Goal: Task Accomplishment & Management: Use online tool/utility

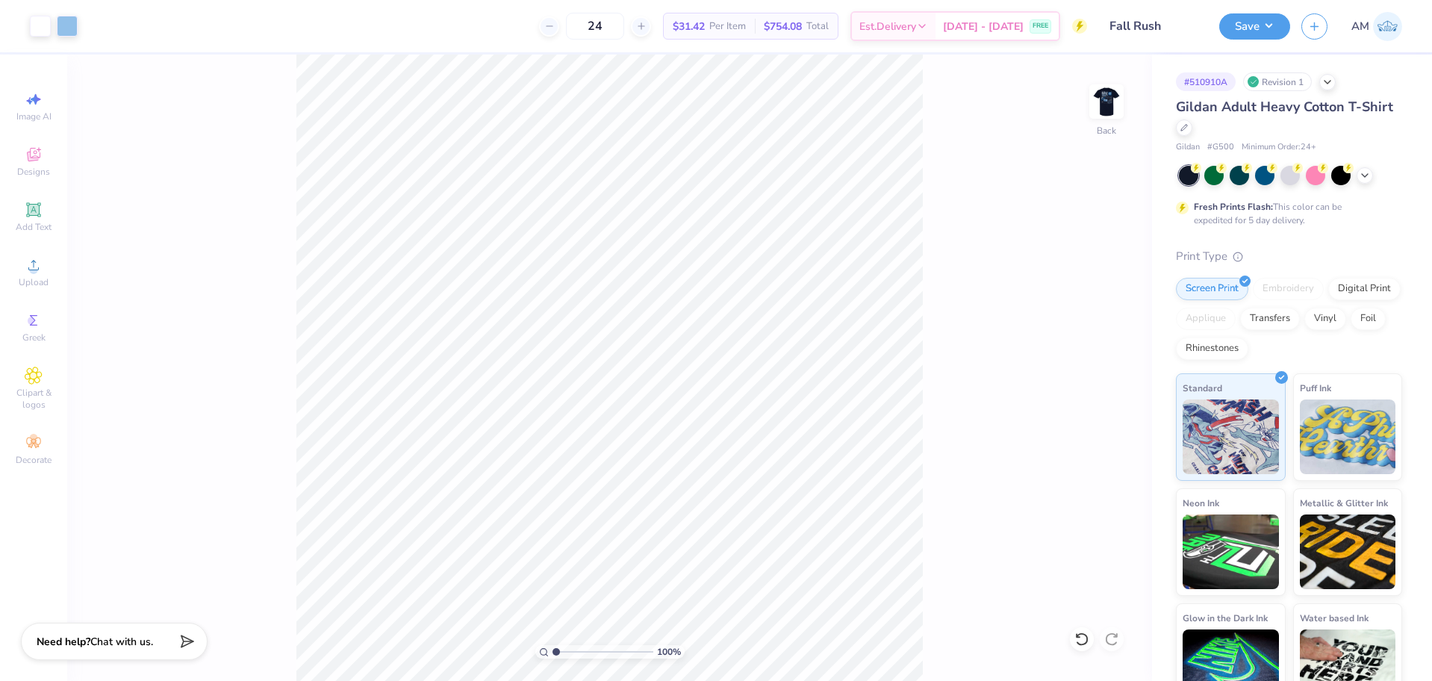
click at [1246, 45] on div "Save AM" at bounding box center [1325, 26] width 213 height 52
click at [1251, 30] on button "Save" at bounding box center [1254, 24] width 71 height 26
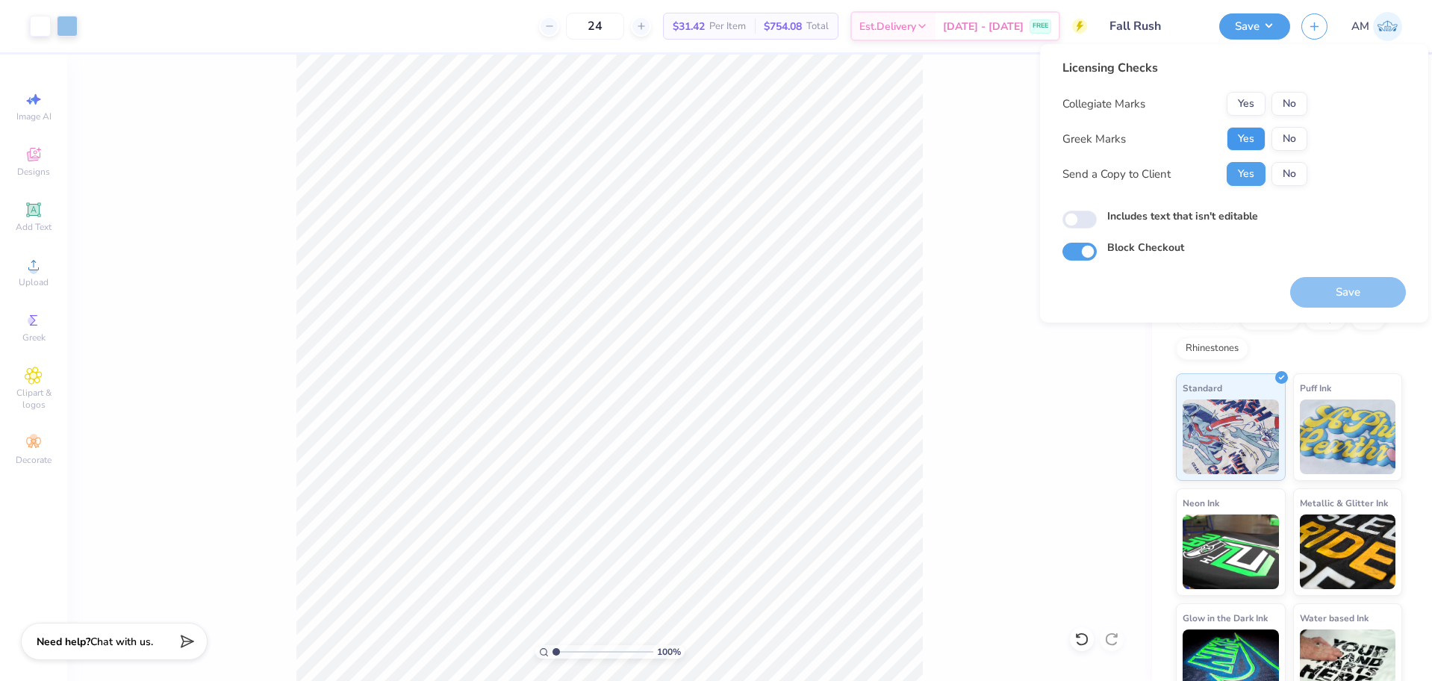
click at [1260, 145] on button "Yes" at bounding box center [1246, 139] width 39 height 24
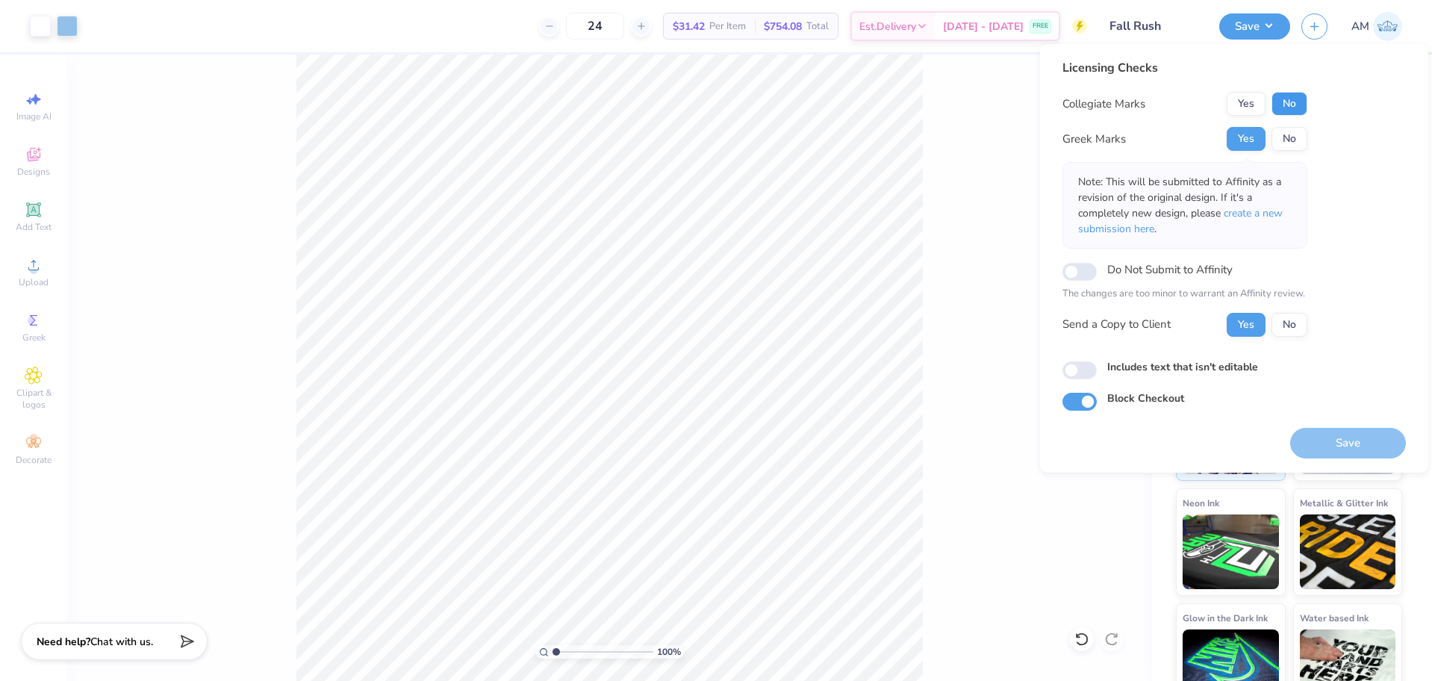
click at [1294, 103] on button "No" at bounding box center [1290, 104] width 36 height 24
click at [1089, 371] on input "Includes text that isn't editable" at bounding box center [1079, 370] width 34 height 18
checkbox input "true"
click at [1248, 143] on button "Yes" at bounding box center [1246, 139] width 39 height 24
click at [1301, 87] on div "Licensing Checks Collegiate Marks Yes No Greek Marks Yes No Note: This will be …" at bounding box center [1184, 203] width 245 height 289
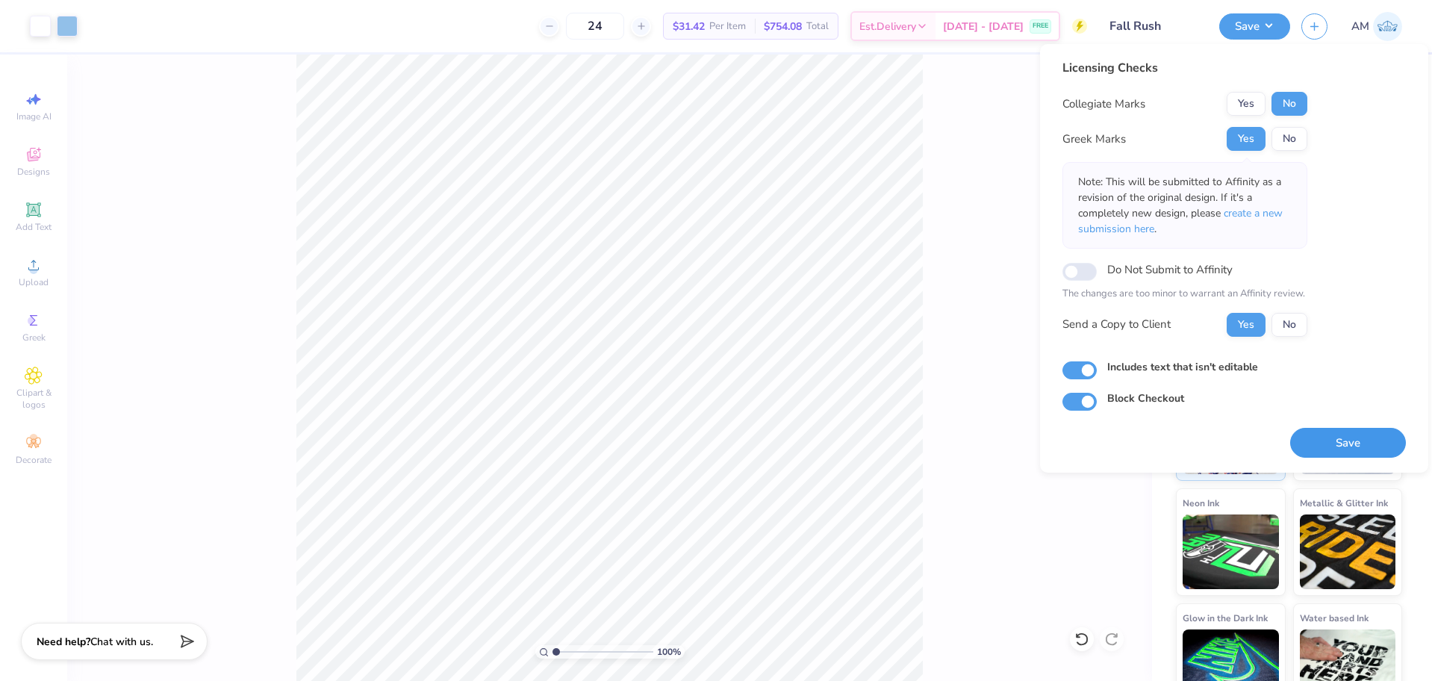
click at [1337, 447] on button "Save" at bounding box center [1348, 443] width 116 height 31
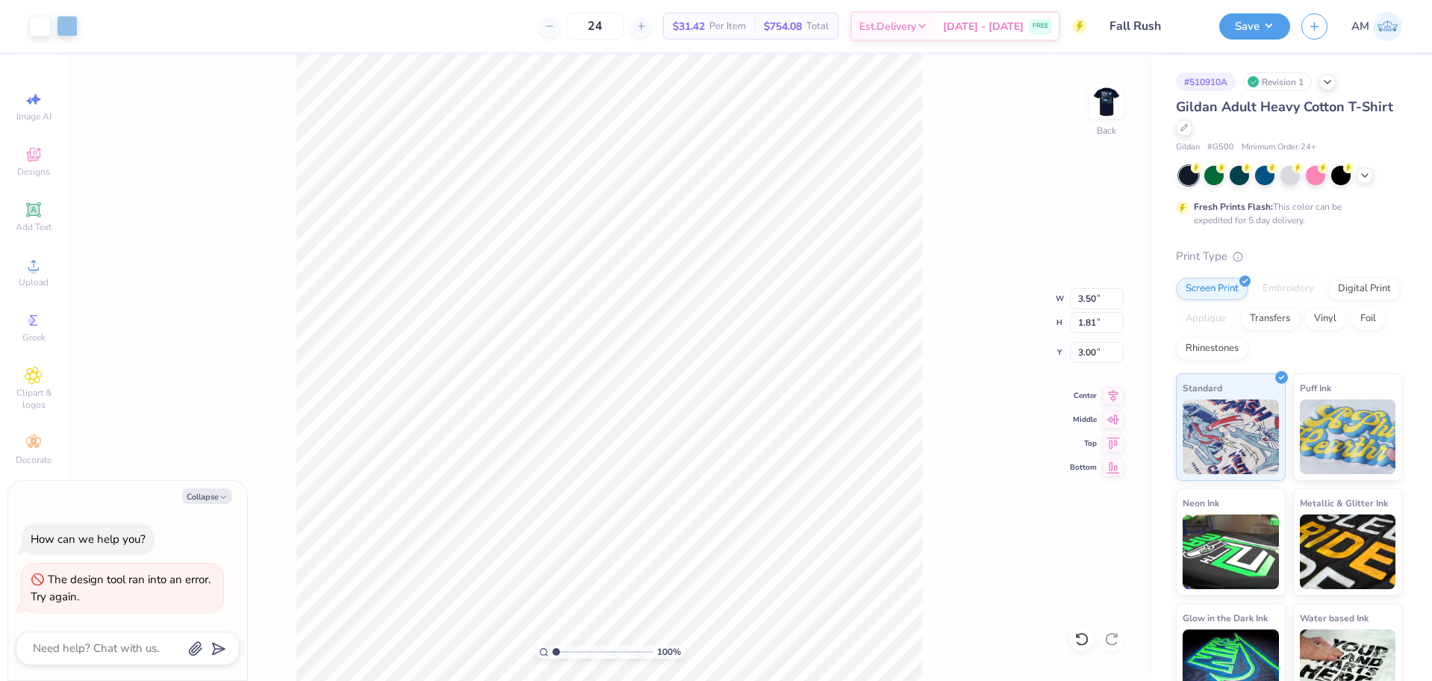
type textarea "x"
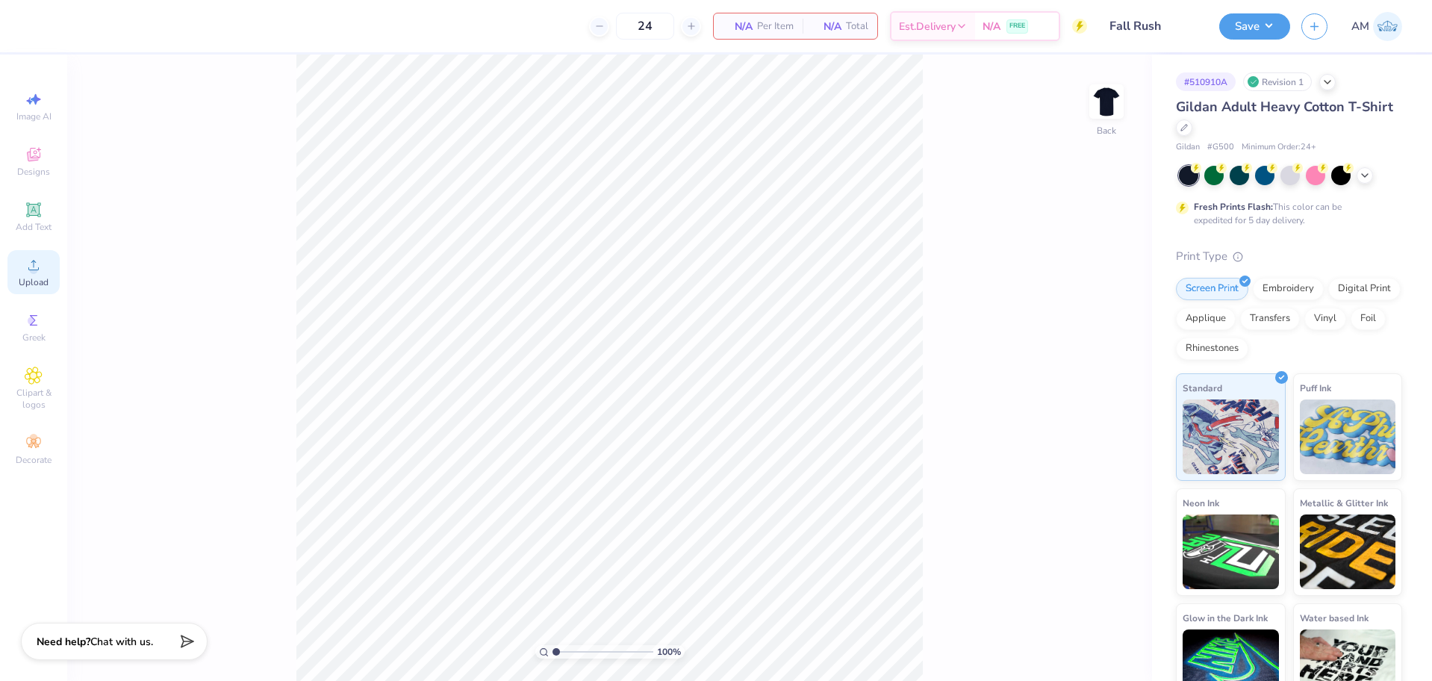
click at [28, 276] on div "Upload" at bounding box center [33, 272] width 52 height 44
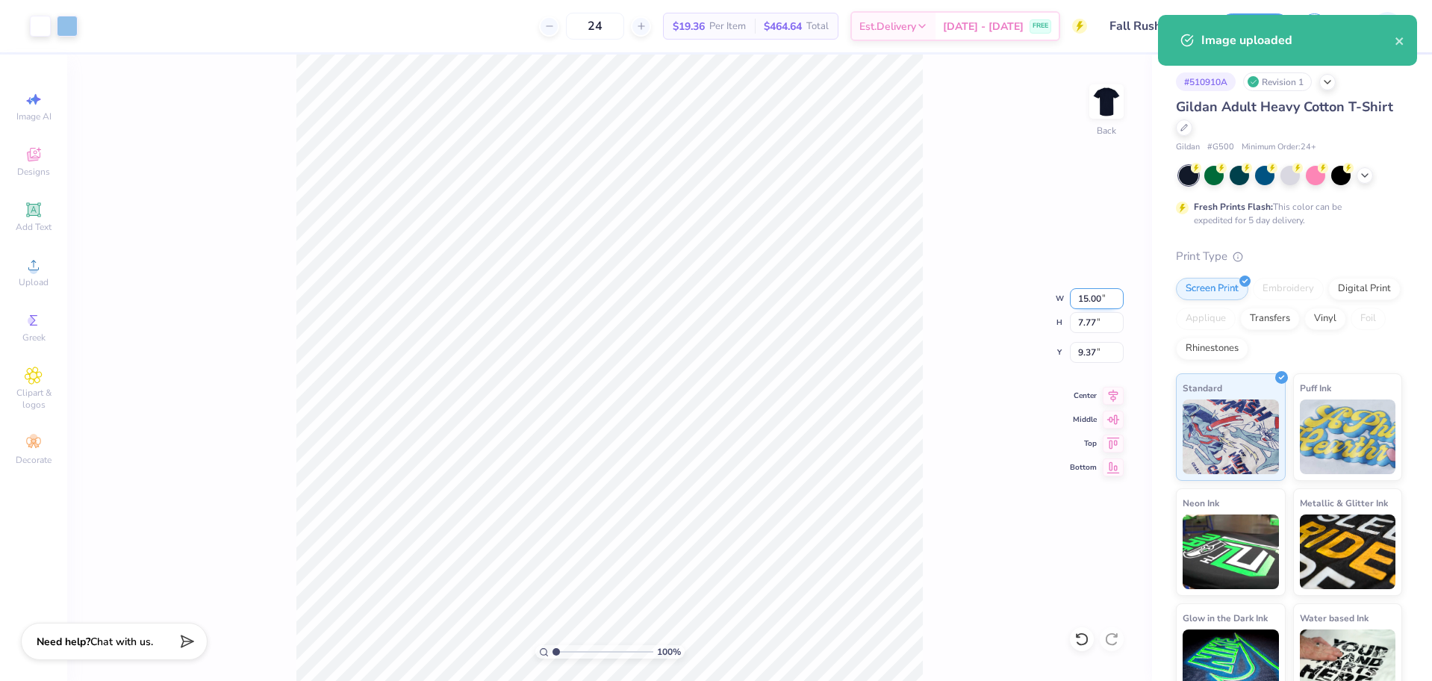
click at [1086, 301] on input "15.00" at bounding box center [1097, 298] width 54 height 21
type input "3.50"
type input "1.81"
click at [1090, 352] on input "12.34" at bounding box center [1097, 352] width 54 height 21
type input "3.00"
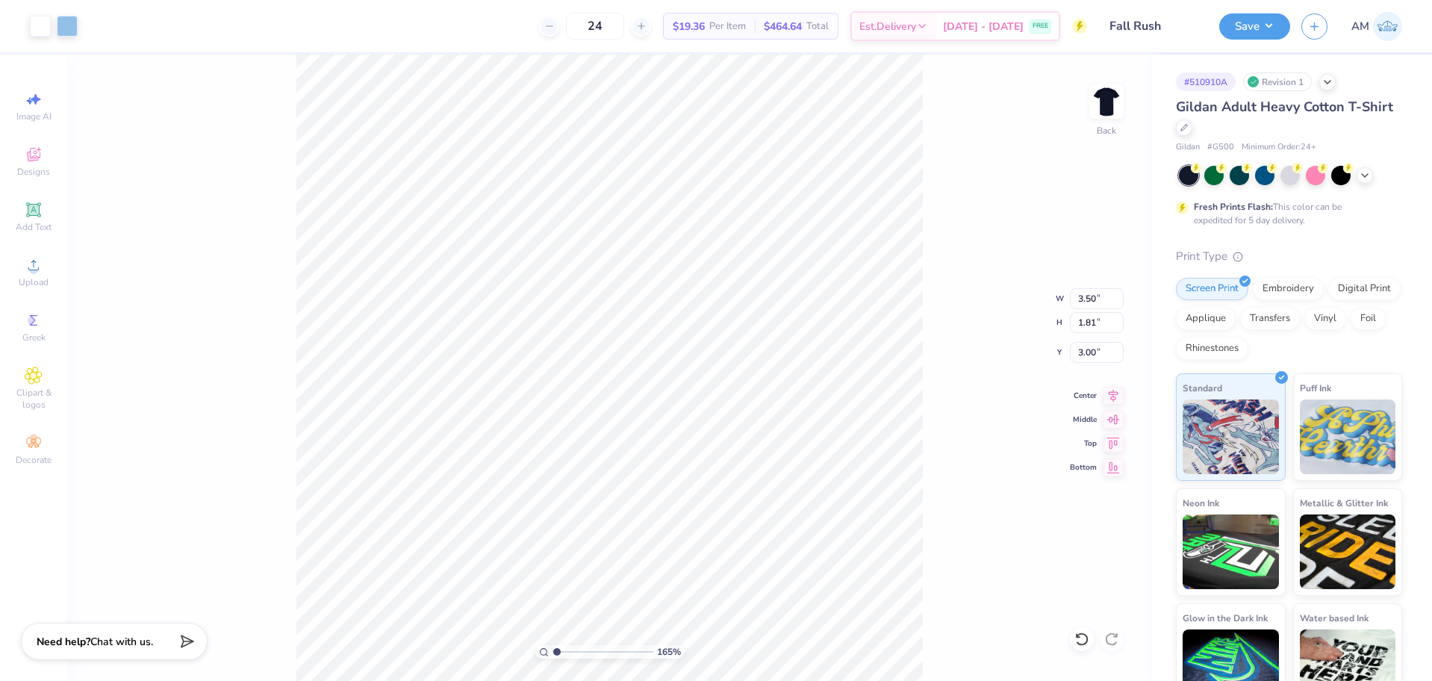
type input "1"
click at [1114, 99] on img at bounding box center [1107, 102] width 60 height 60
click at [26, 270] on icon at bounding box center [34, 265] width 18 height 18
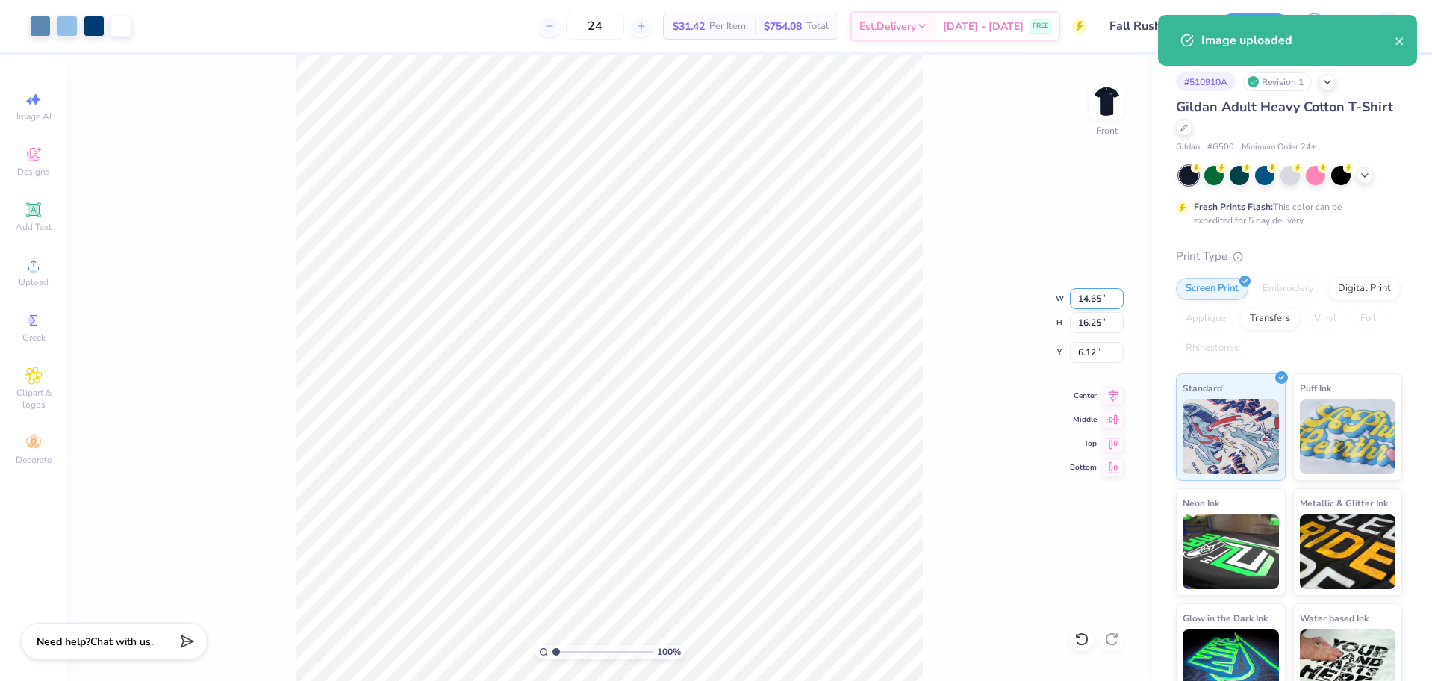
click at [1083, 302] on input "14.65" at bounding box center [1097, 298] width 54 height 21
type input "12.00"
type input "13.31"
click at [1110, 397] on icon at bounding box center [1113, 394] width 21 height 18
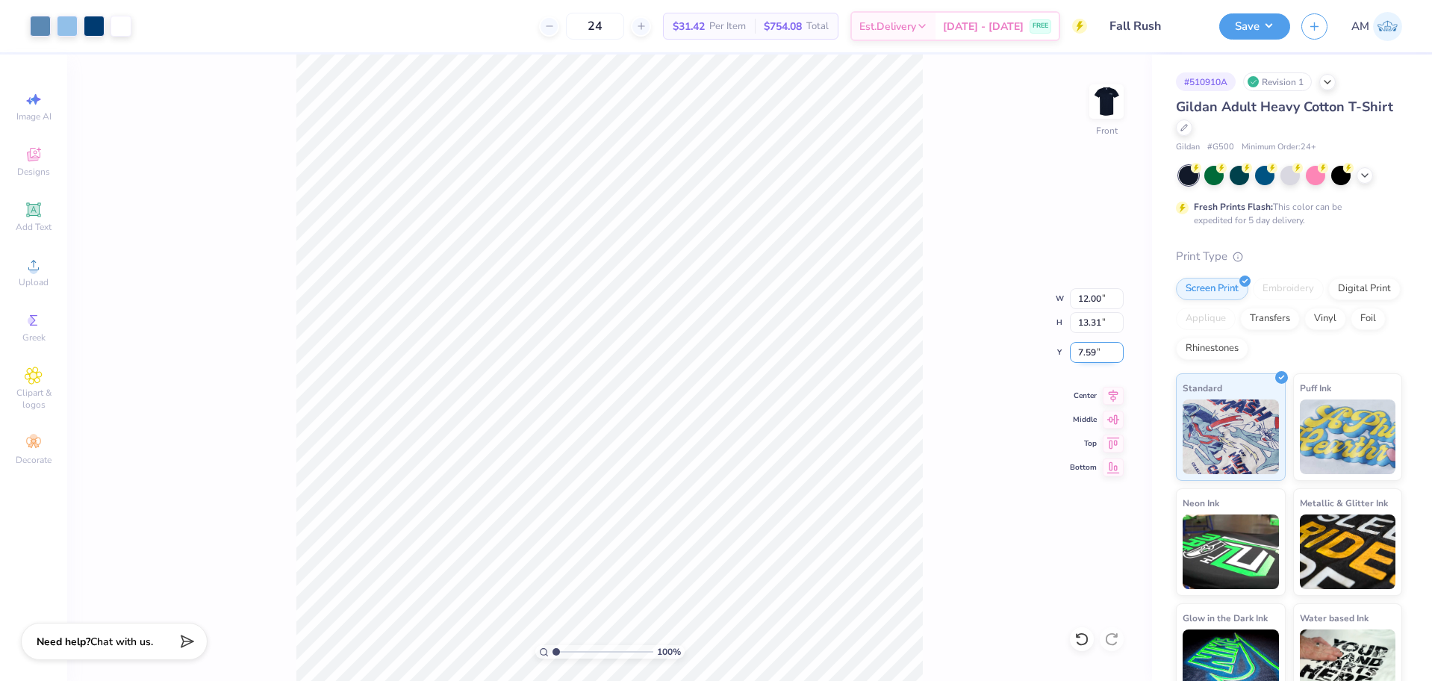
click at [1090, 355] on input "7.59" at bounding box center [1097, 352] width 54 height 21
type input "3.00"
click at [1251, 26] on button "Save" at bounding box center [1254, 24] width 71 height 26
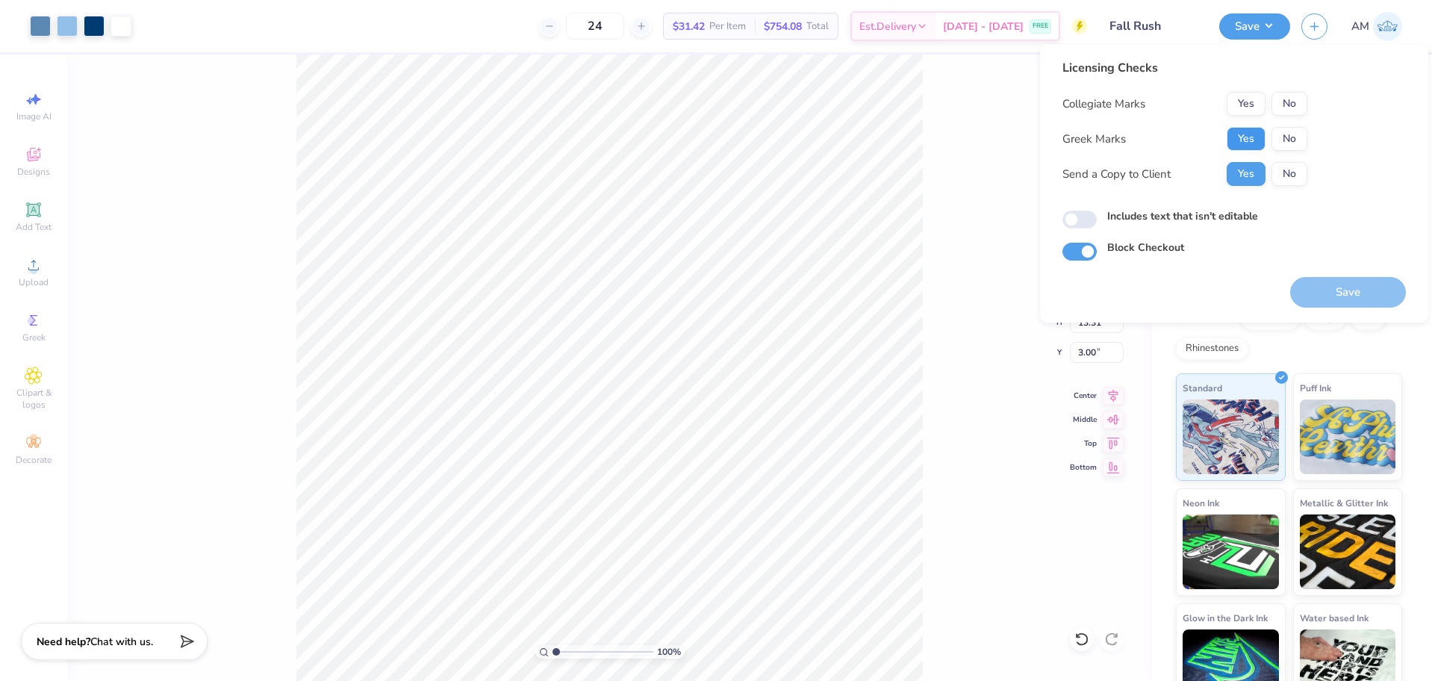
click at [1253, 128] on button "Yes" at bounding box center [1246, 139] width 39 height 24
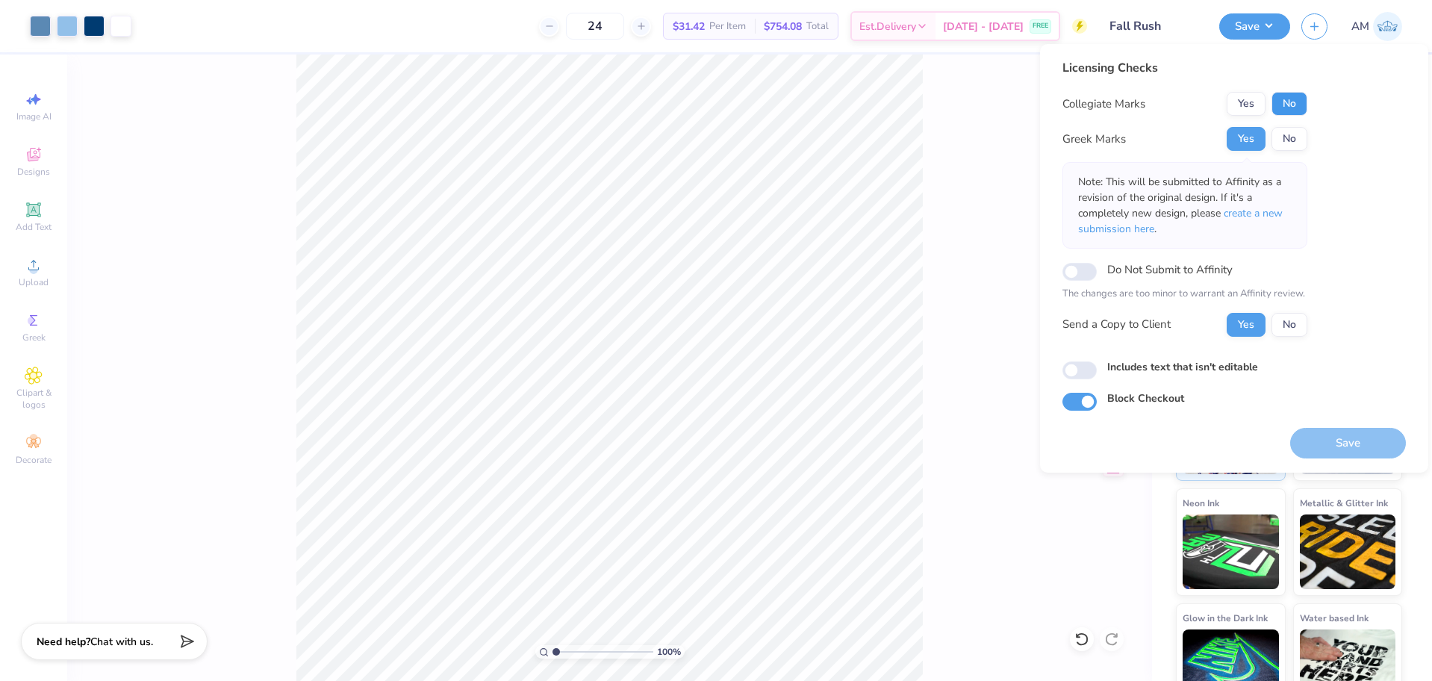
click at [1291, 102] on button "No" at bounding box center [1290, 104] width 36 height 24
click at [1091, 370] on input "Includes text that isn't editable" at bounding box center [1079, 370] width 34 height 18
checkbox input "true"
click at [1251, 146] on button "Yes" at bounding box center [1246, 139] width 39 height 24
click at [1287, 104] on button "No" at bounding box center [1290, 104] width 36 height 24
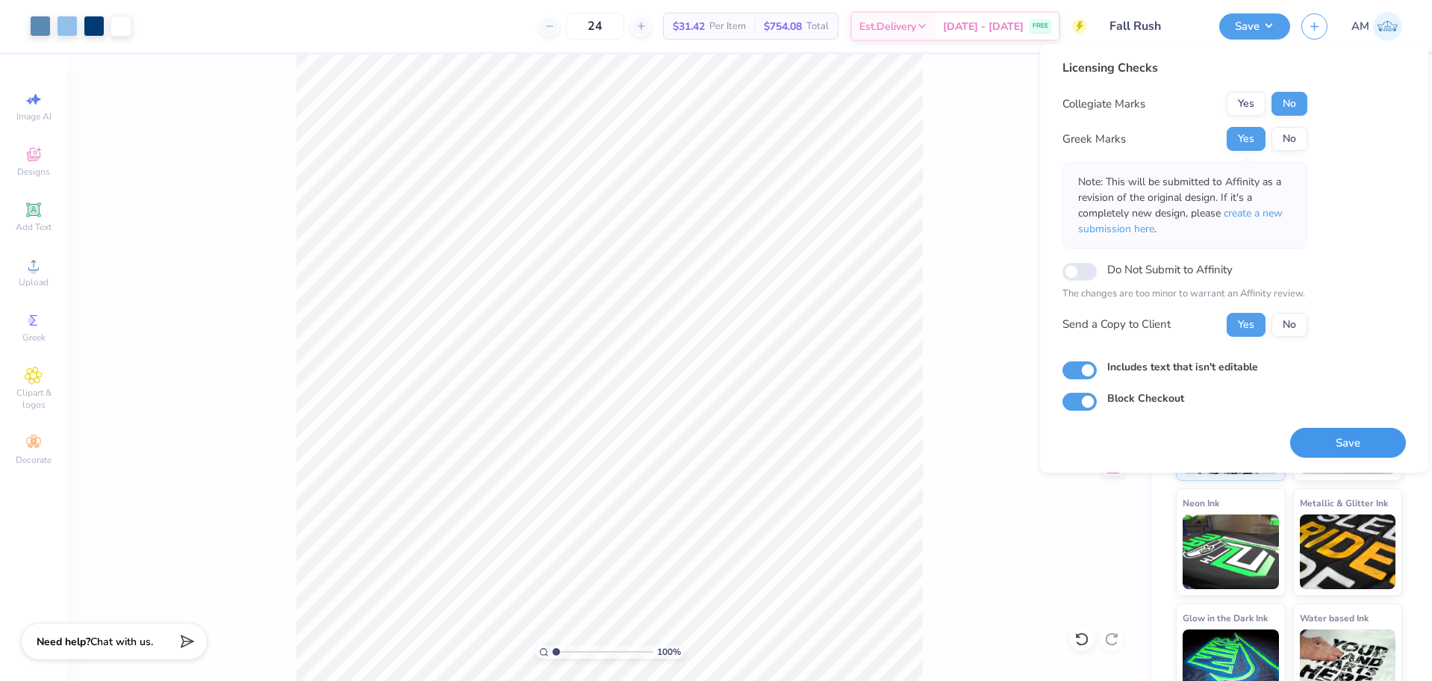
click at [1358, 439] on button "Save" at bounding box center [1348, 443] width 116 height 31
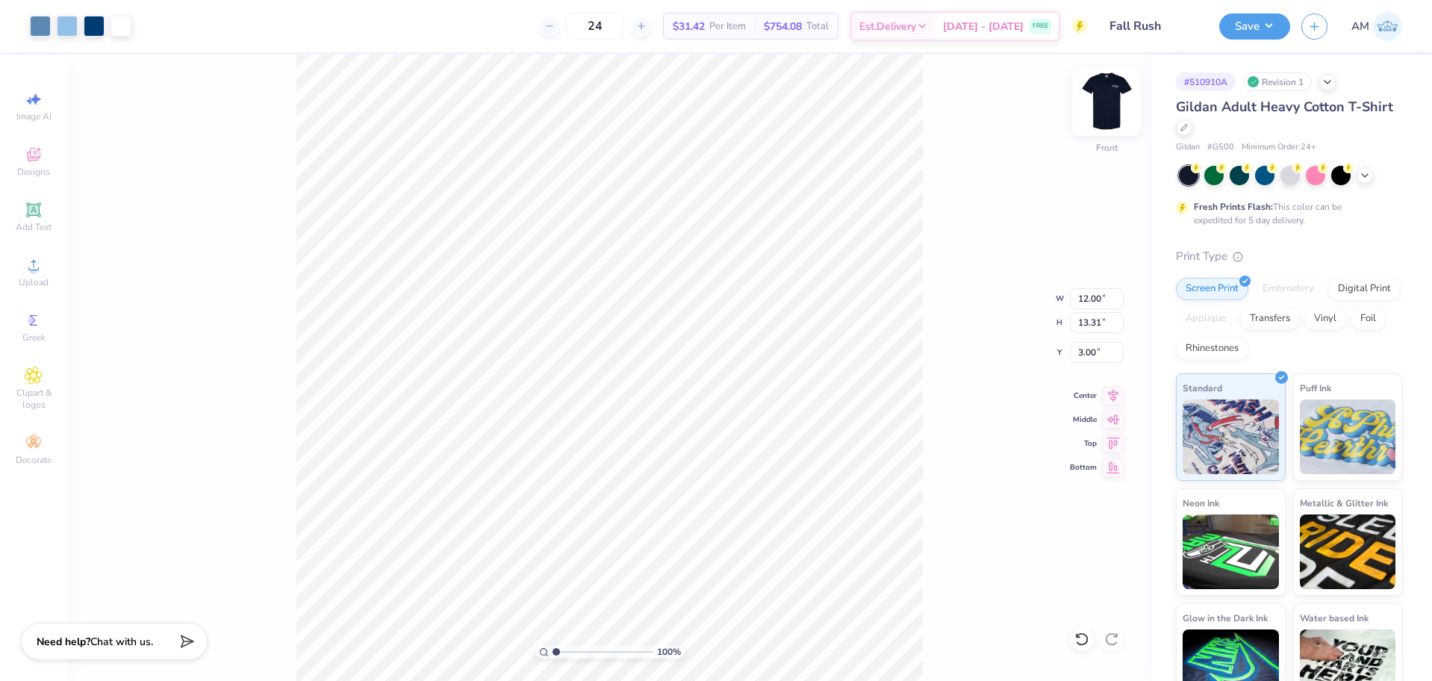
click at [1113, 101] on img at bounding box center [1107, 102] width 60 height 60
click at [1098, 87] on img at bounding box center [1107, 102] width 60 height 60
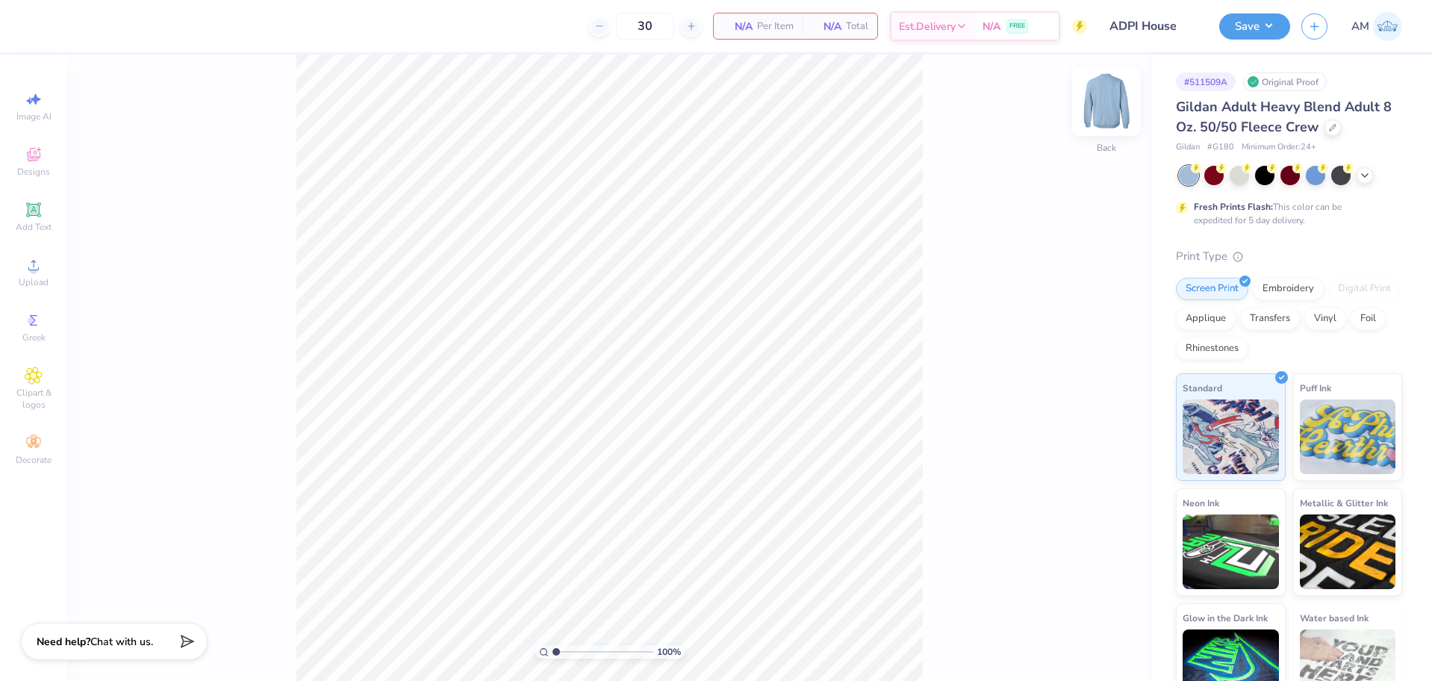
click at [1108, 113] on img at bounding box center [1107, 102] width 60 height 60
click at [1110, 96] on img at bounding box center [1107, 102] width 60 height 60
click at [37, 284] on span "Upload" at bounding box center [34, 282] width 30 height 12
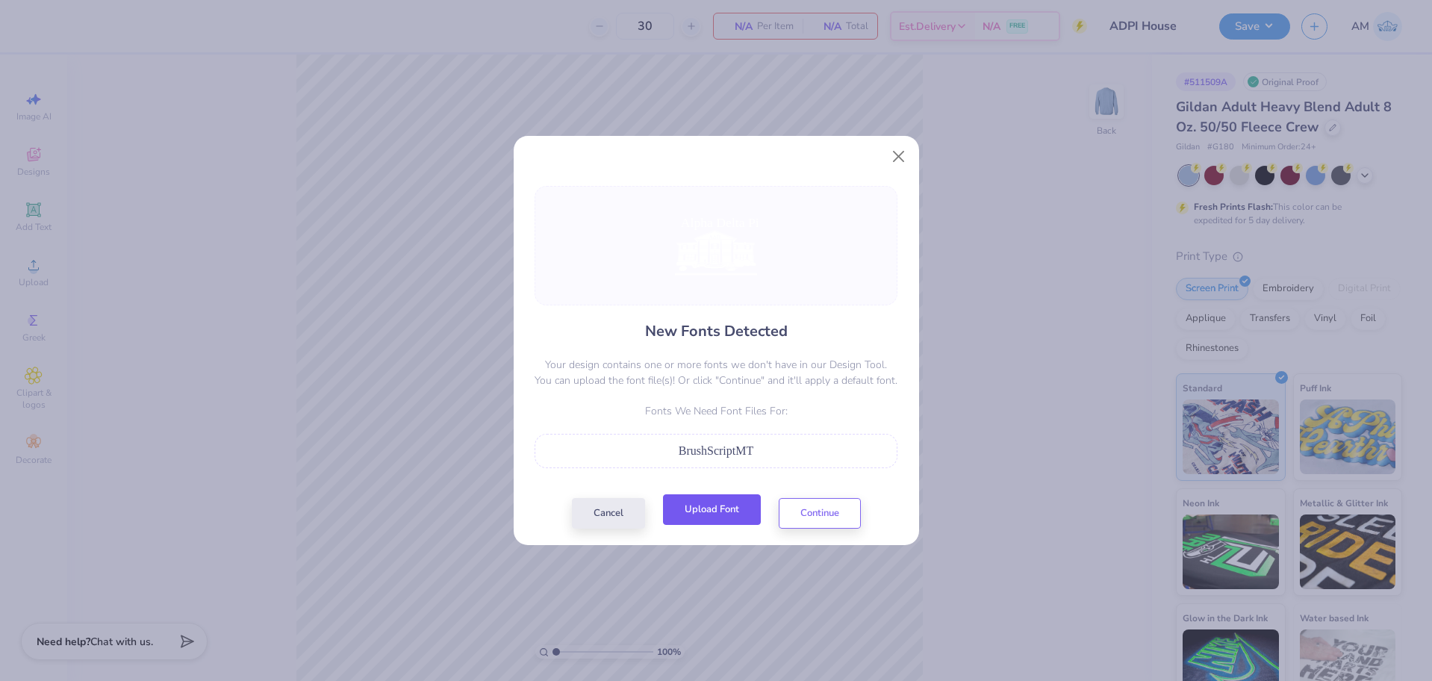
click at [721, 523] on button "Upload Font" at bounding box center [712, 509] width 98 height 31
click at [829, 507] on button "Continue" at bounding box center [820, 509] width 82 height 31
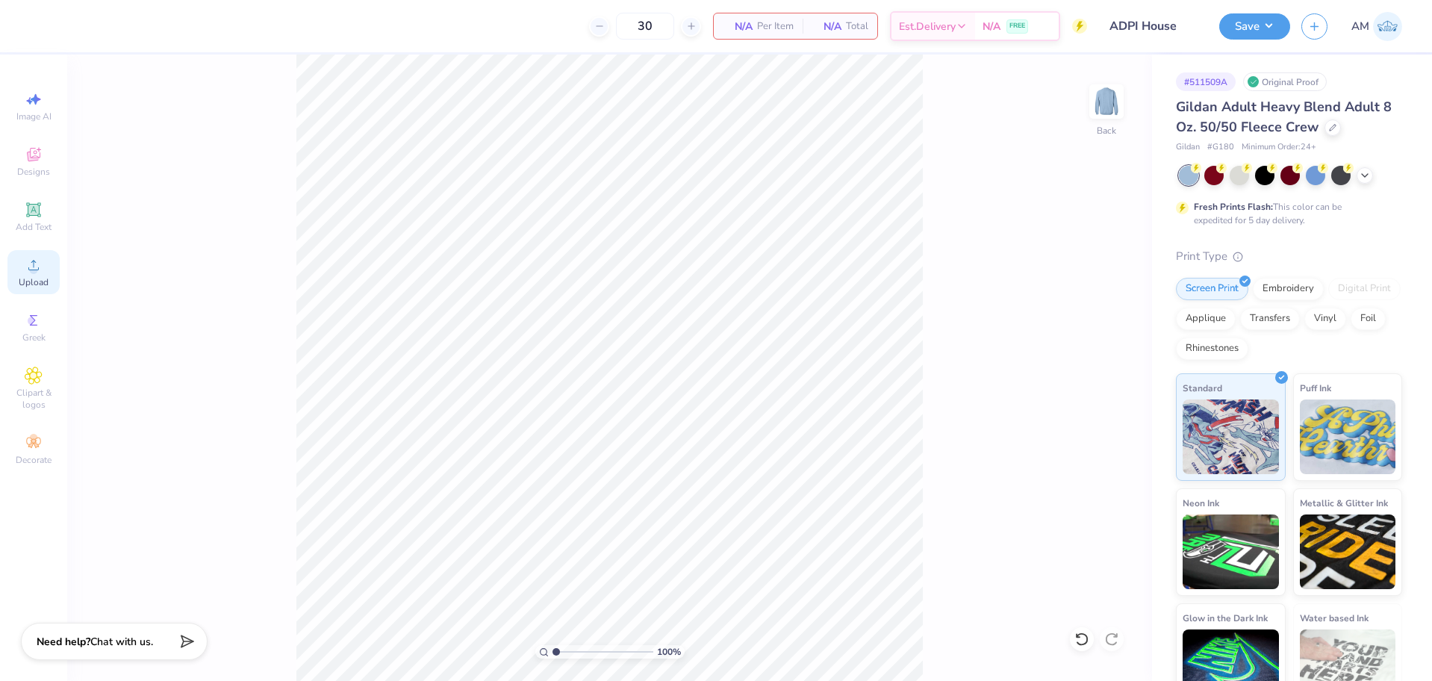
click at [16, 274] on div "Upload" at bounding box center [33, 272] width 52 height 44
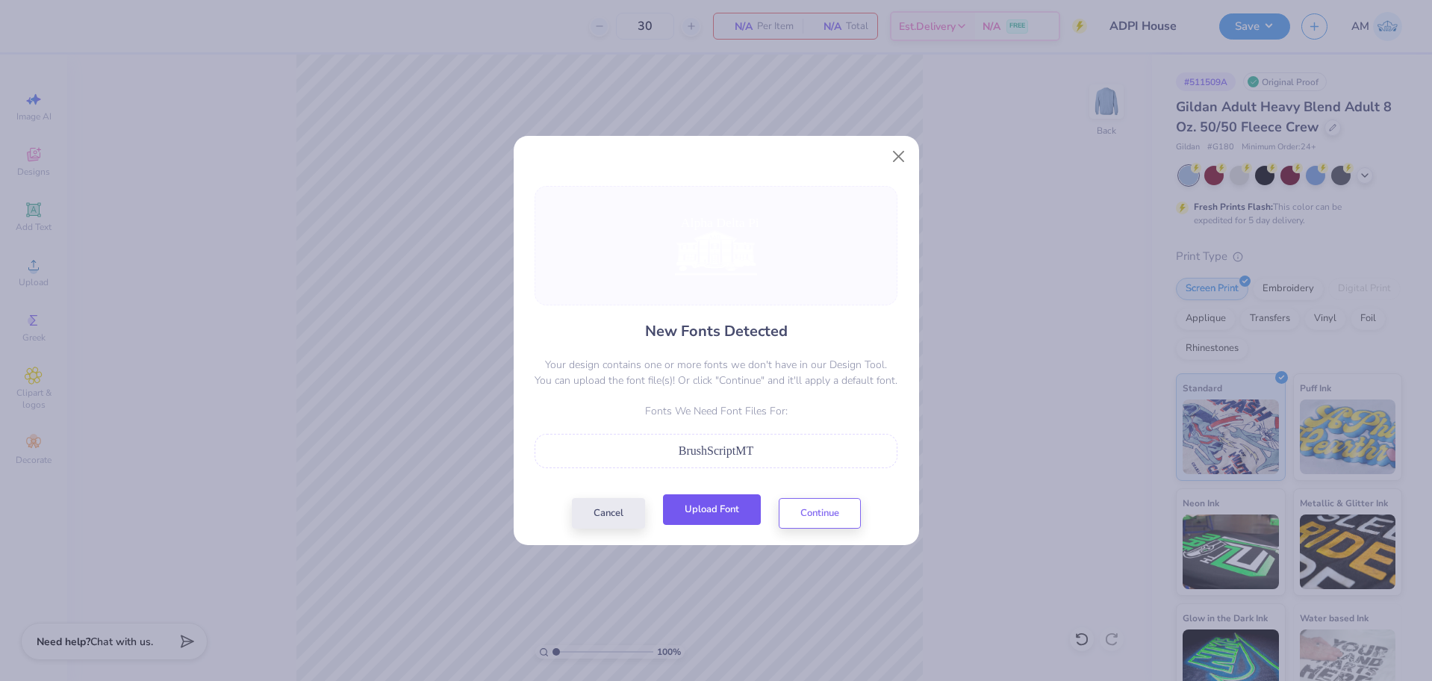
click at [712, 513] on button "Upload Font" at bounding box center [712, 509] width 98 height 31
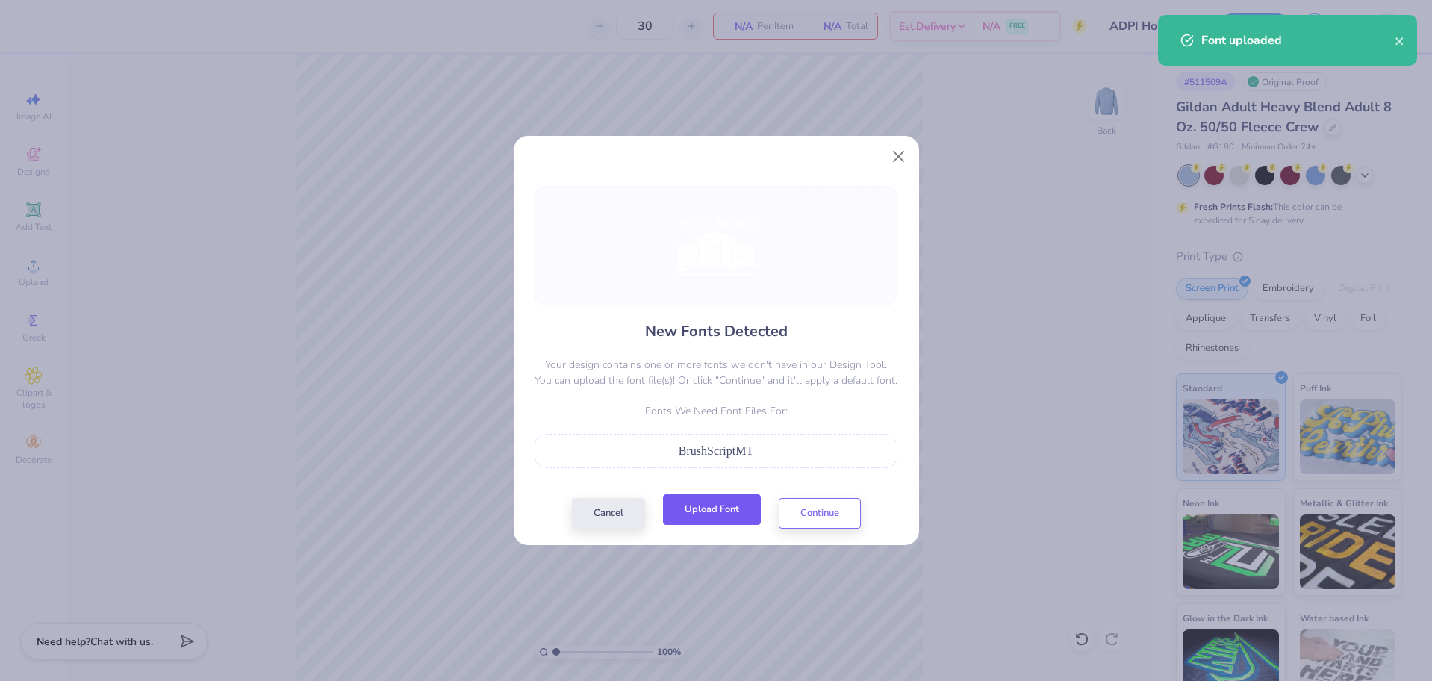
click at [748, 511] on button "Upload Font" at bounding box center [712, 509] width 98 height 31
click at [818, 513] on button "Continue" at bounding box center [820, 509] width 82 height 31
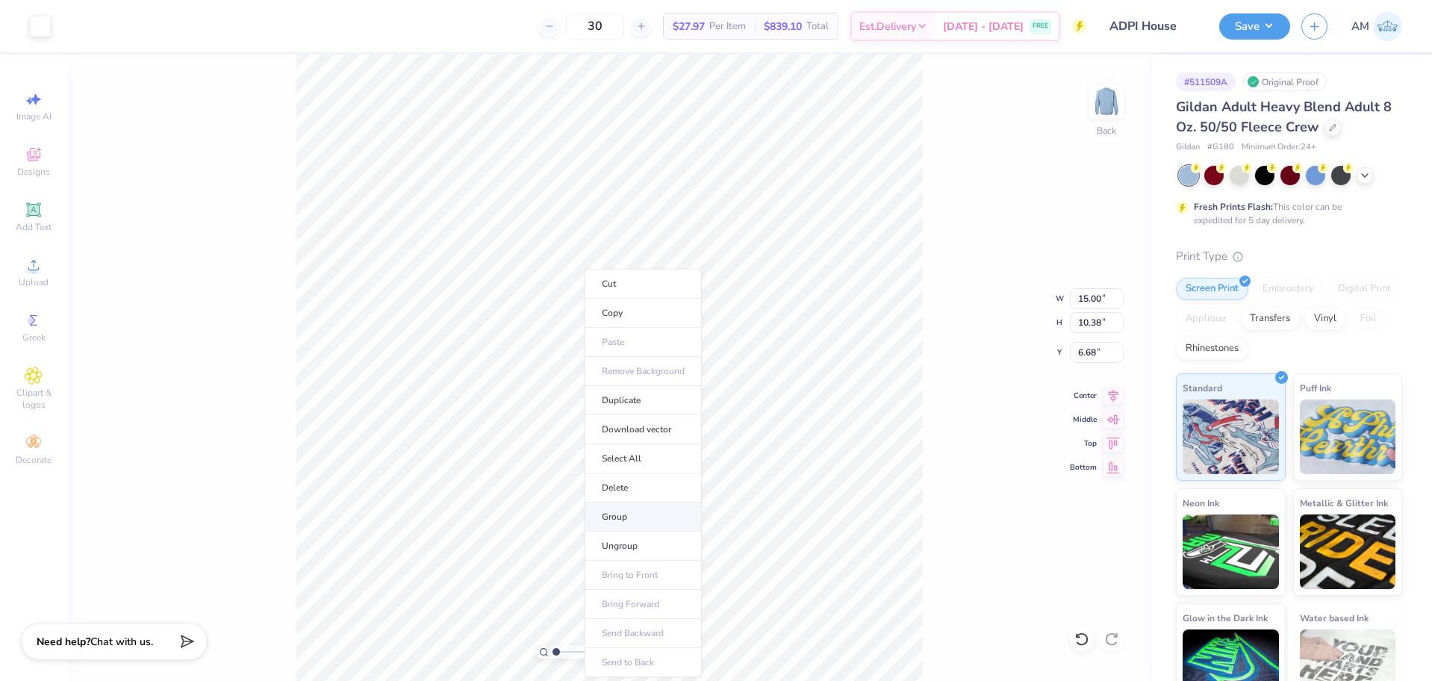
click at [623, 514] on li "Group" at bounding box center [643, 516] width 117 height 29
click at [1089, 300] on input "15.00" at bounding box center [1097, 298] width 54 height 21
click at [1081, 303] on input "11" at bounding box center [1097, 298] width 54 height 21
type input "11.00"
type input "7.61"
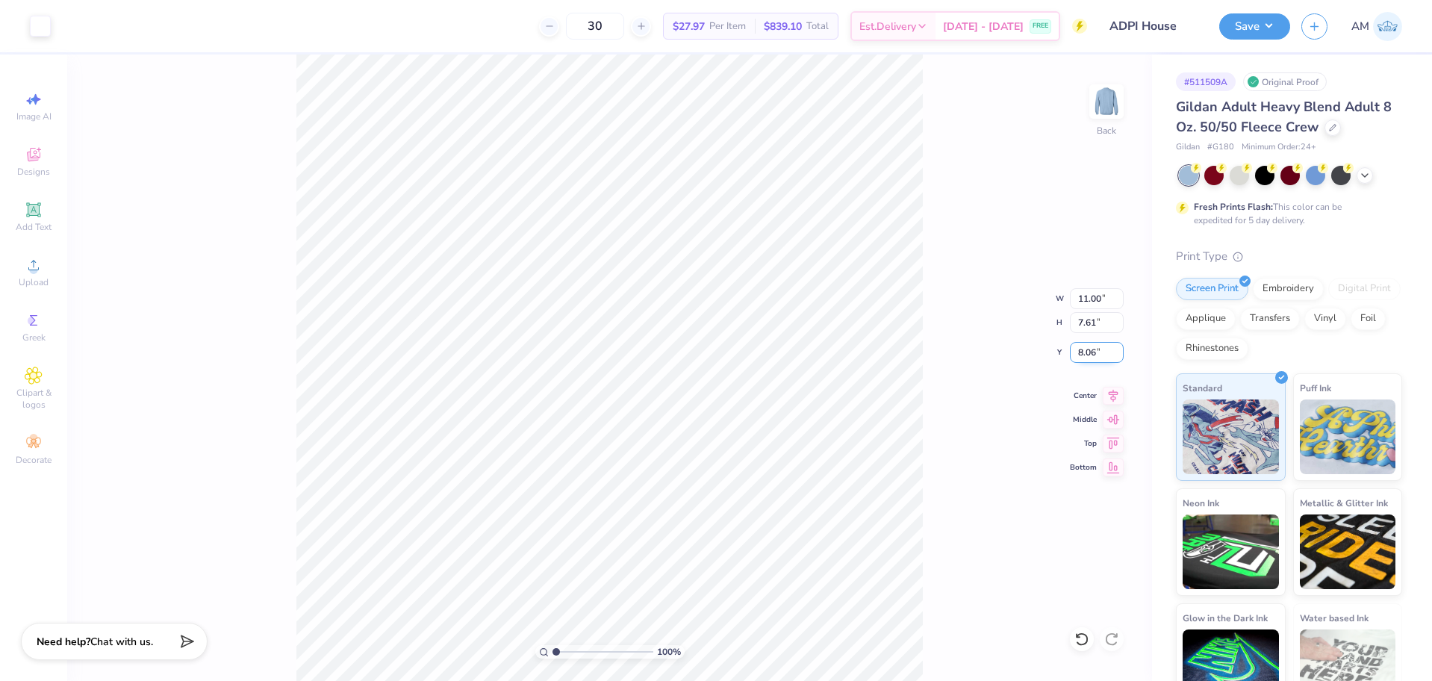
click at [1089, 350] on input "8.06" at bounding box center [1097, 352] width 54 height 21
type input "3.00"
click at [703, 519] on li "Ungroup" at bounding box center [720, 526] width 117 height 29
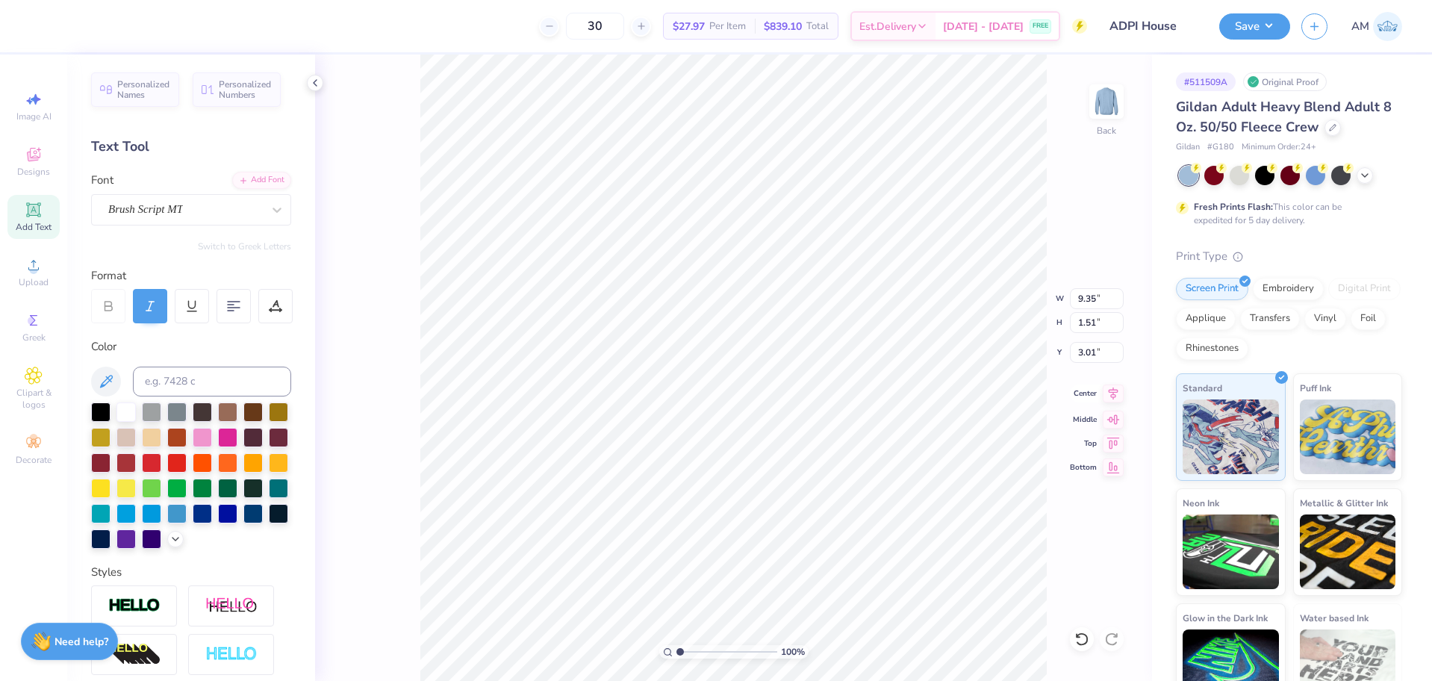
click at [1115, 395] on icon at bounding box center [1114, 394] width 10 height 13
click at [311, 82] on icon at bounding box center [315, 83] width 12 height 12
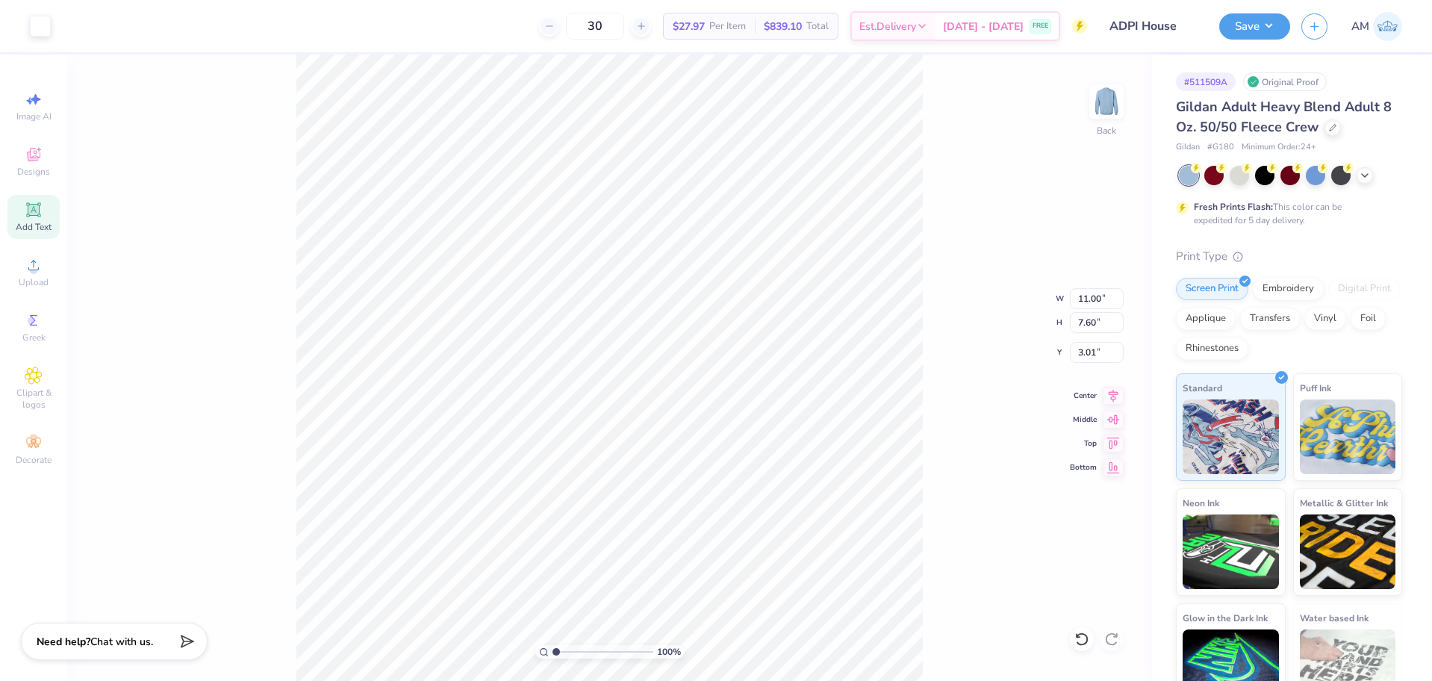
type input "6.01"
type input "4.61"
click at [1112, 397] on icon at bounding box center [1113, 394] width 21 height 18
click at [1112, 397] on icon at bounding box center [1114, 394] width 10 height 13
click at [713, 517] on li "Group" at bounding box center [742, 516] width 117 height 29
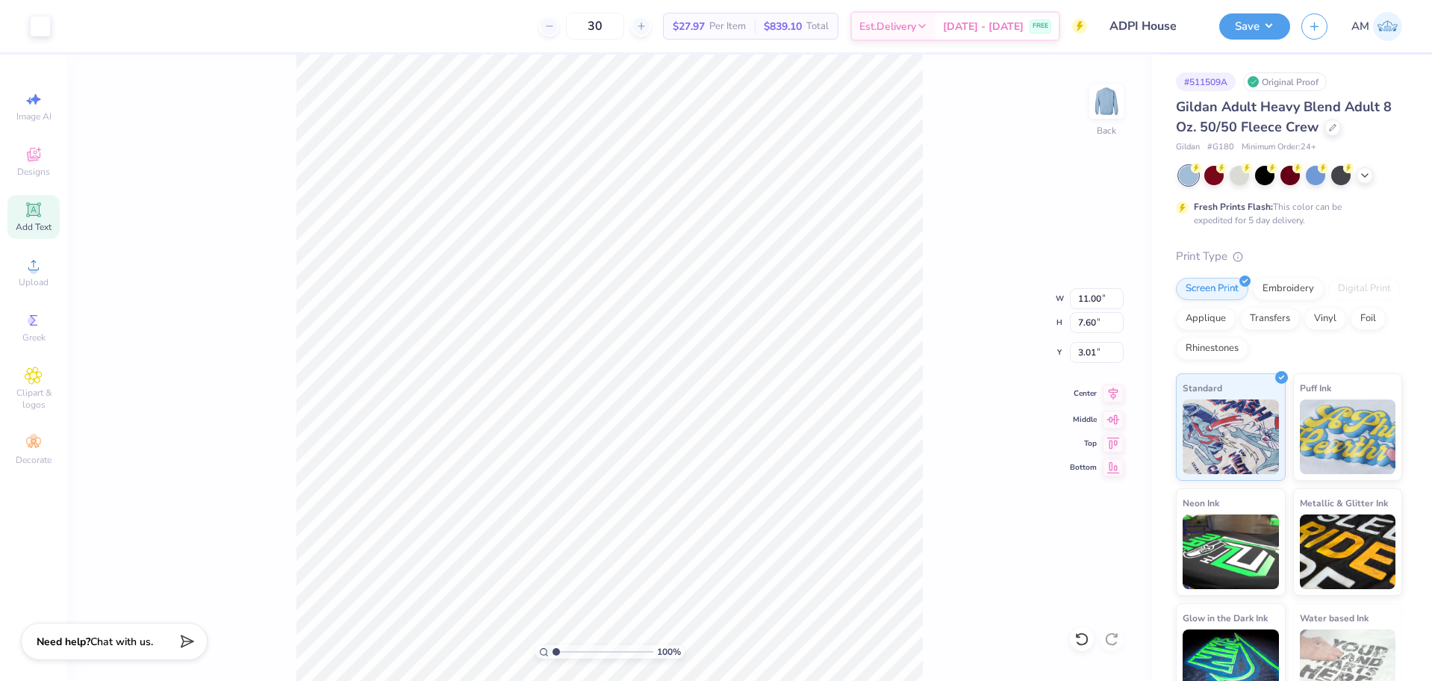
click at [1110, 396] on icon at bounding box center [1113, 394] width 21 height 18
type input "1.22152498603933"
click at [1091, 355] on input "3.01" at bounding box center [1097, 352] width 54 height 21
type input "3"
type input "1.22152498603933"
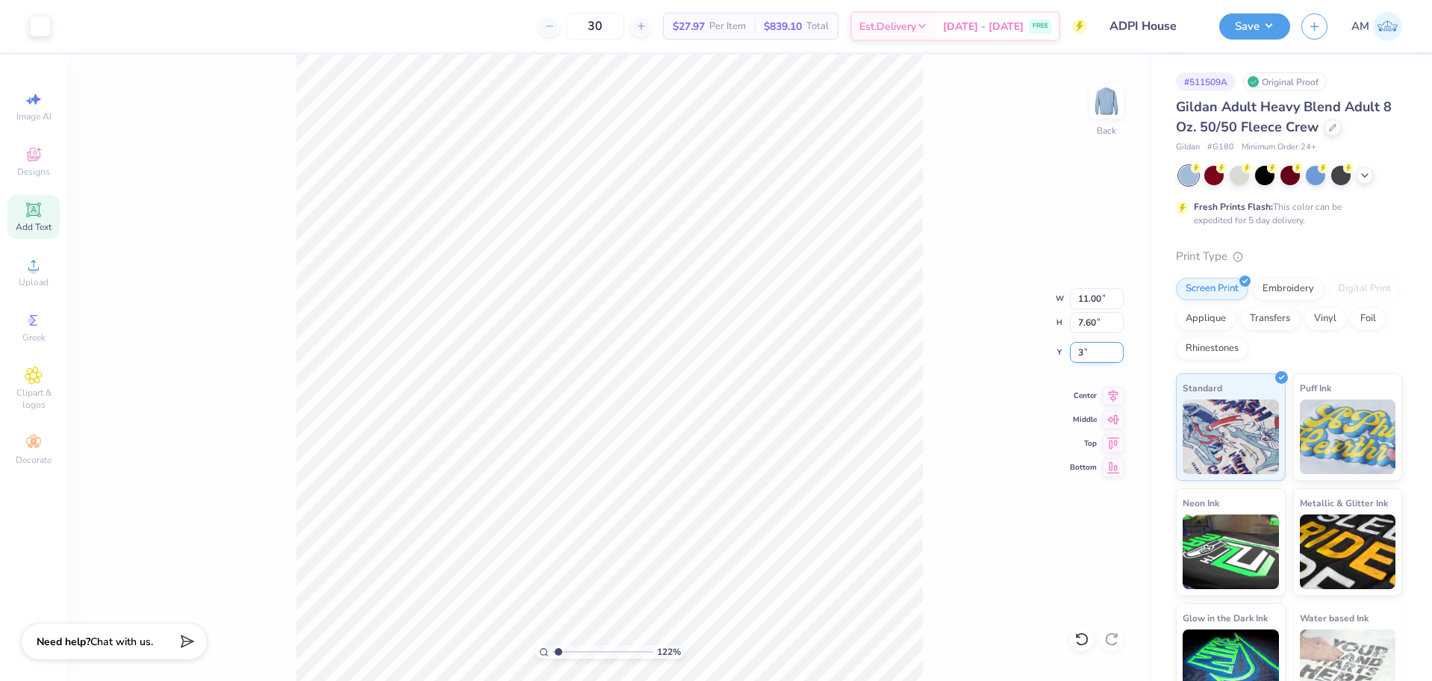
type input "3.00"
click at [1102, 391] on div "Center" at bounding box center [1097, 394] width 54 height 18
drag, startPoint x: 564, startPoint y: 655, endPoint x: 513, endPoint y: 657, distance: 50.8
type input "1"
click at [553, 657] on input "range" at bounding box center [603, 651] width 101 height 13
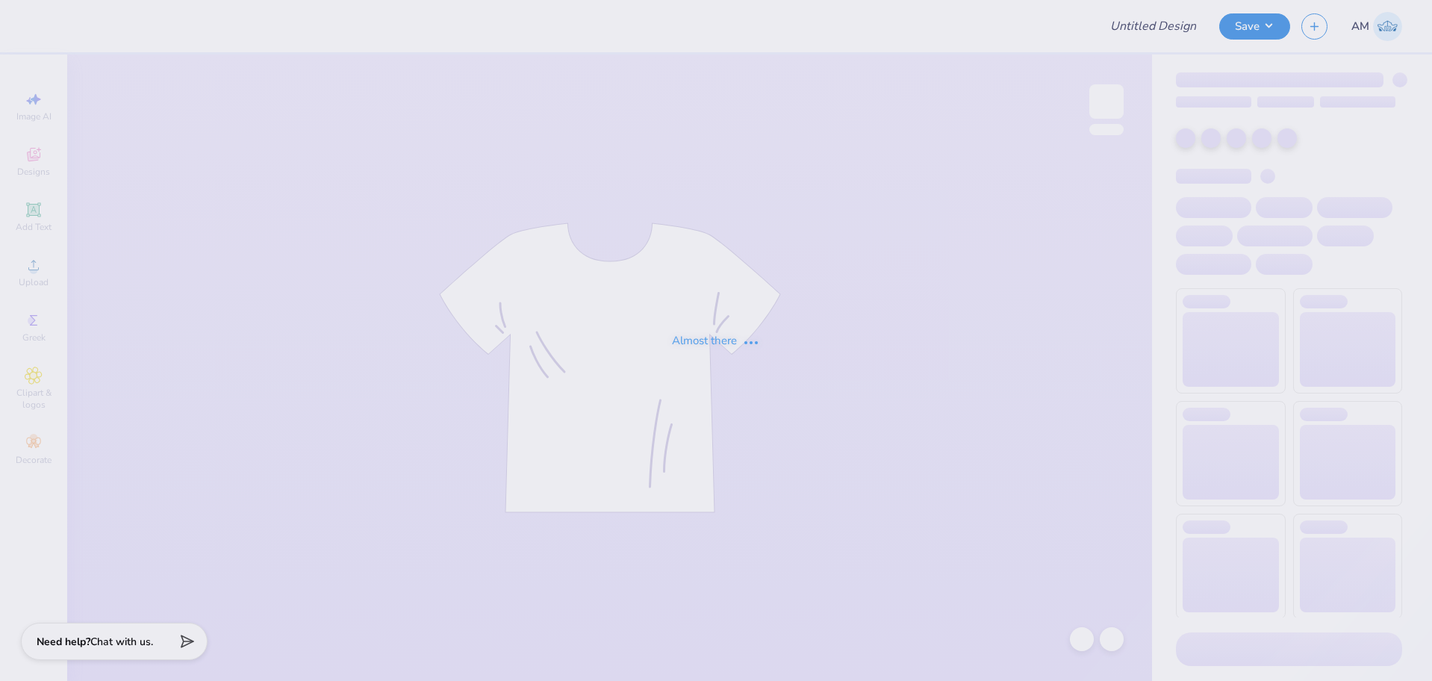
type input "Virginia Tech : Bayleigh Allen"
type input "[US_STATE] Tech : [PERSON_NAME]"
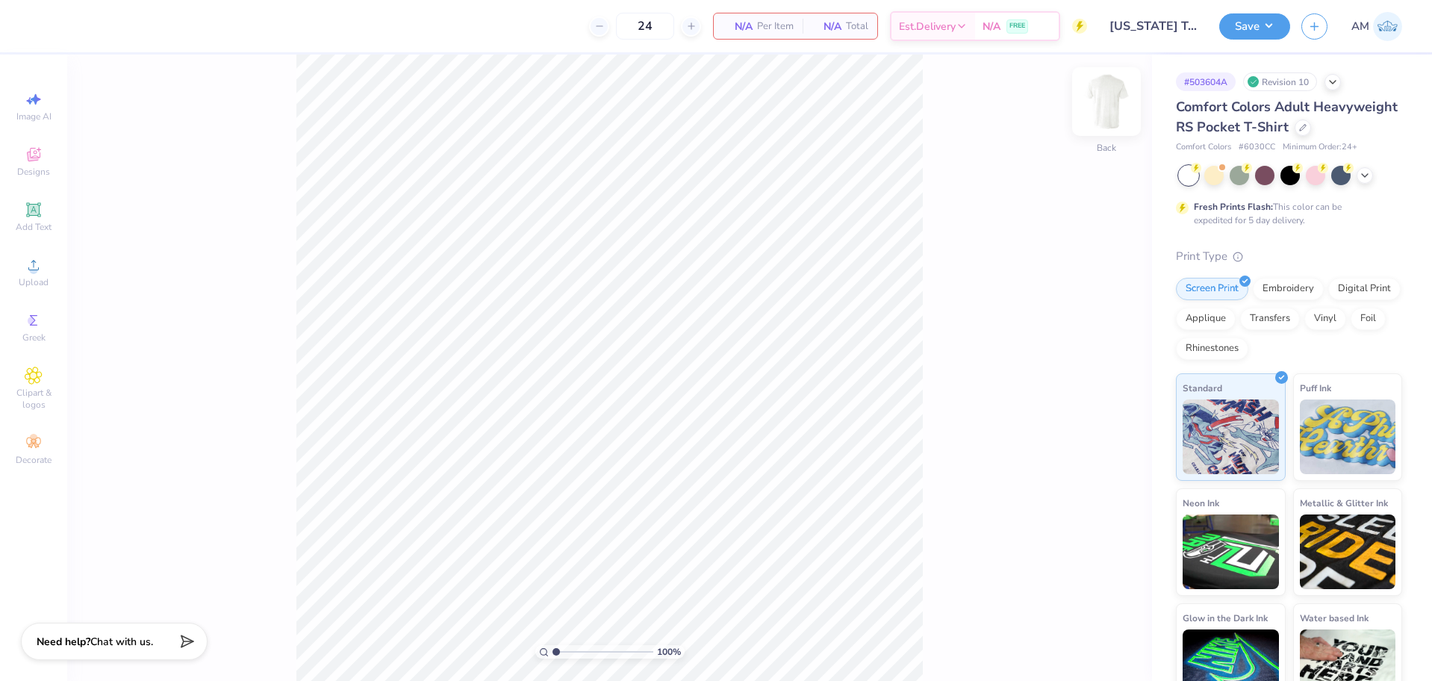
click at [1124, 96] on img at bounding box center [1107, 102] width 60 height 60
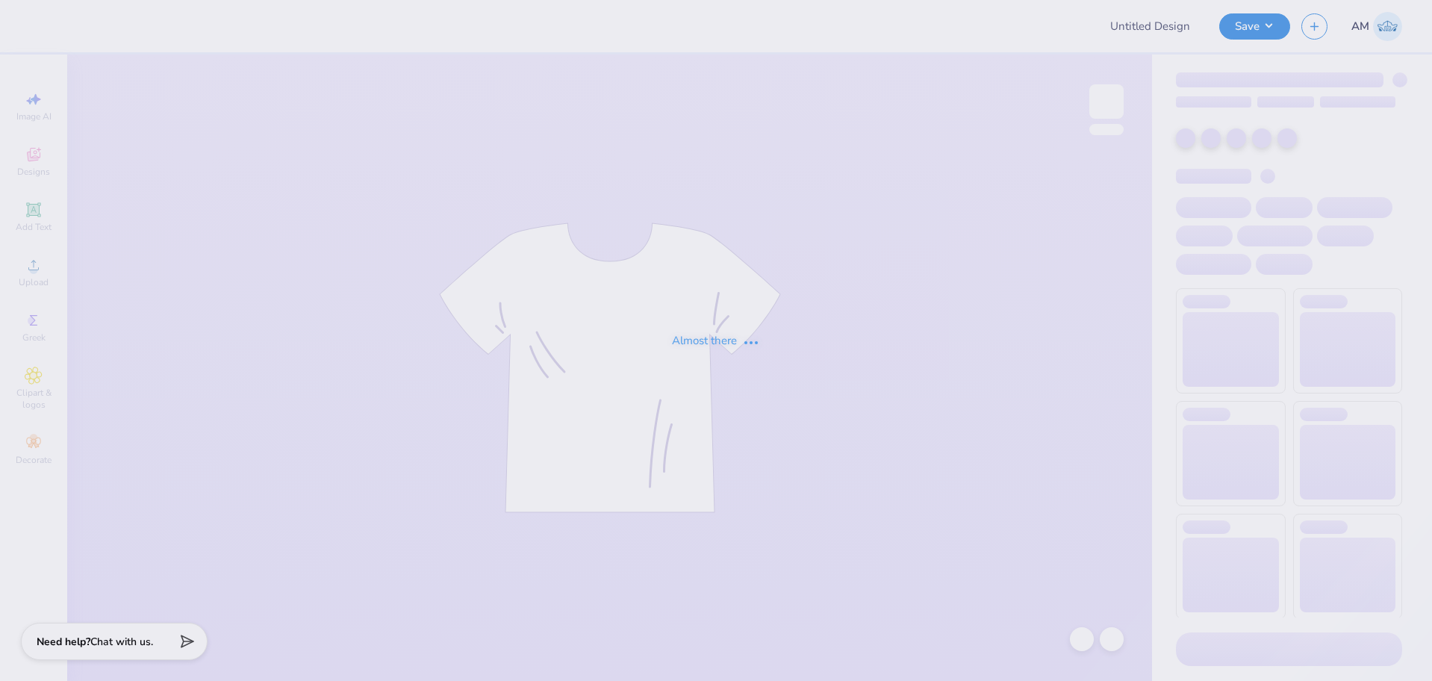
type input "[US_STATE] Tech : [PERSON_NAME]"
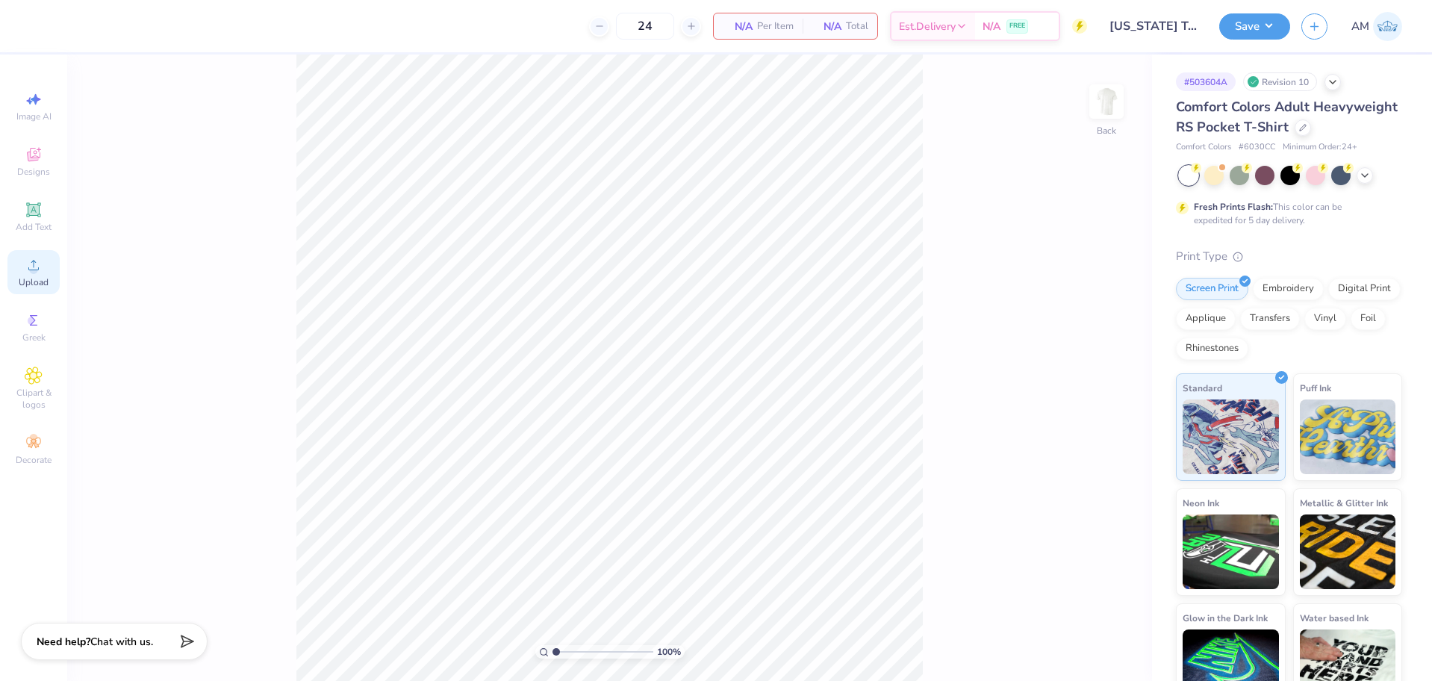
click at [37, 274] on div "Upload" at bounding box center [33, 272] width 52 height 44
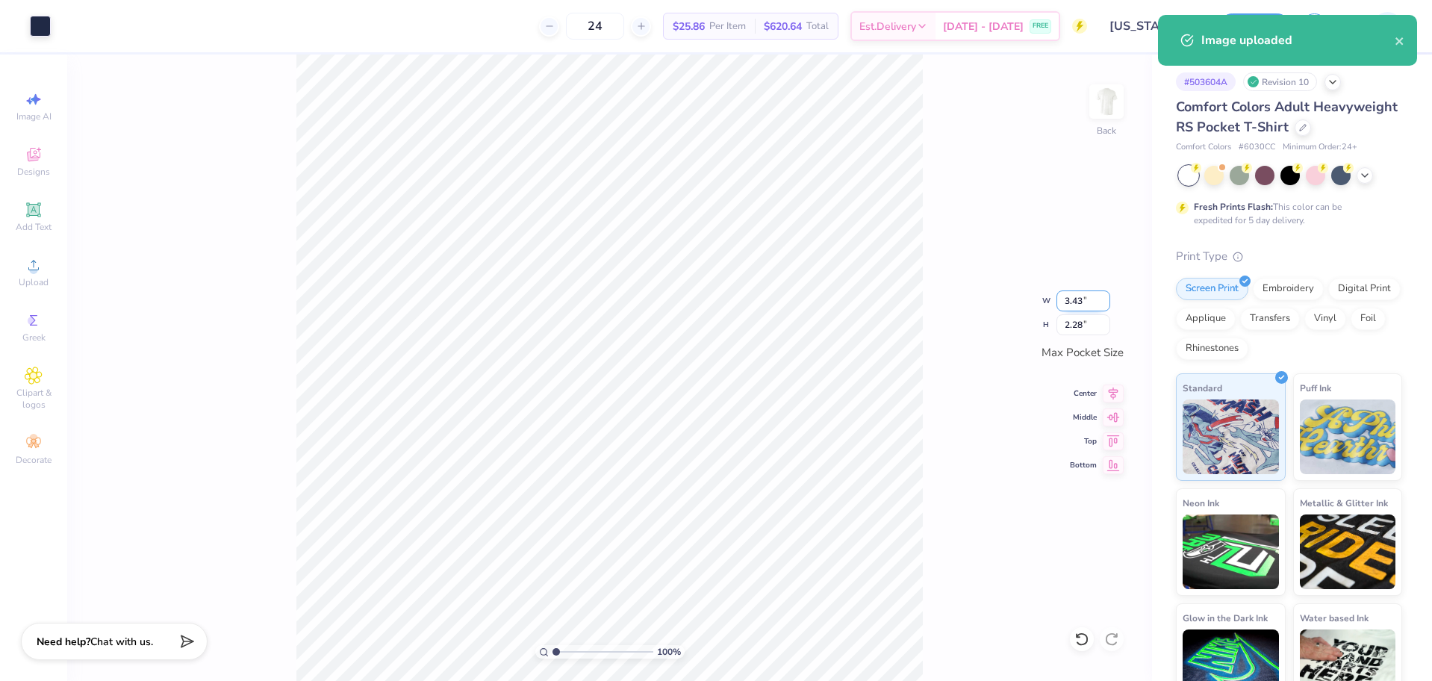
click at [1081, 299] on input "3.43" at bounding box center [1084, 300] width 54 height 21
type input "3.50"
type input "2.32"
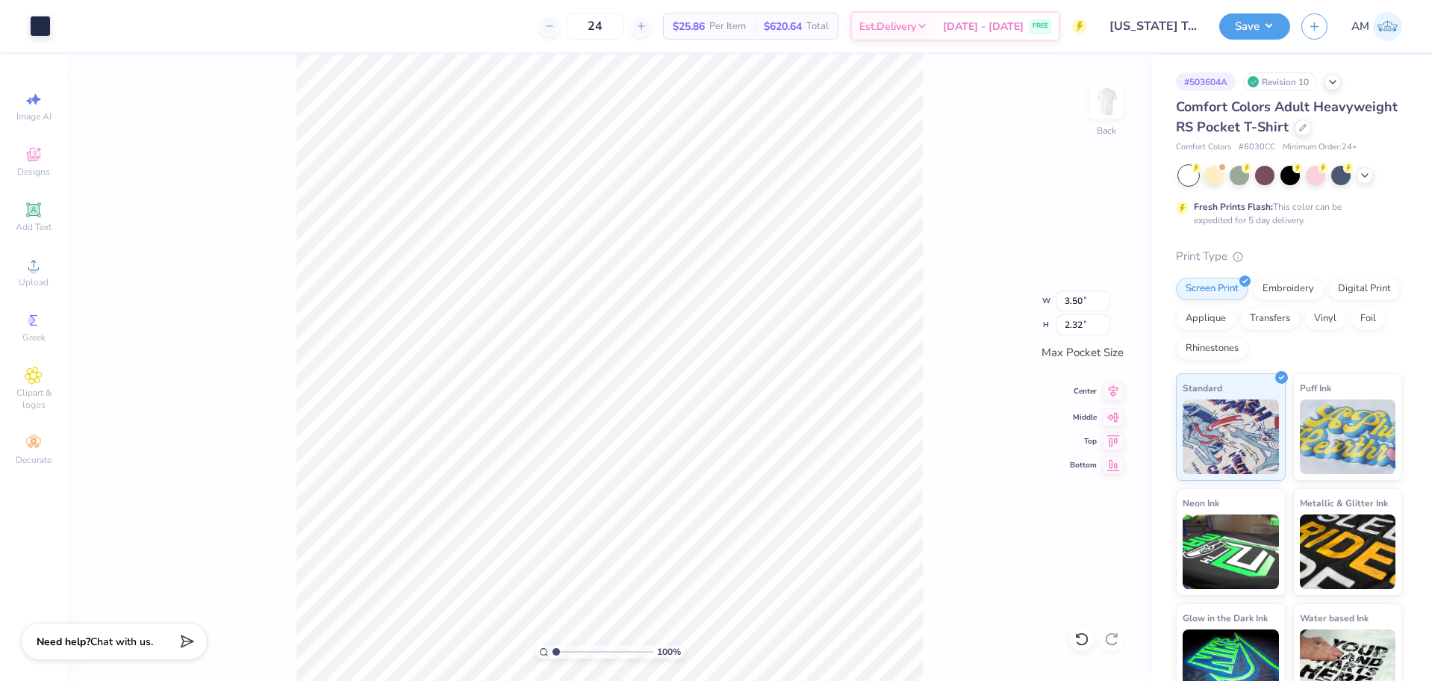
click at [1115, 393] on icon at bounding box center [1113, 391] width 21 height 18
click at [1114, 416] on icon at bounding box center [1113, 416] width 13 height 10
click at [1092, 114] on img at bounding box center [1107, 102] width 60 height 60
click at [25, 265] on icon at bounding box center [34, 265] width 18 height 18
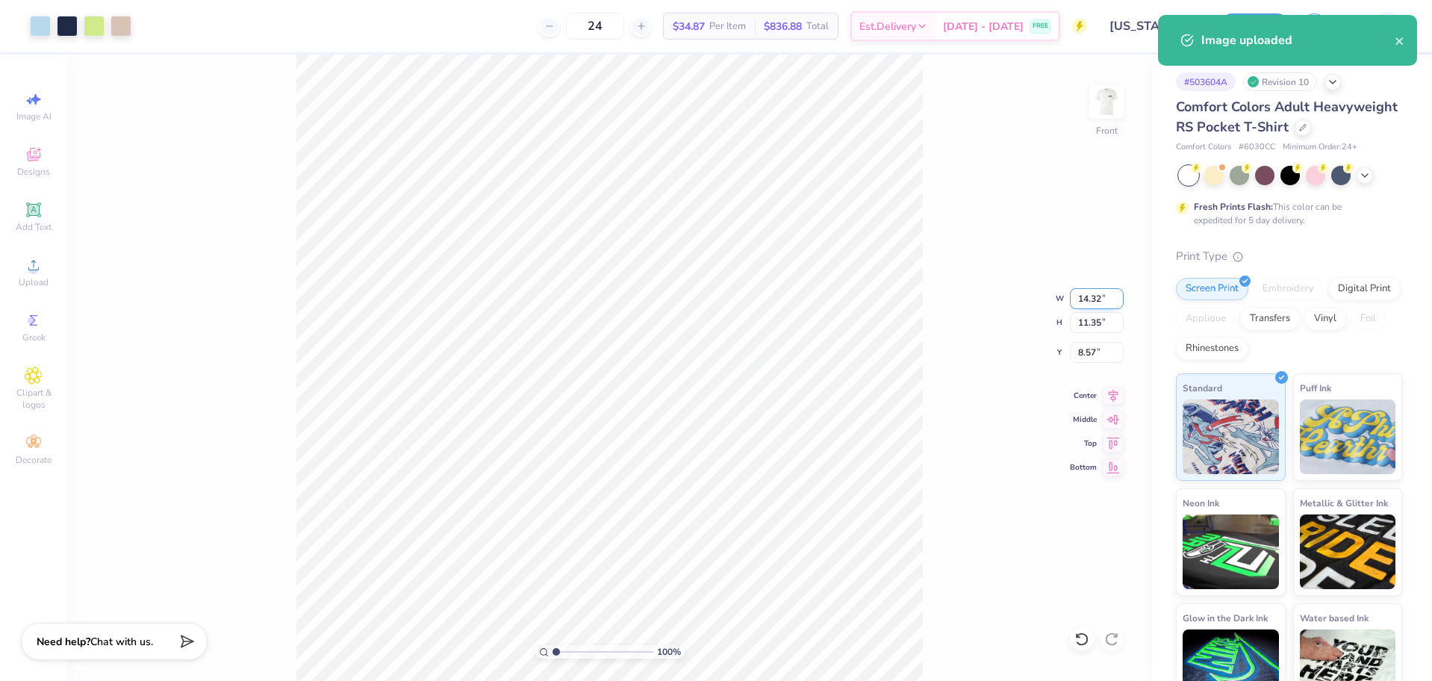
click at [1088, 298] on input "14.32" at bounding box center [1097, 298] width 54 height 21
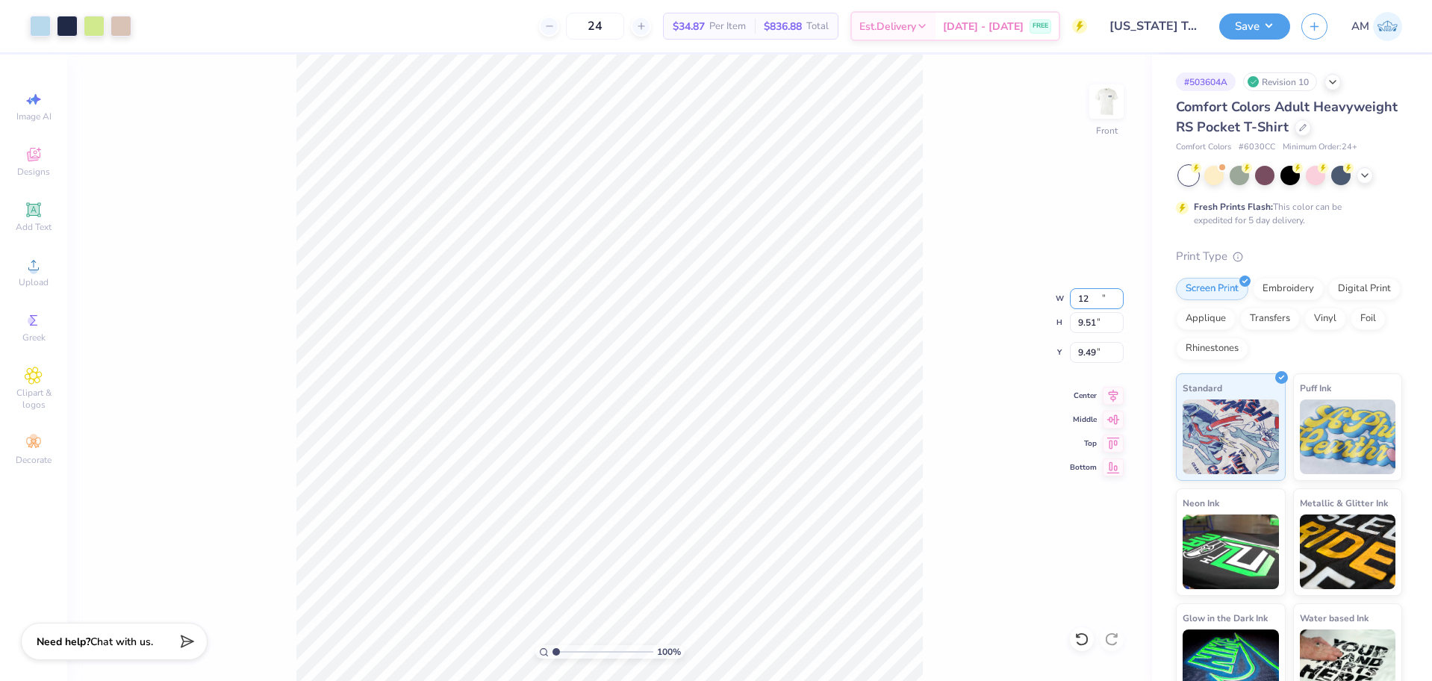
type input "12.00"
type input "9.51"
click at [1087, 355] on input "9.49" at bounding box center [1097, 352] width 54 height 21
type input "3.00"
click at [1113, 402] on icon at bounding box center [1113, 394] width 21 height 18
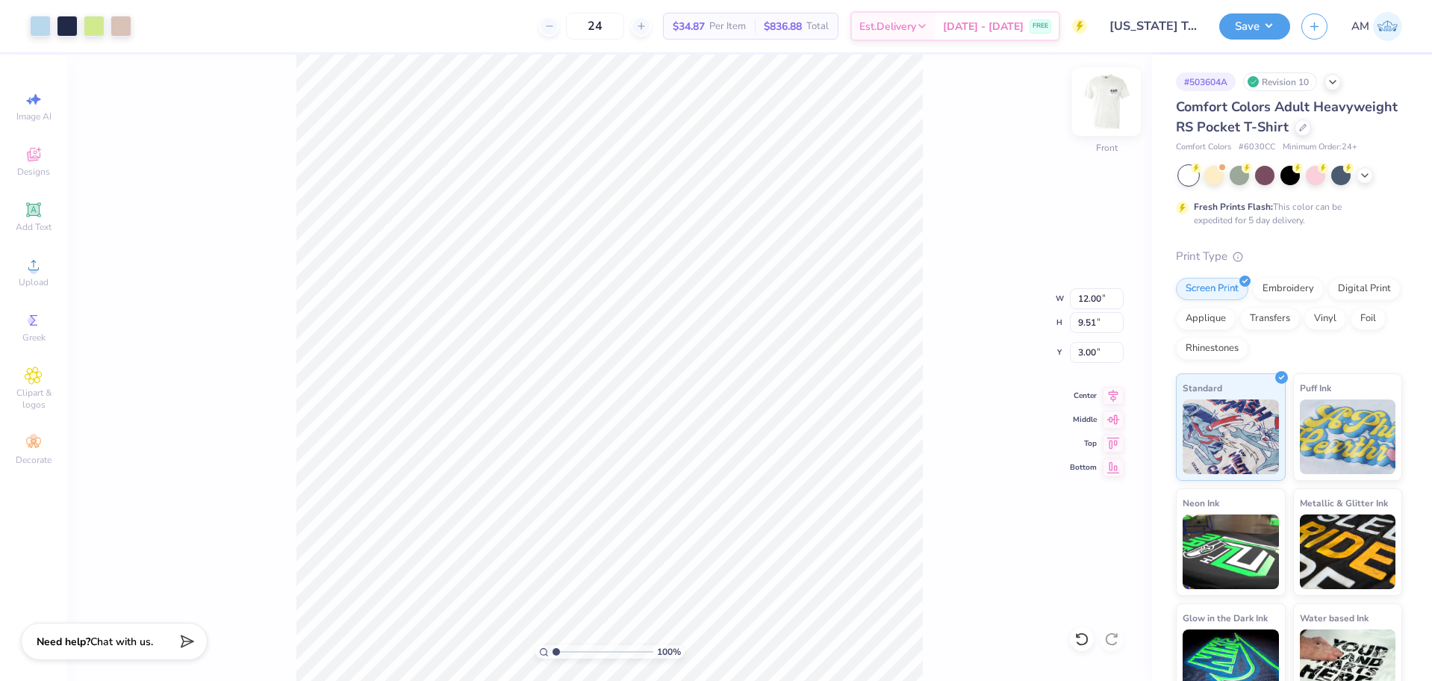
click at [1093, 96] on img at bounding box center [1107, 102] width 60 height 60
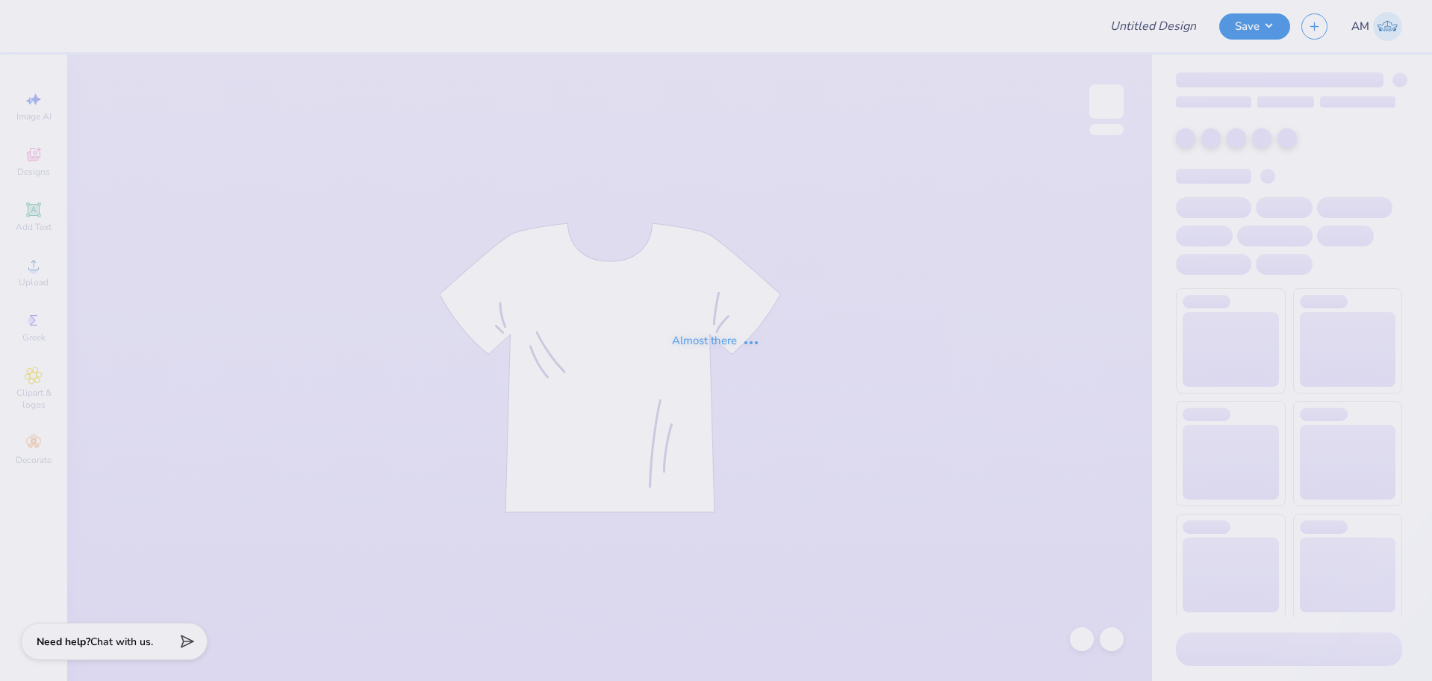
type input "ADPI Retreat"
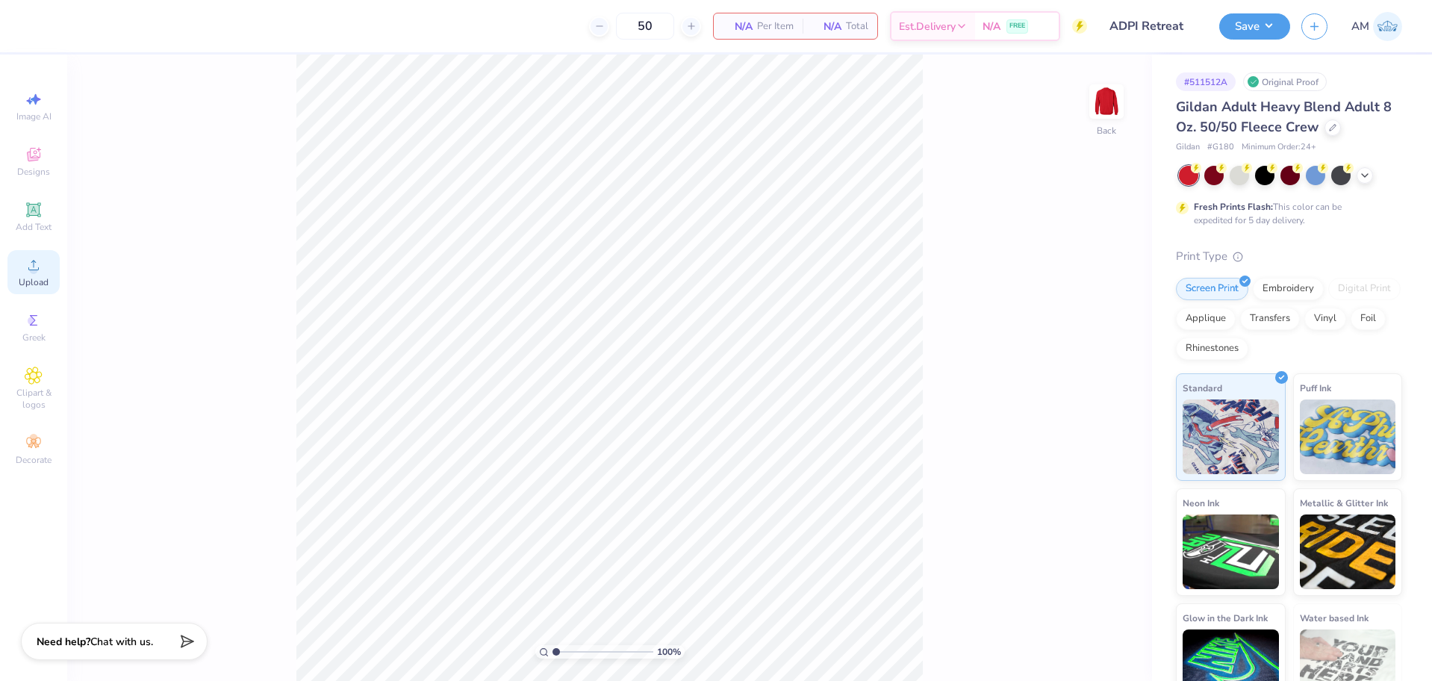
click at [36, 278] on span "Upload" at bounding box center [34, 282] width 30 height 12
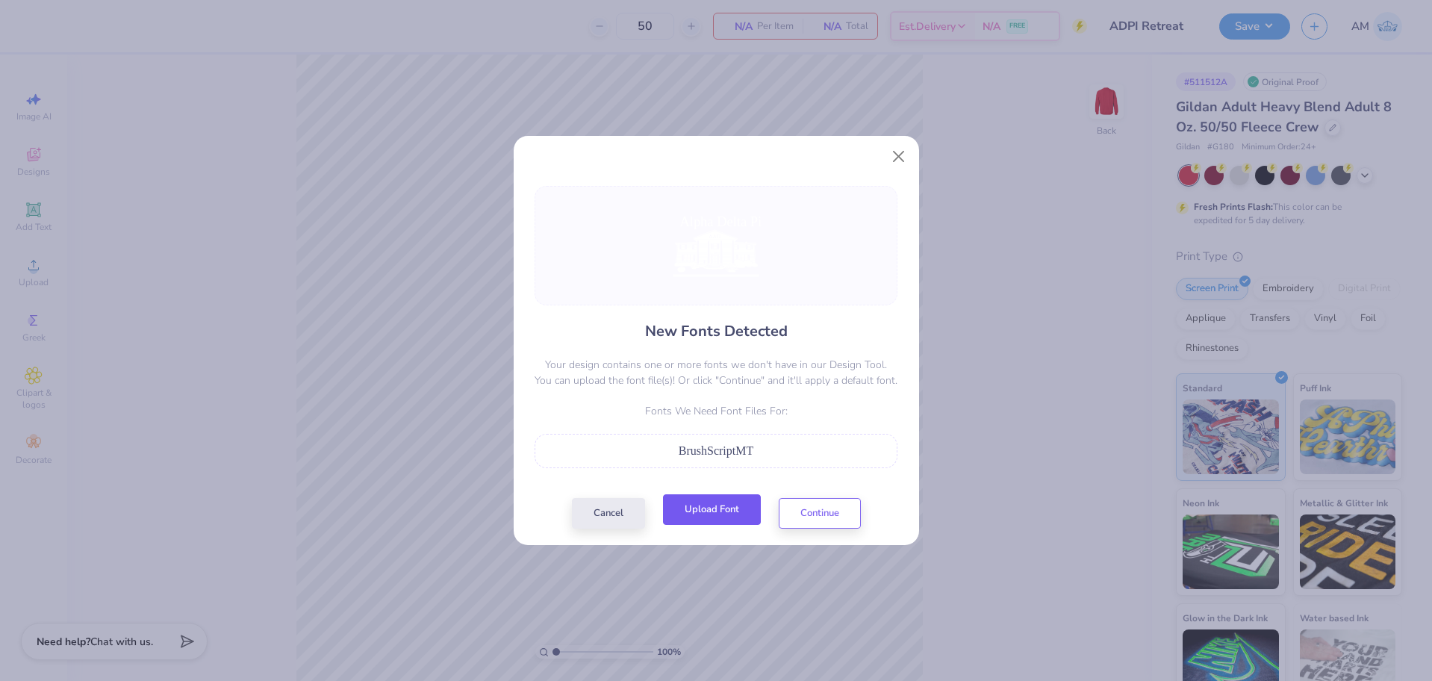
click at [729, 514] on button "Upload Font" at bounding box center [712, 509] width 98 height 31
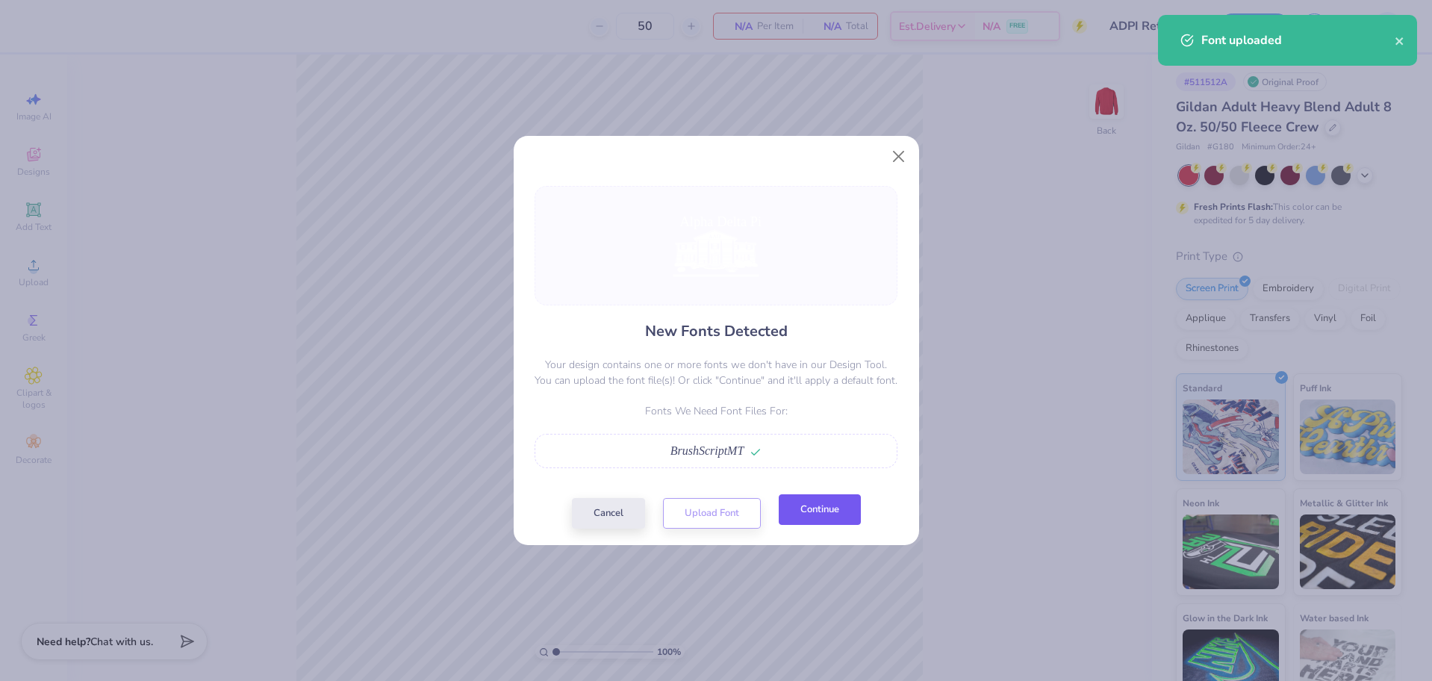
click at [816, 507] on button "Continue" at bounding box center [820, 509] width 82 height 31
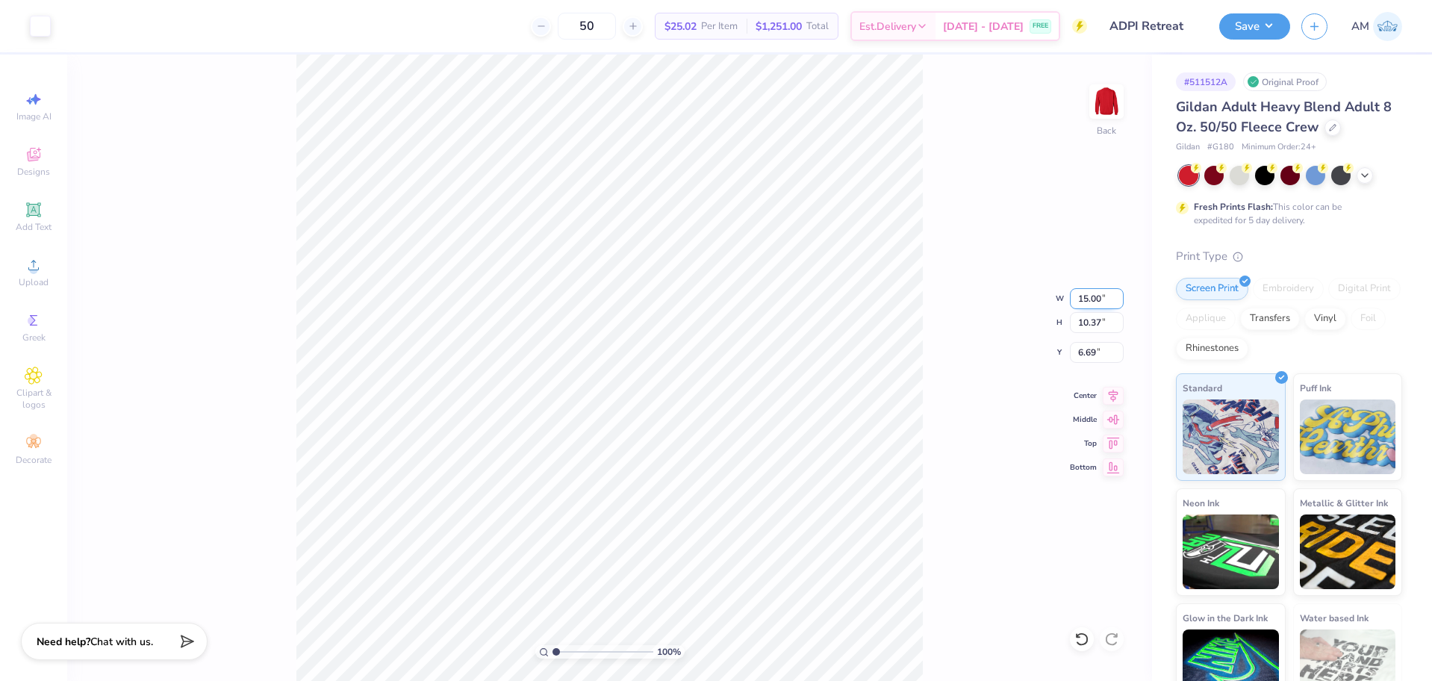
click at [1090, 299] on input "15.00" at bounding box center [1097, 298] width 54 height 21
type input "11.00"
type input "7.61"
click at [1109, 390] on icon at bounding box center [1114, 394] width 10 height 13
click at [1089, 350] on input "8.07" at bounding box center [1097, 352] width 54 height 21
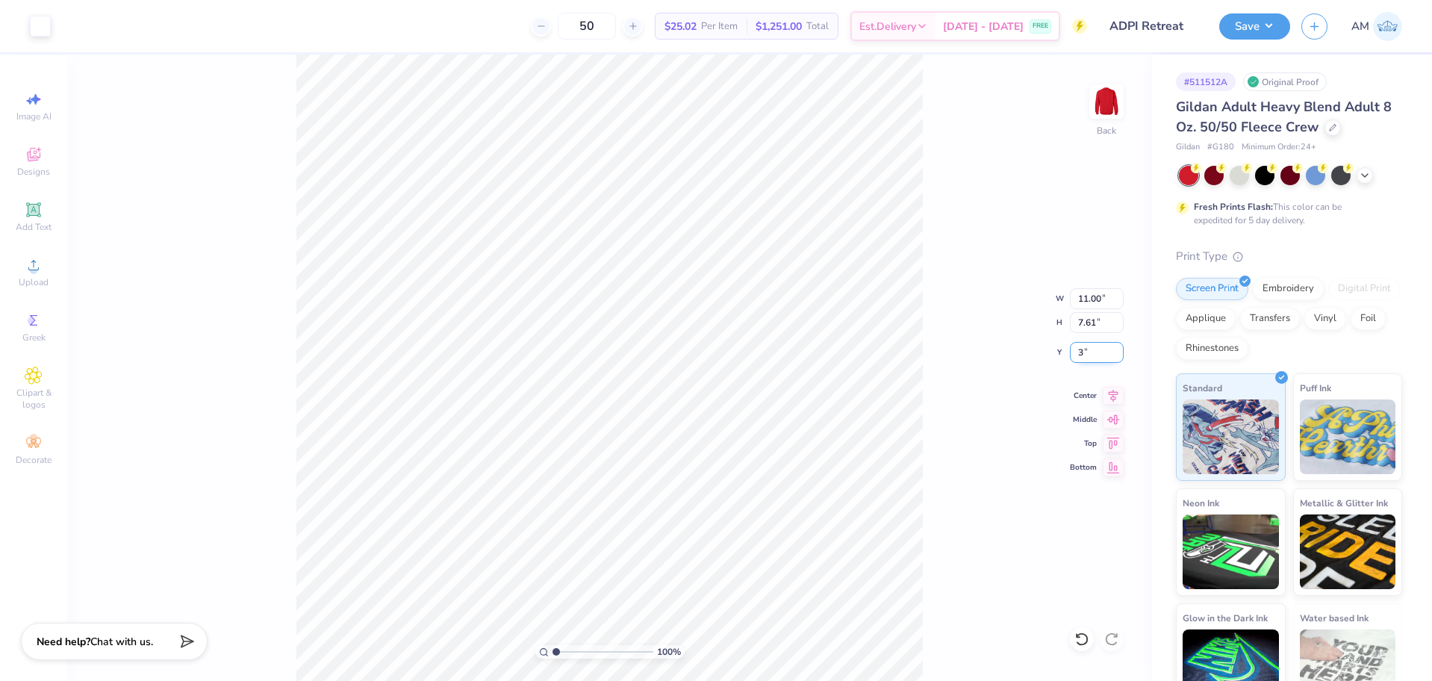
type input "3.00"
click at [397, 139] on div "100 % Back" at bounding box center [609, 368] width 1085 height 626
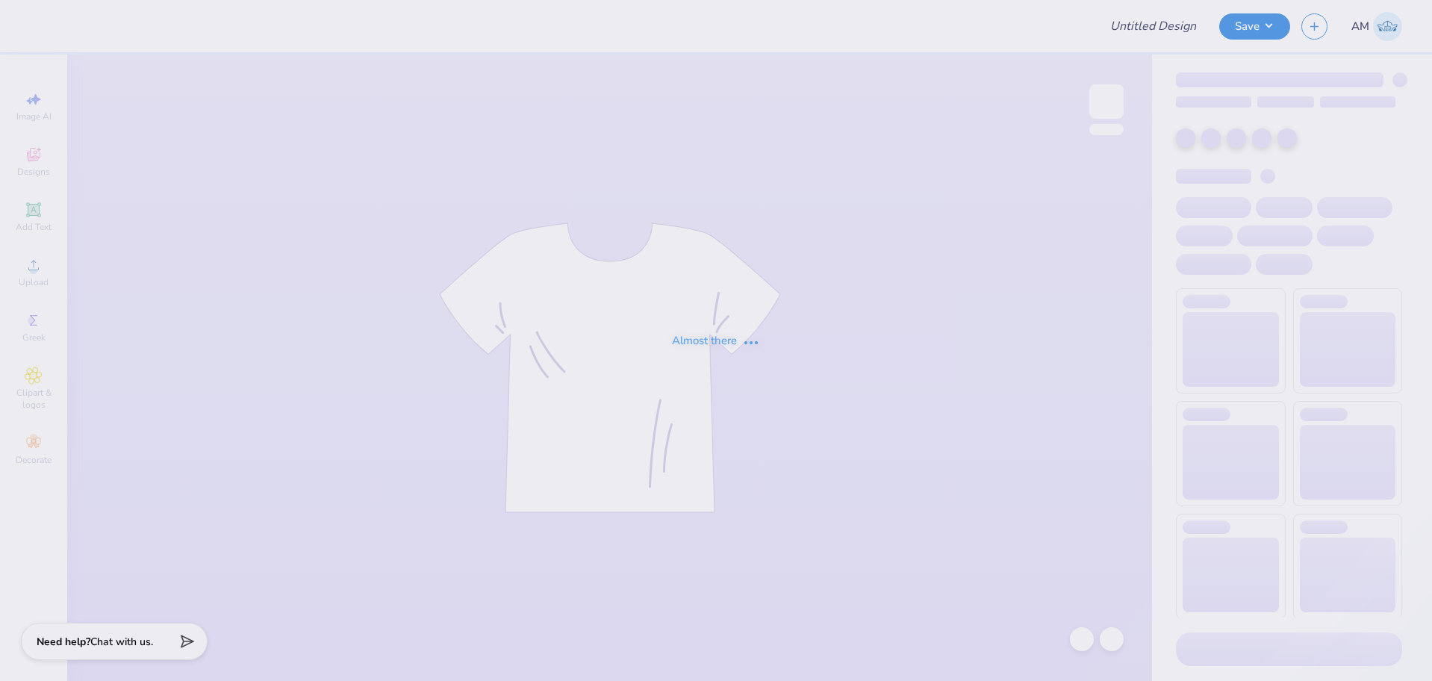
type input "[PERSON_NAME] : [GEOGRAPHIC_DATA]"
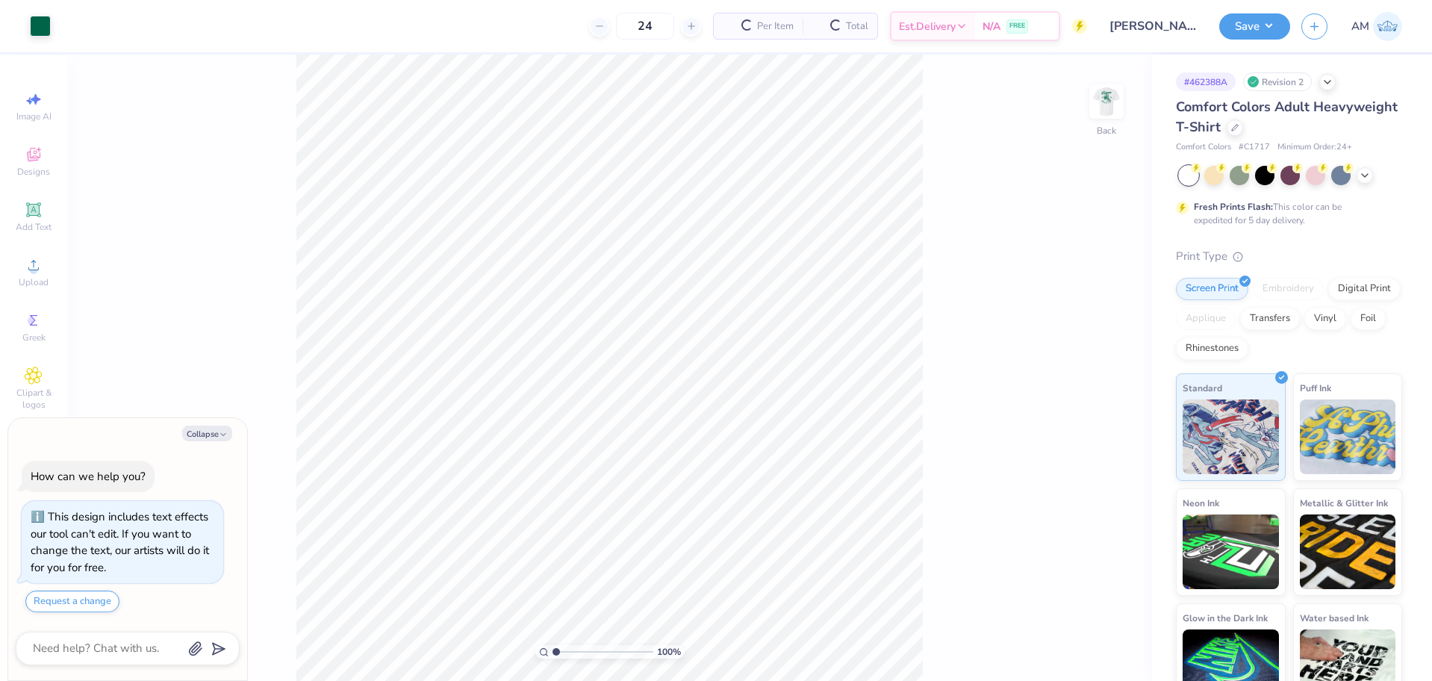
type textarea "x"
type input "3.32211092047231"
type textarea "x"
type input "3.32211092047231"
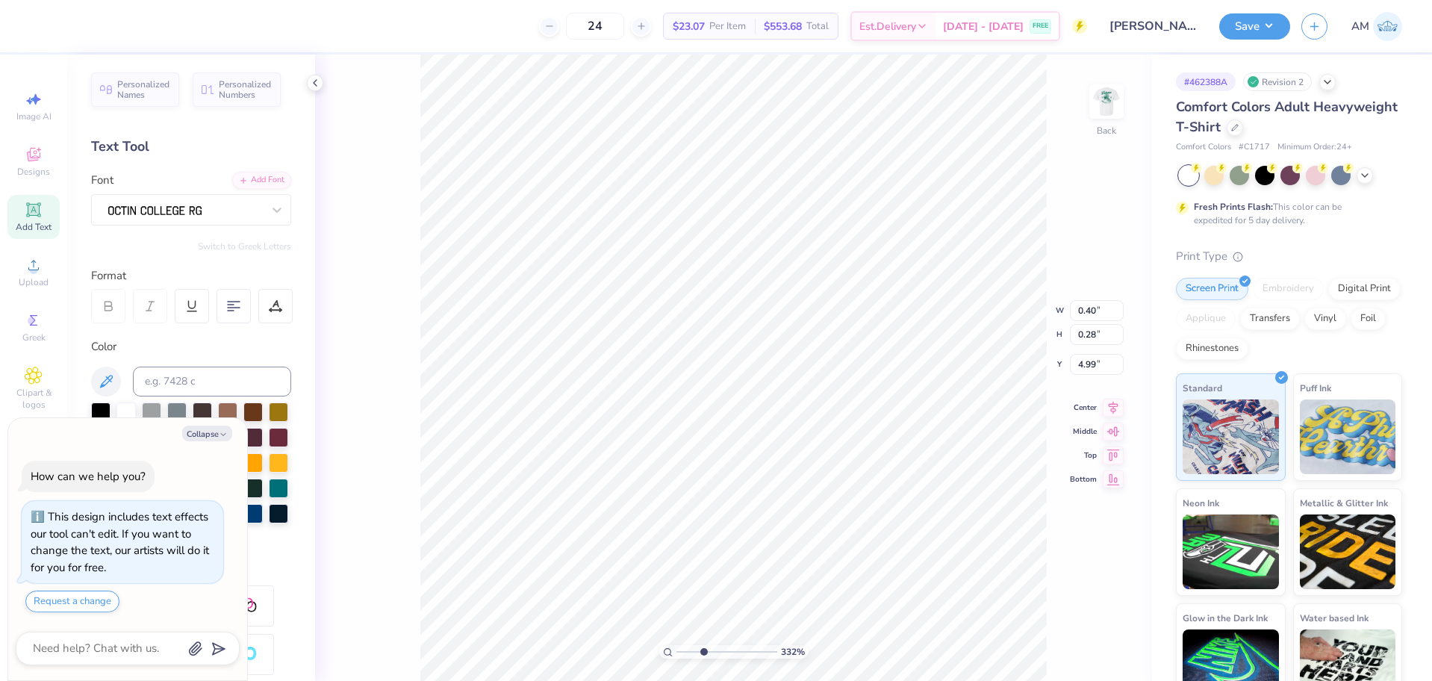
type textarea "x"
type input "3.32211092047231"
type textarea "x"
type input "3.32211092047231"
type textarea "x"
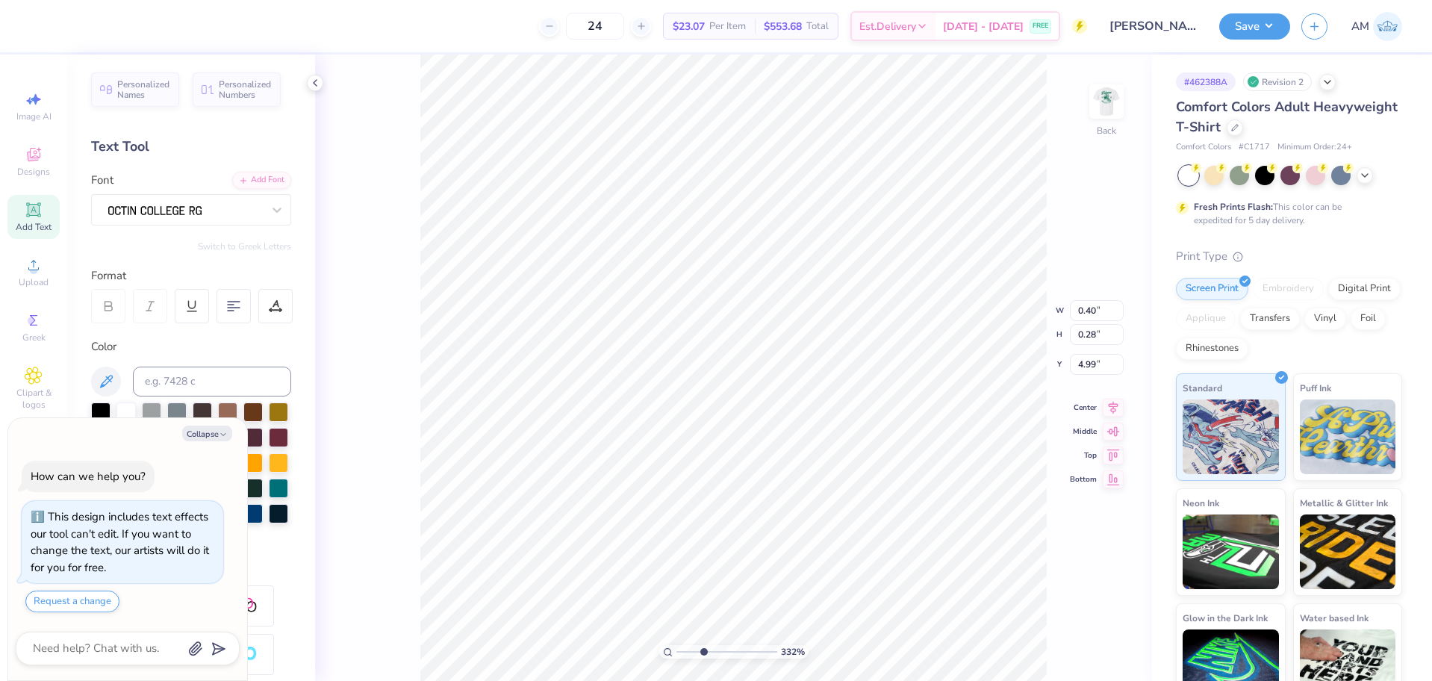
type input "3.32211092047231"
type textarea "x"
type input "3.32211092047231"
type textarea "x"
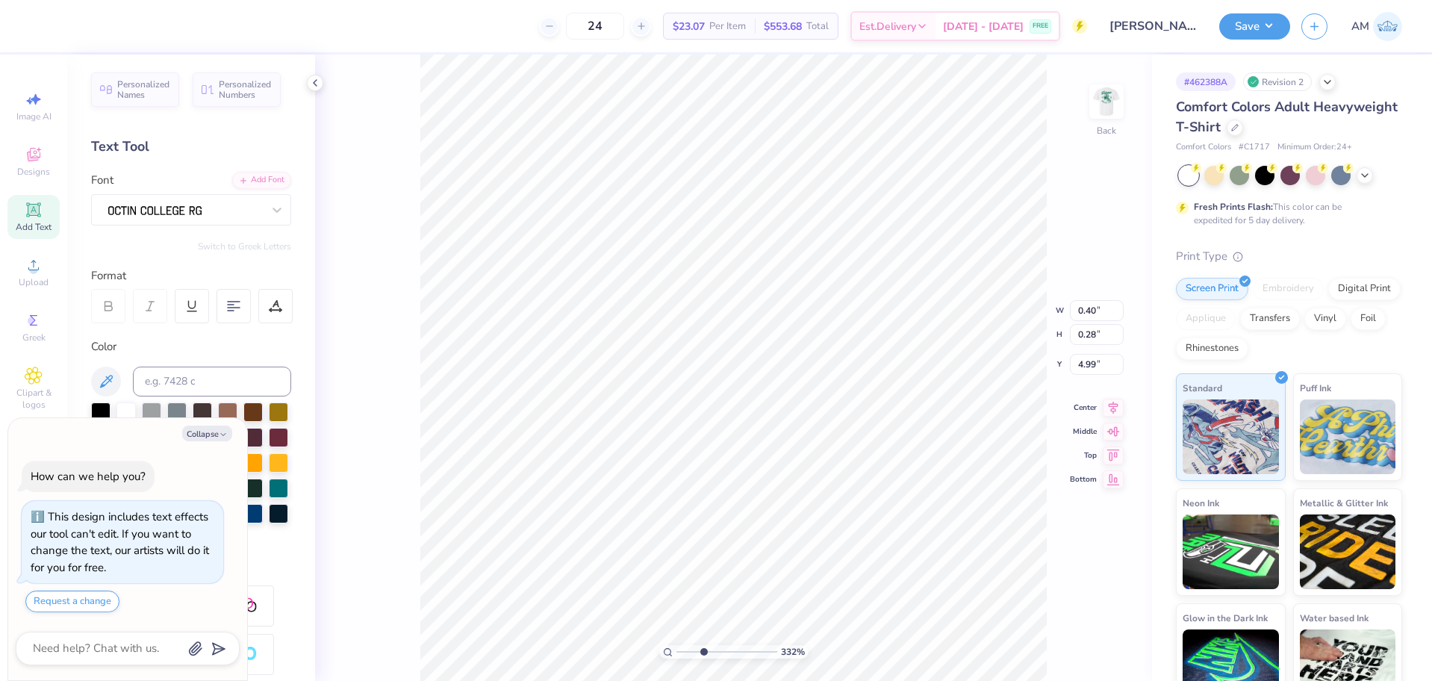
type input "3.32211092047231"
type textarea "25"
type textarea "x"
drag, startPoint x: 702, startPoint y: 653, endPoint x: 668, endPoint y: 658, distance: 33.9
type input "1"
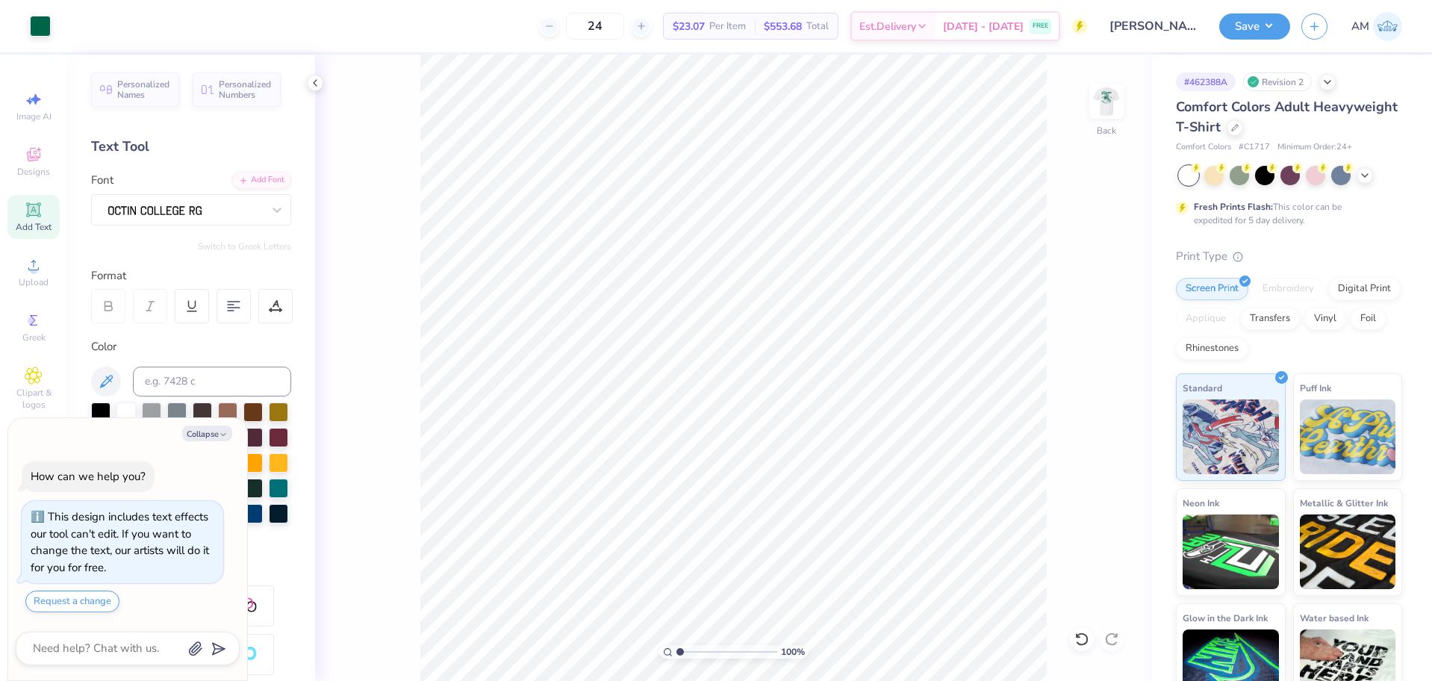
click at [676, 658] on input "range" at bounding box center [726, 651] width 101 height 13
click at [318, 82] on icon at bounding box center [315, 83] width 12 height 12
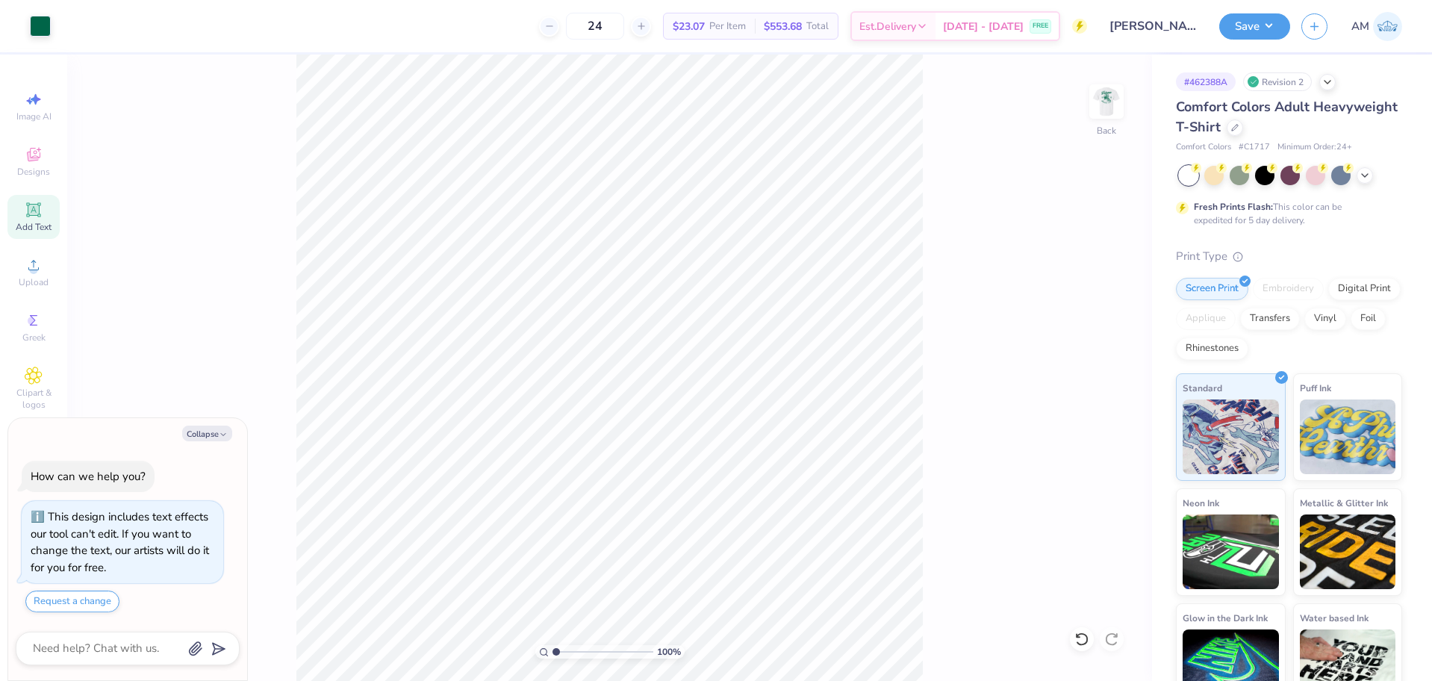
type textarea "x"
type input "2.22643191709162"
type textarea "x"
type input "2.22643191709162"
click at [665, 515] on li "Group" at bounding box center [689, 516] width 117 height 29
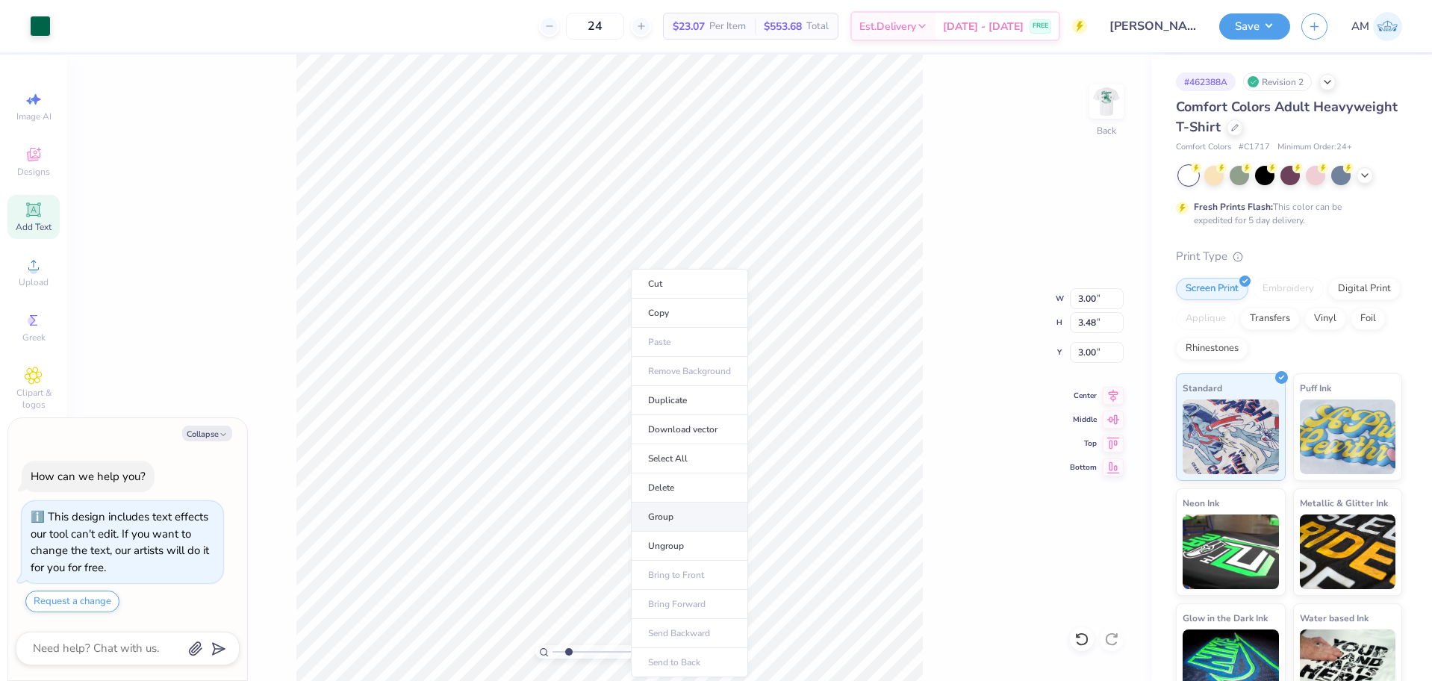
type textarea "x"
type input "2.22643191709162"
click at [1088, 299] on input "3.00" at bounding box center [1097, 298] width 54 height 21
type input "3.5"
type textarea "x"
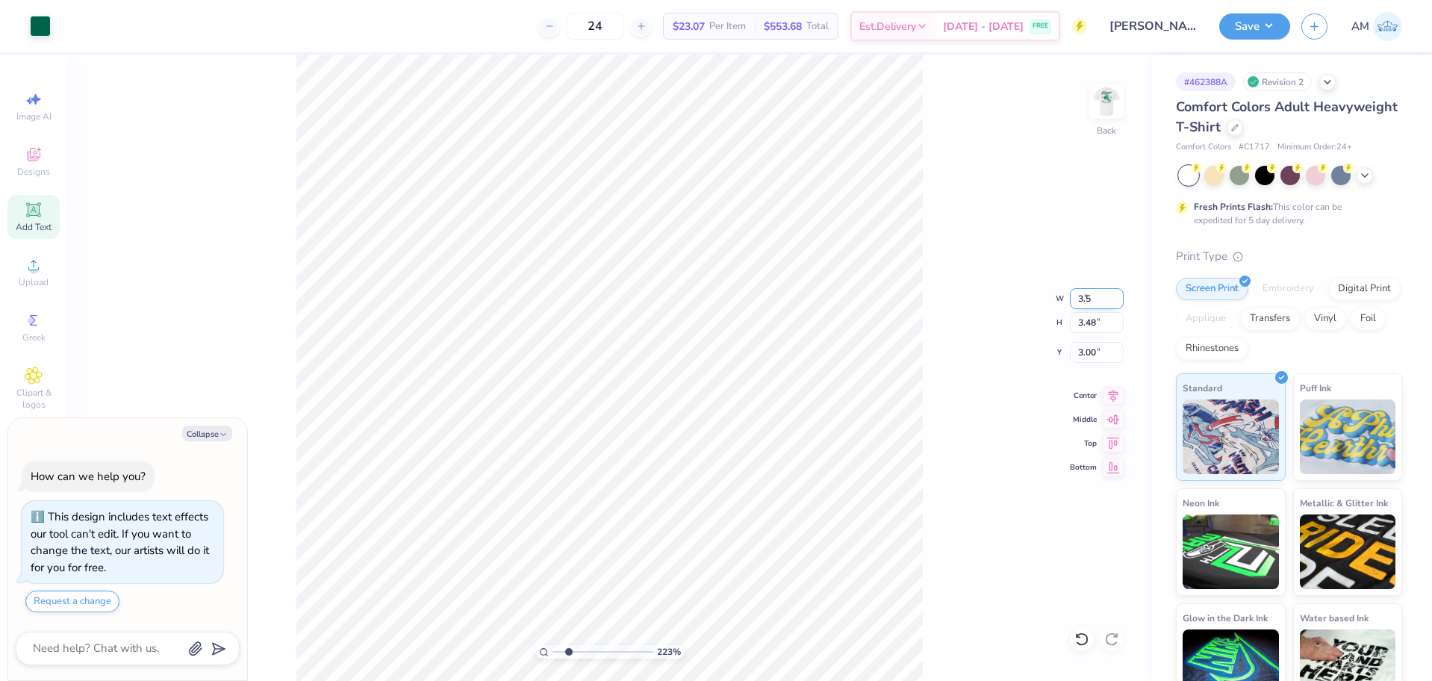
type input "2.22643191709162"
type textarea "x"
type input "2.22643191709162"
type textarea "x"
type input "2.22643191709162"
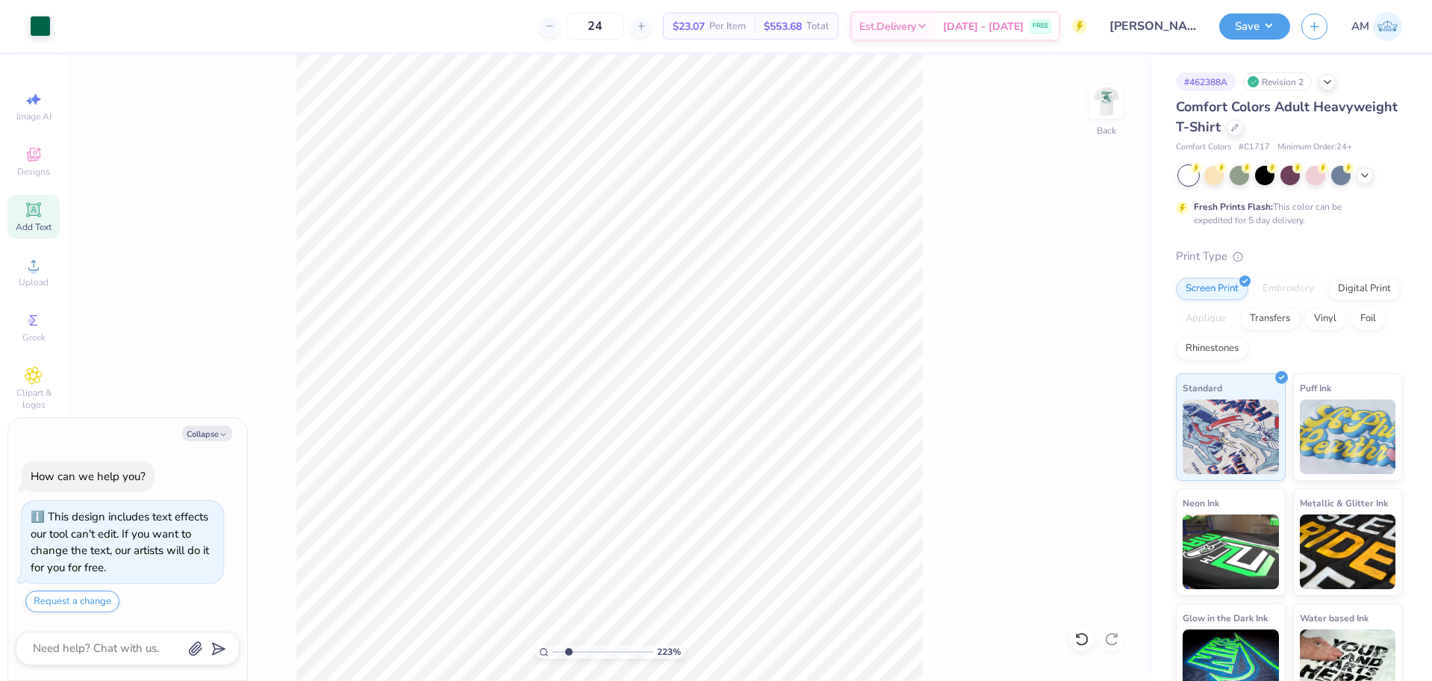
type textarea "x"
type input "2.22643191709162"
click at [1092, 302] on input "3.00" at bounding box center [1097, 298] width 54 height 21
type input "3.5"
type textarea "x"
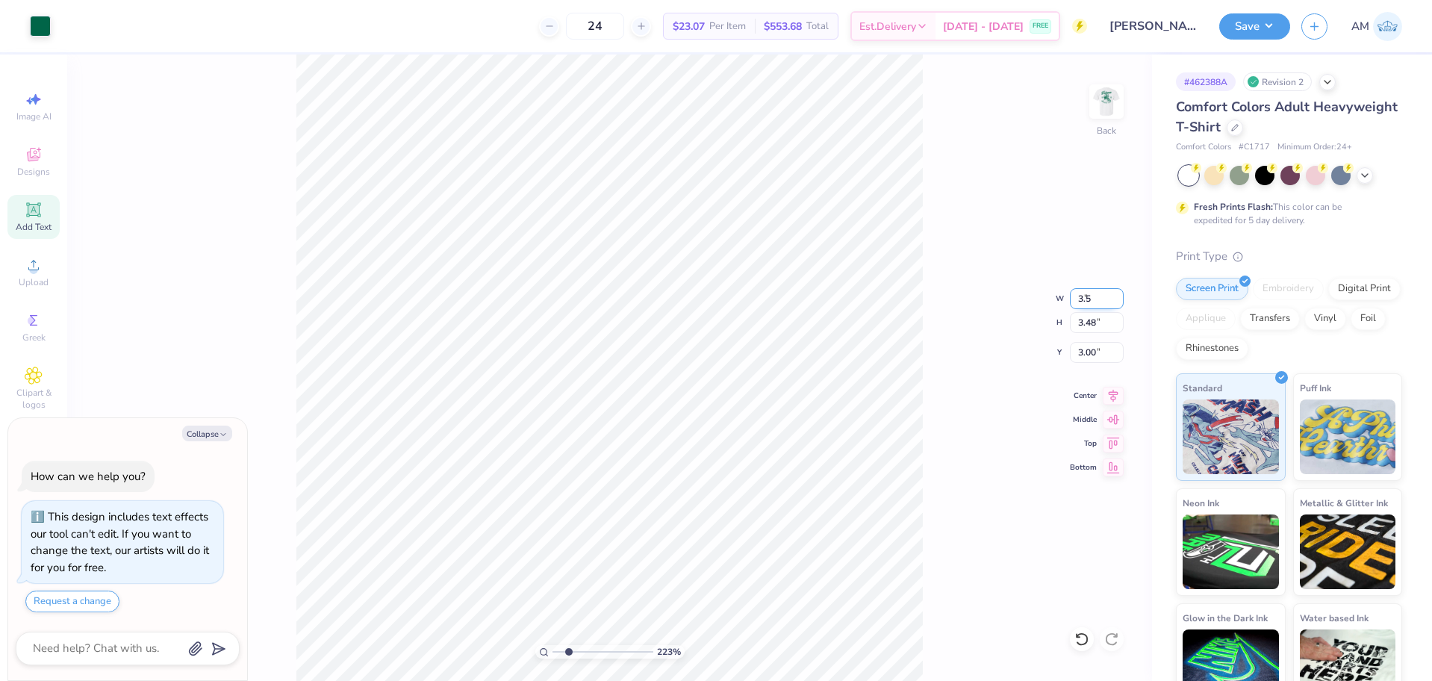
type input "2.22643191709162"
type input "3.50"
type input "4.05"
type input "2.71"
drag, startPoint x: 566, startPoint y: 651, endPoint x: 550, endPoint y: 651, distance: 16.4
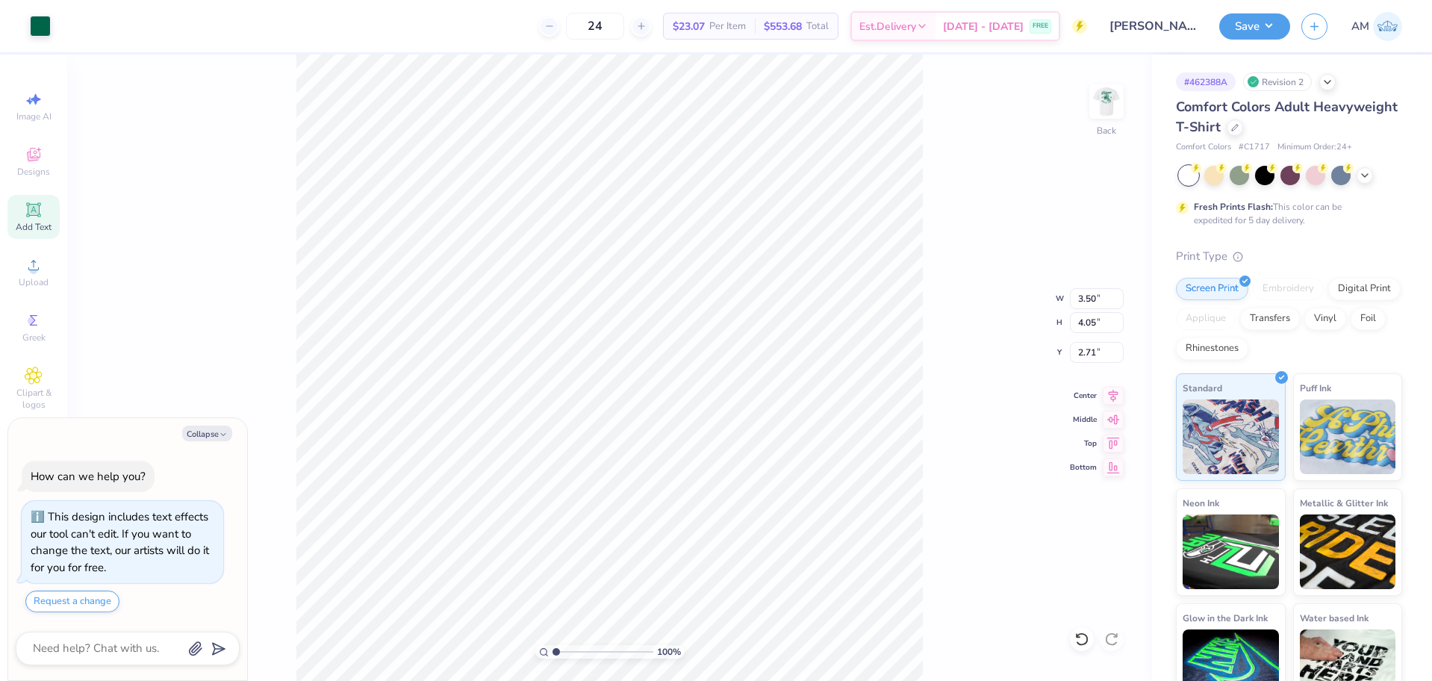
click at [553, 651] on input "range" at bounding box center [603, 651] width 101 height 13
type input "2.01445811466782"
type textarea "x"
type input "2.01445811466782"
type textarea "x"
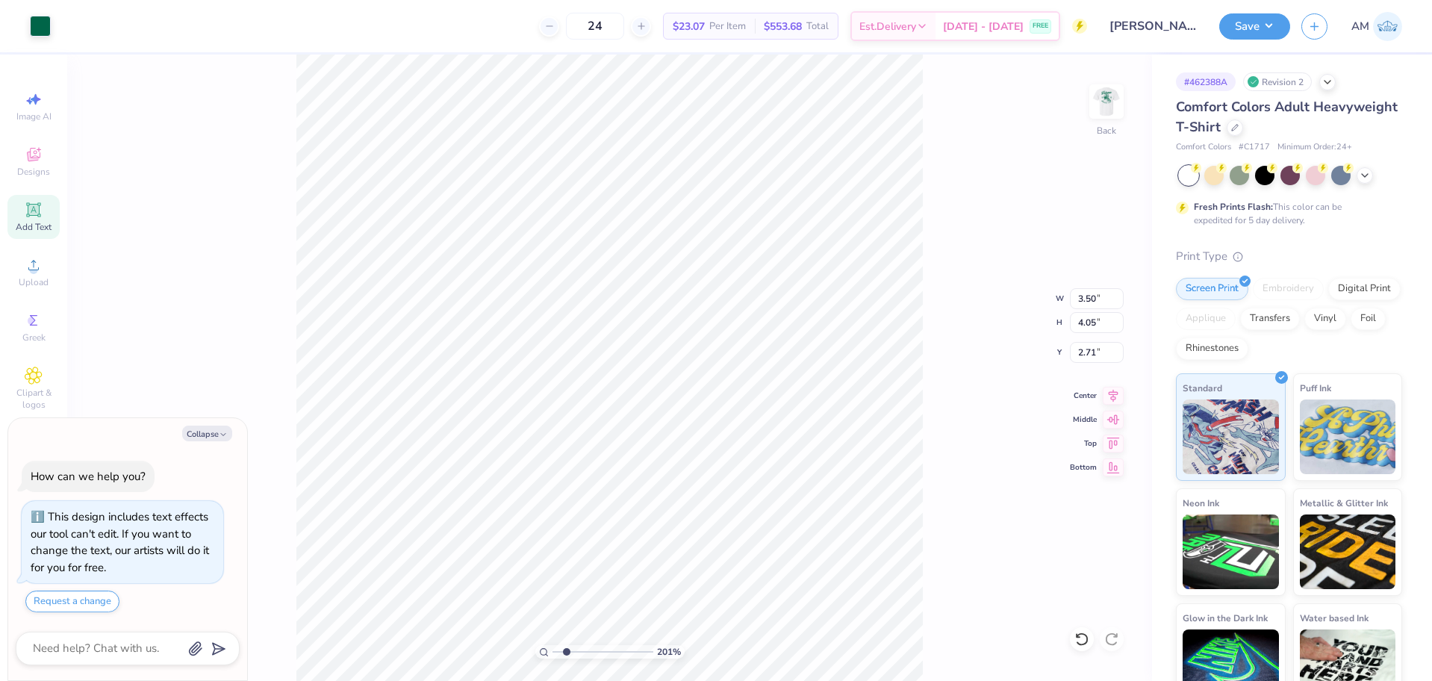
type input "2.01445811466782"
type textarea "x"
type input "2.01445811466782"
type textarea "x"
type input "2.01445811466782"
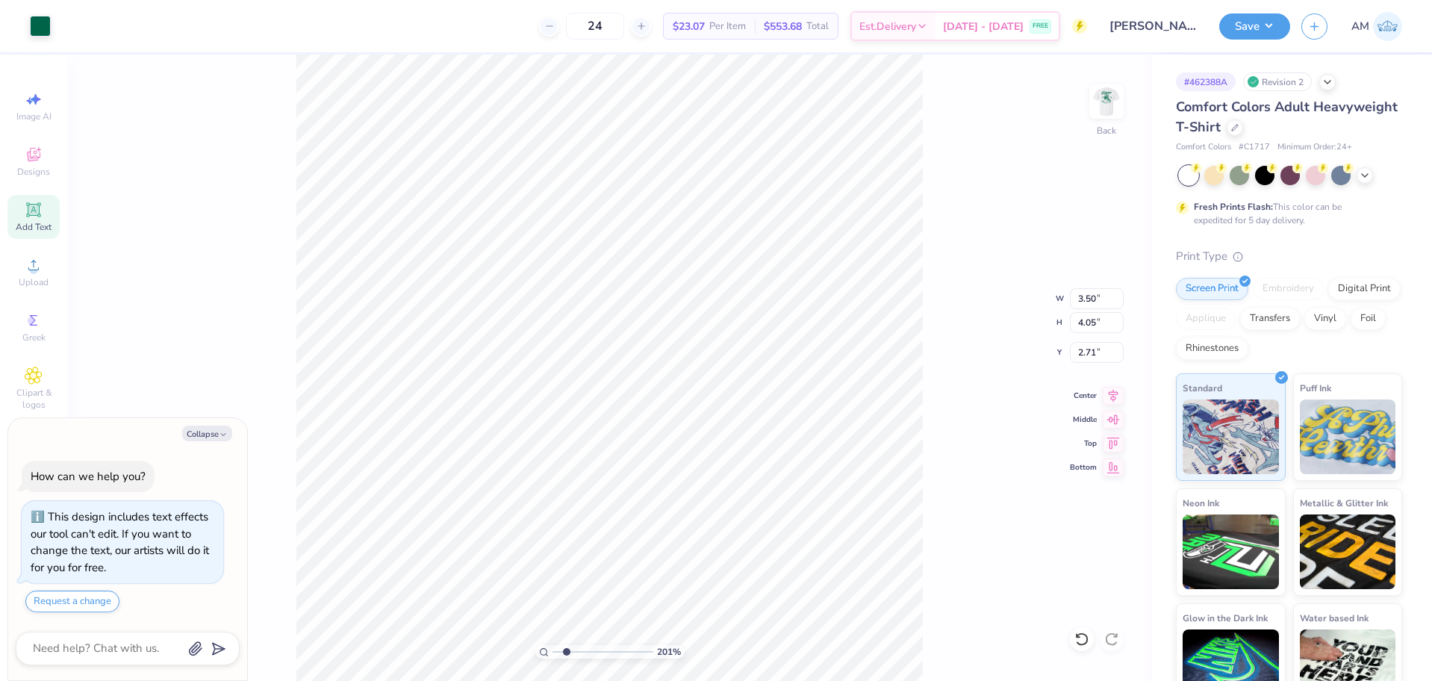
type textarea "x"
type input "2.01445811466782"
type input "3.00"
click at [1087, 352] on input "3.00" at bounding box center [1097, 352] width 54 height 21
type textarea "x"
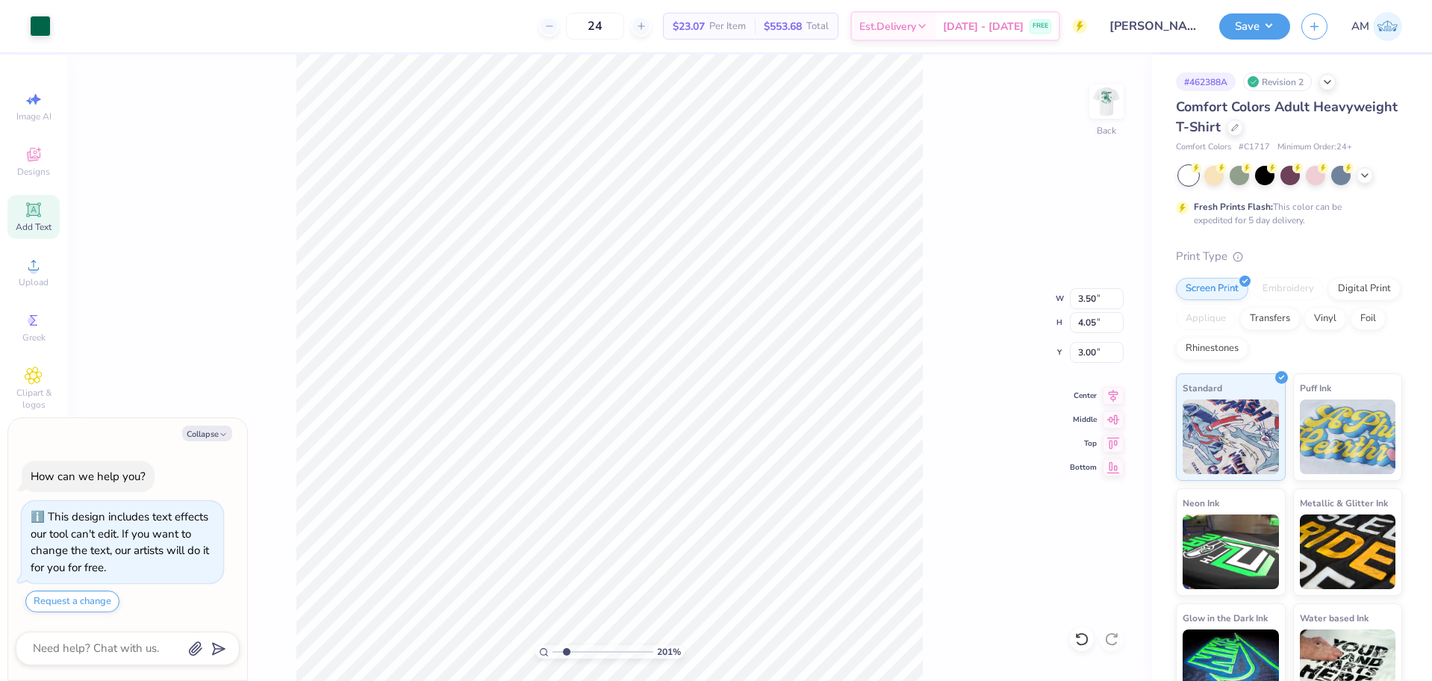
type input "2.01445811466782"
type textarea "x"
type input "2.01445811466782"
click at [1086, 322] on input "4.05" at bounding box center [1097, 322] width 54 height 21
type input "4"
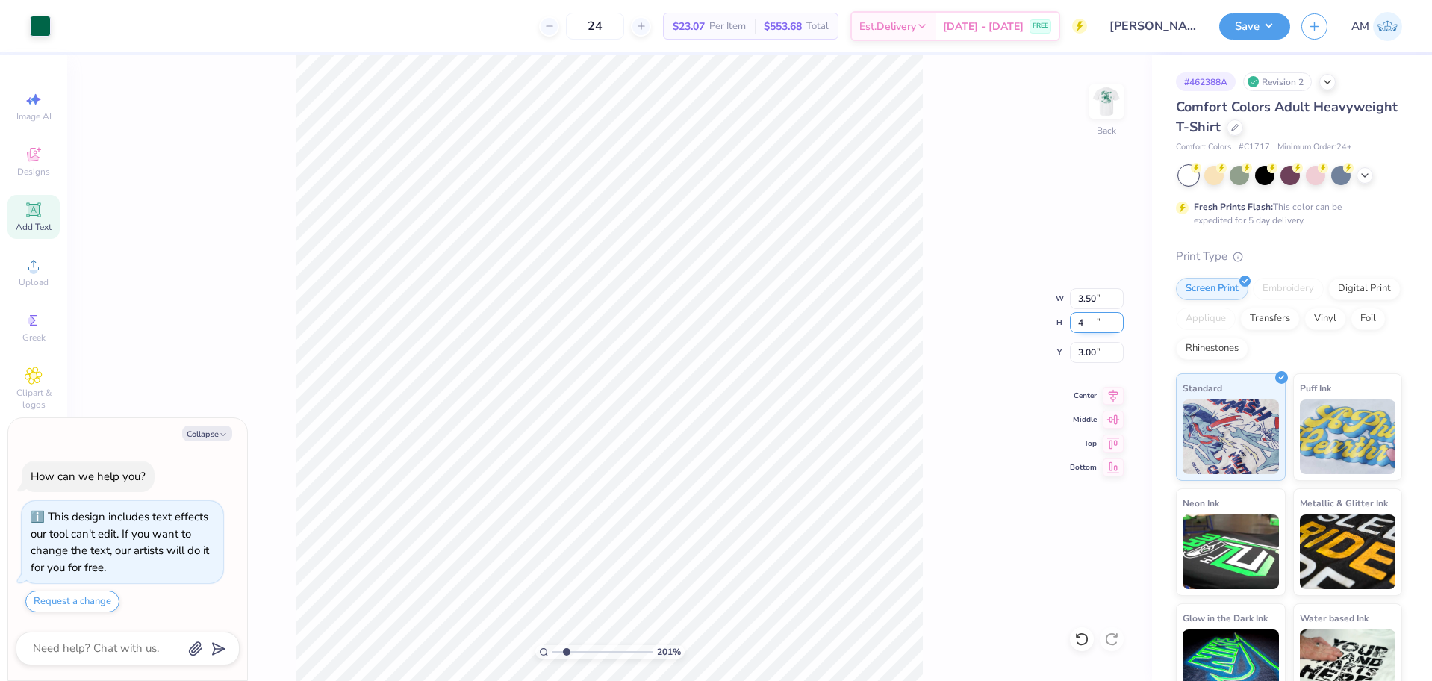
type textarea "x"
type input "2.01445811466782"
type input "3.45"
type input "4.00"
click at [1087, 349] on input "3.03" at bounding box center [1097, 352] width 54 height 21
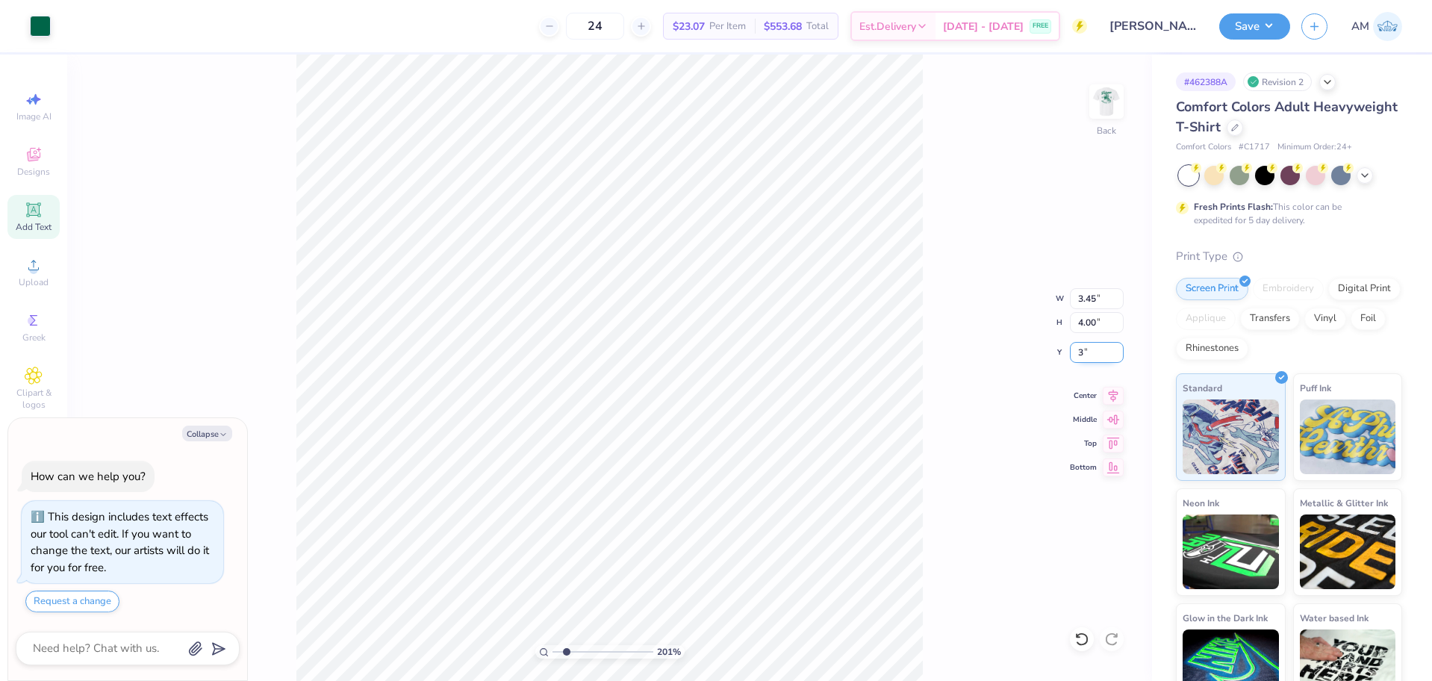
type input "3"
type textarea "x"
type input "2.01445811466782"
type input "3.00"
type textarea "x"
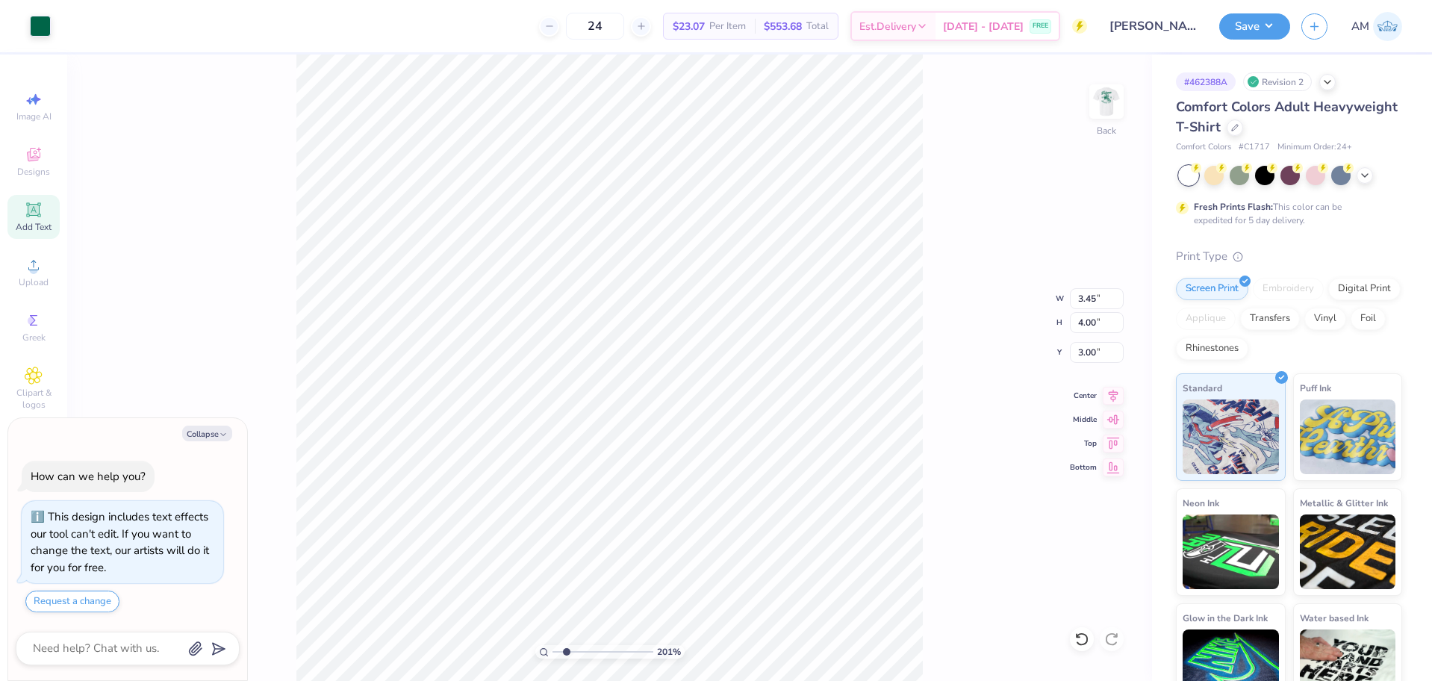
type input "2.01445811466782"
type textarea "x"
type input "2.22643191709162"
type textarea "x"
type input "1.10522621487156"
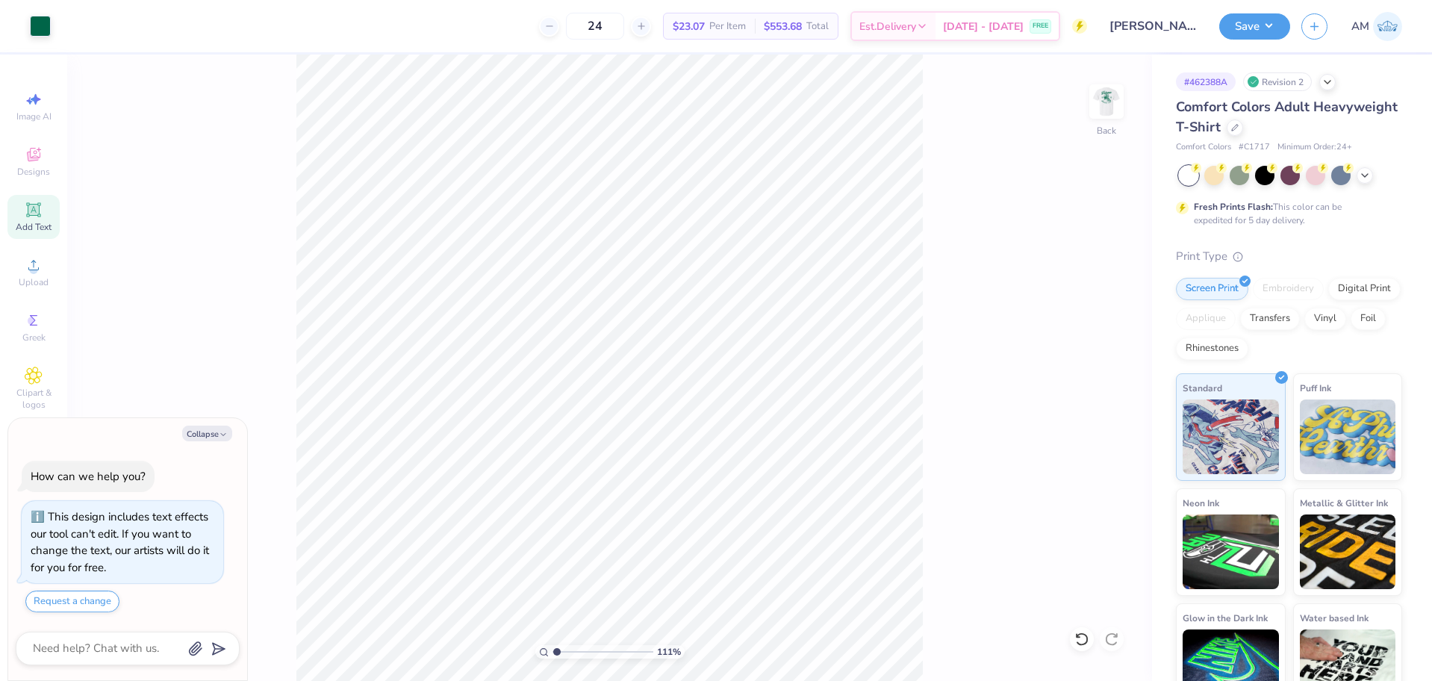
type textarea "x"
type input "1.82266588284093"
type textarea "x"
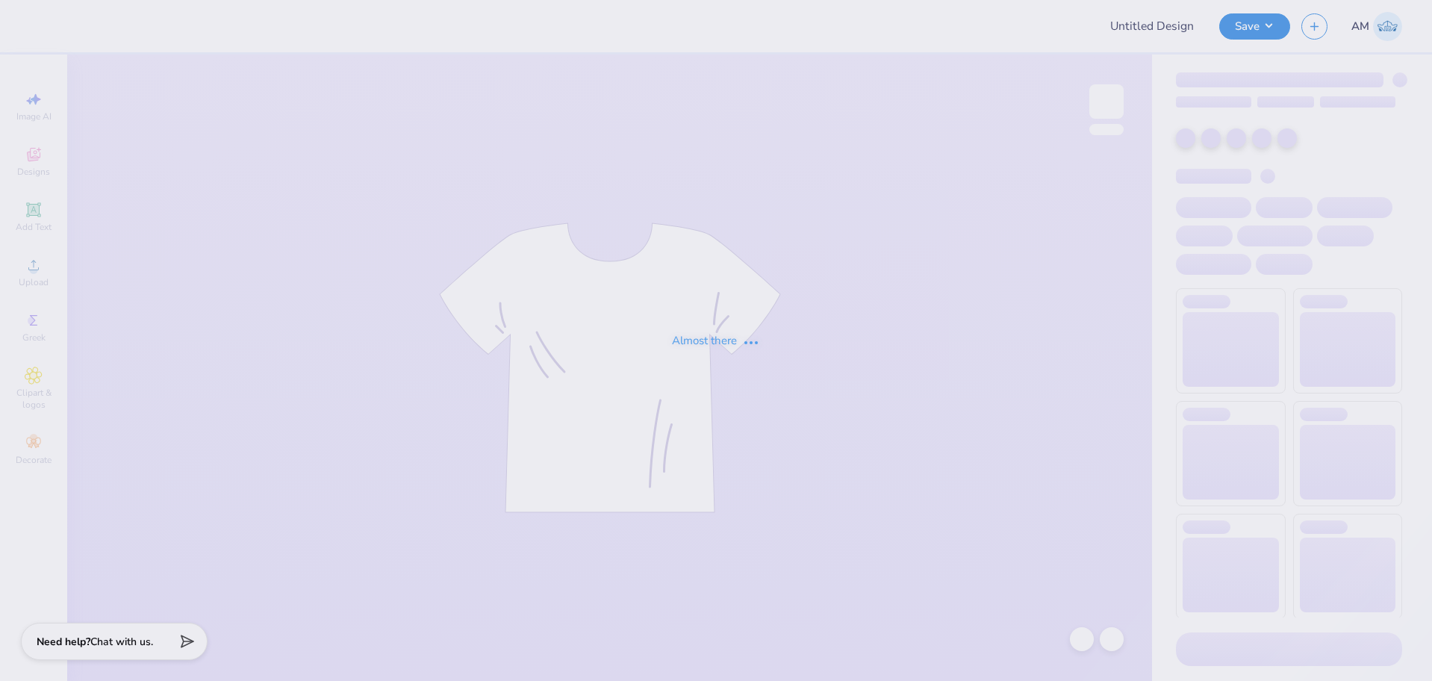
type input "Mex"
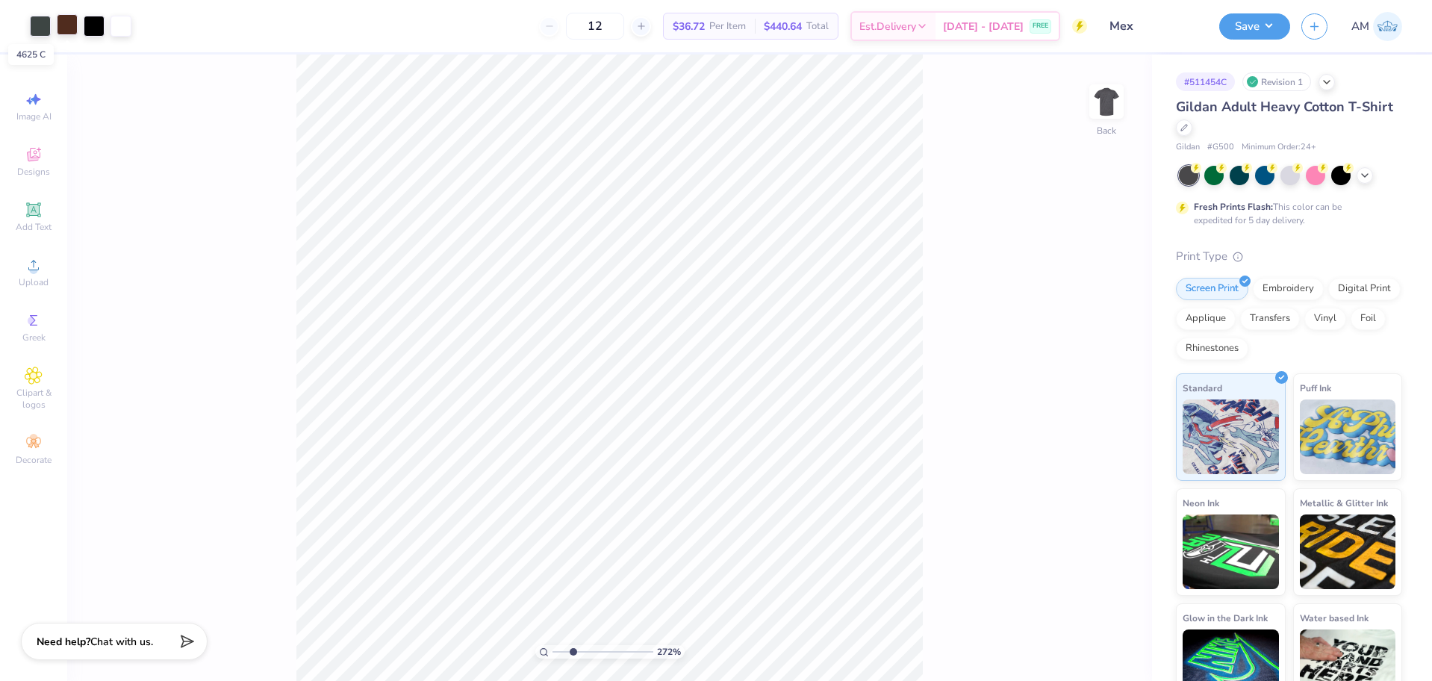
click at [72, 21] on div at bounding box center [67, 24] width 21 height 21
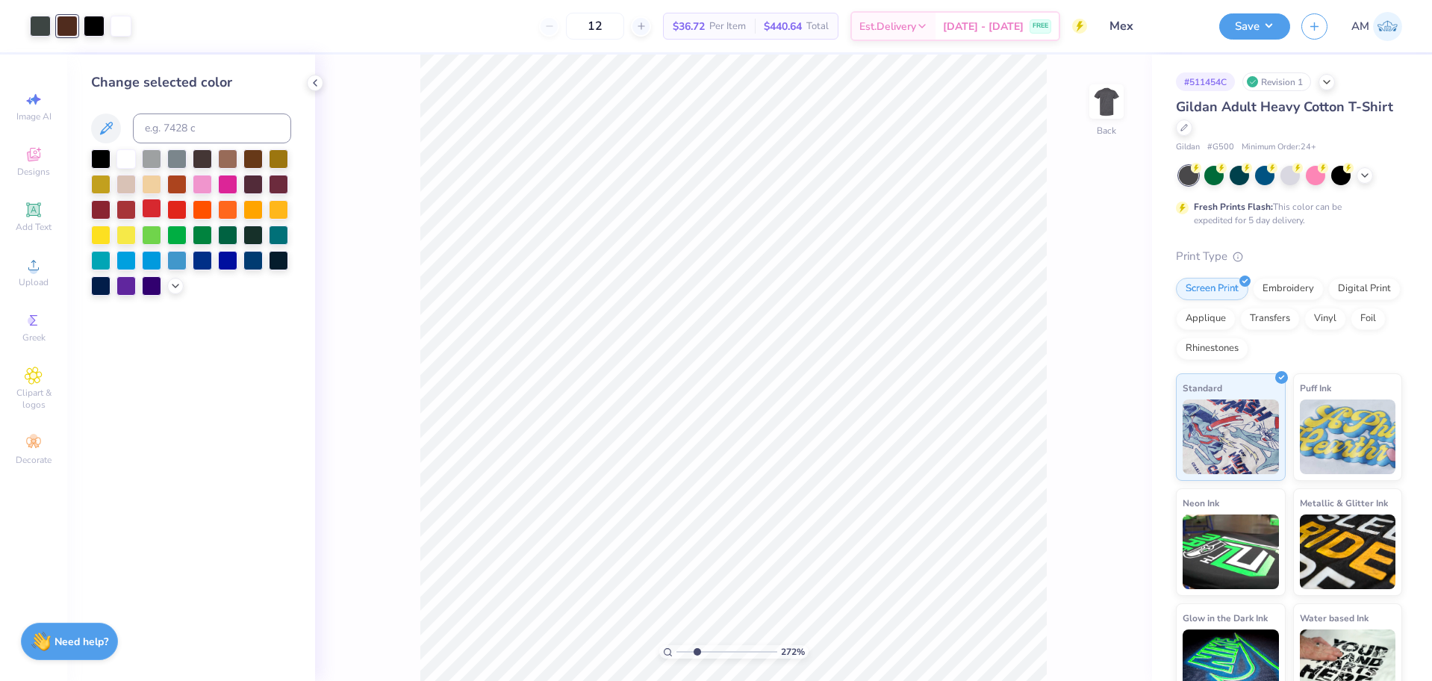
click at [154, 209] on div at bounding box center [151, 208] width 19 height 19
type input "1"
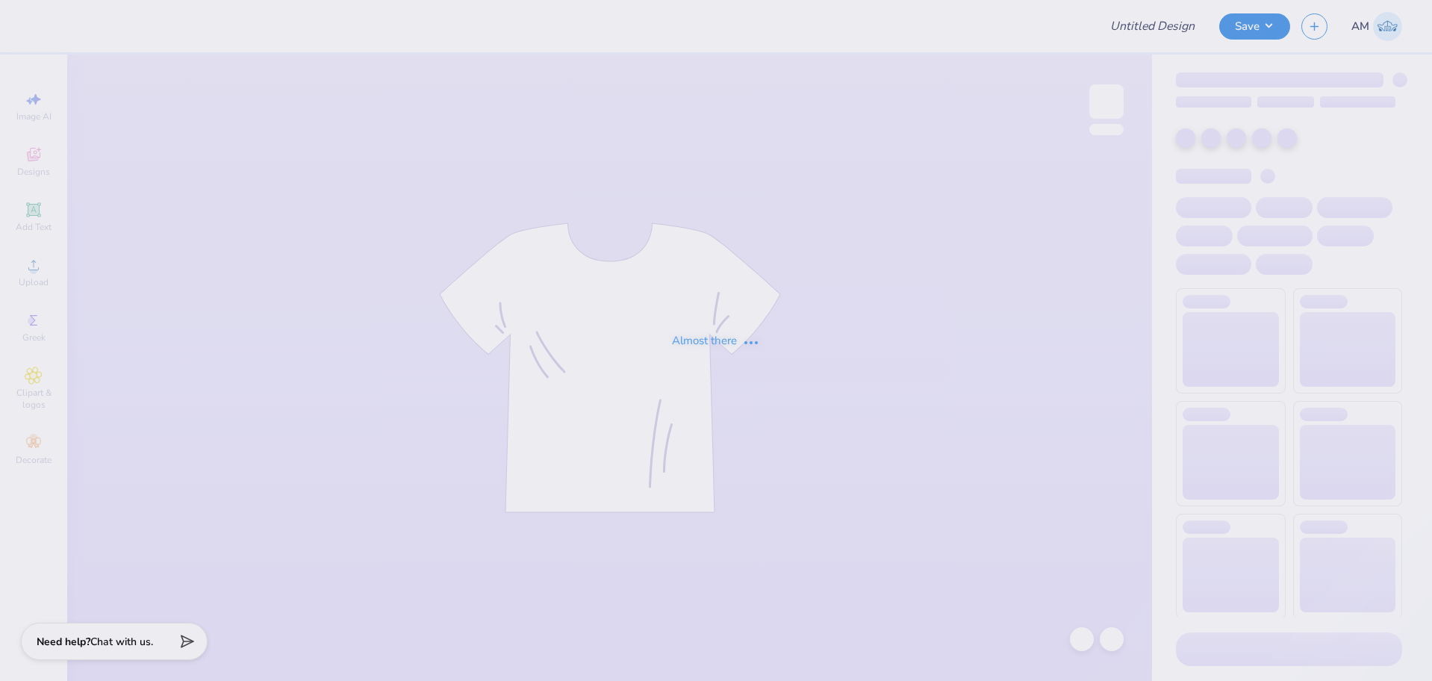
type input "ADPI House"
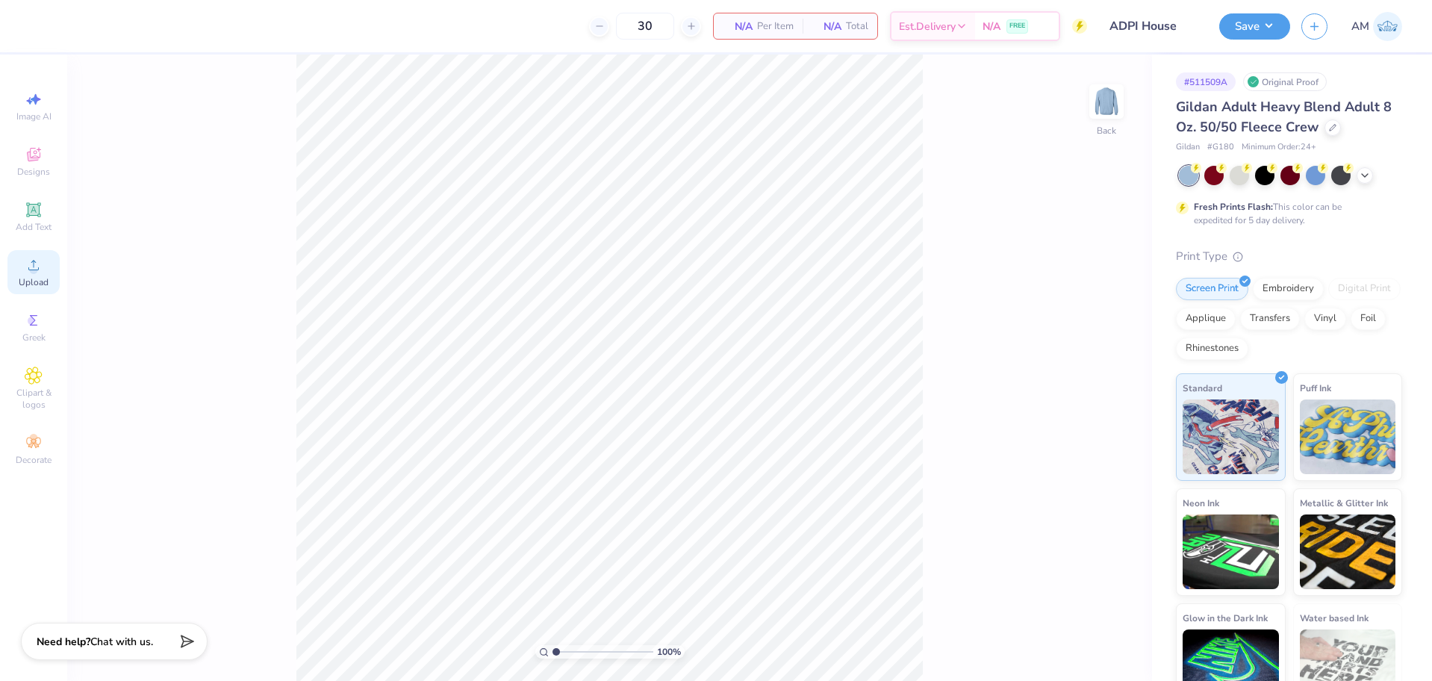
click at [18, 272] on div "Upload" at bounding box center [33, 272] width 52 height 44
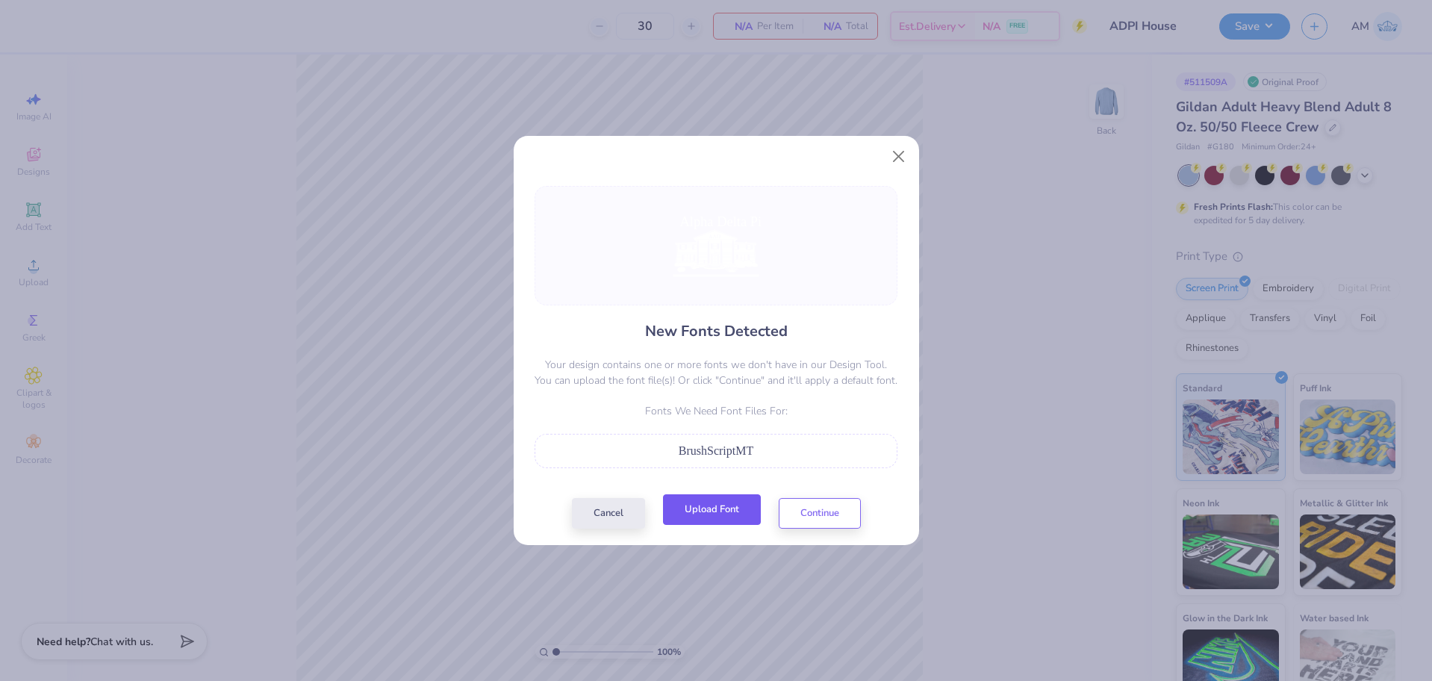
click at [712, 515] on button "Upload Font" at bounding box center [712, 509] width 98 height 31
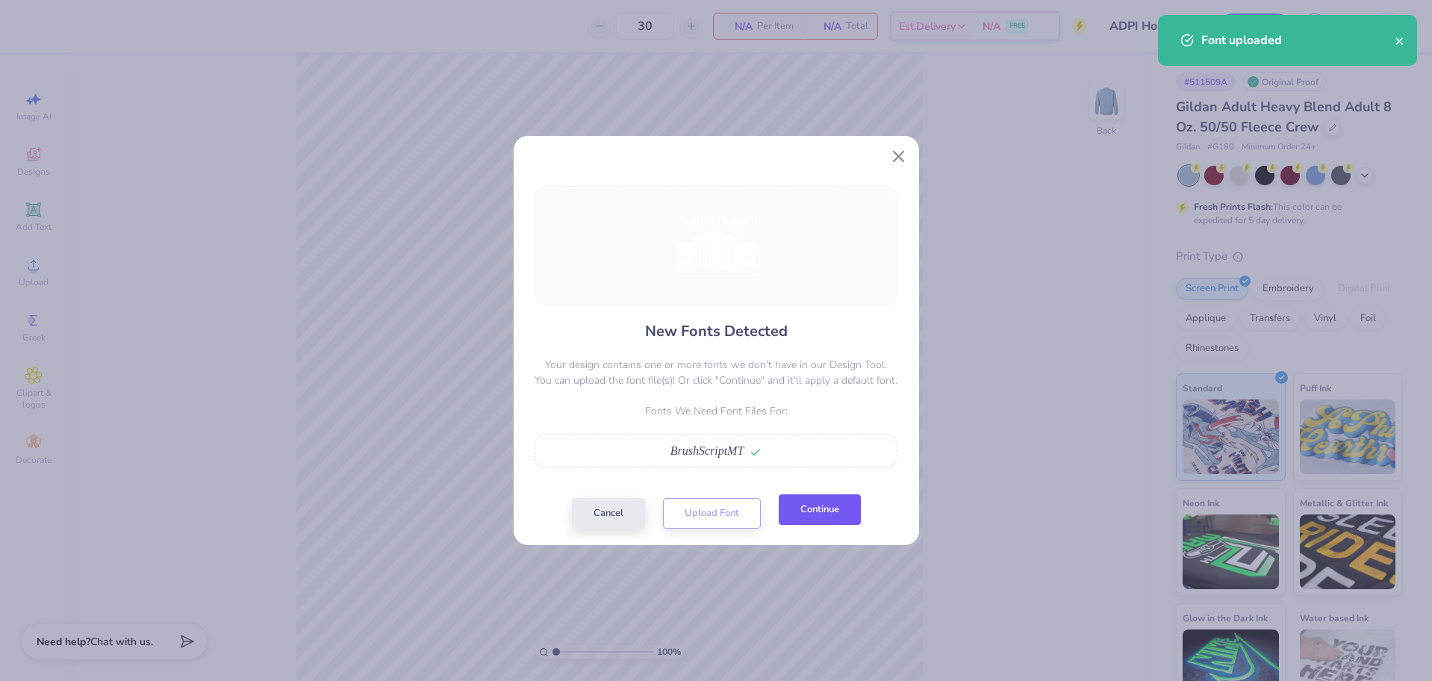
click at [818, 521] on button "Continue" at bounding box center [820, 509] width 82 height 31
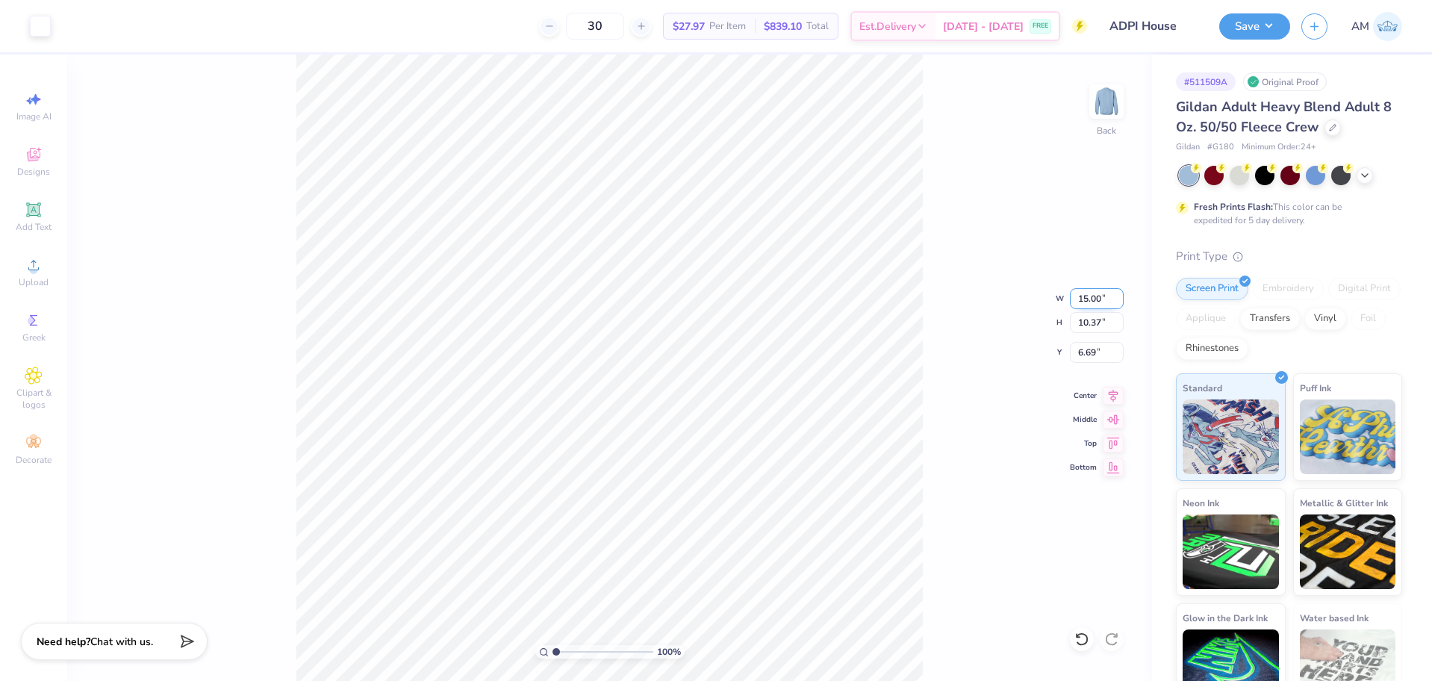
click at [1091, 297] on input "15.00" at bounding box center [1097, 298] width 54 height 21
type input "11.00"
type input "7.61"
click at [1085, 347] on input "8.07" at bounding box center [1097, 352] width 54 height 21
type input "3.00"
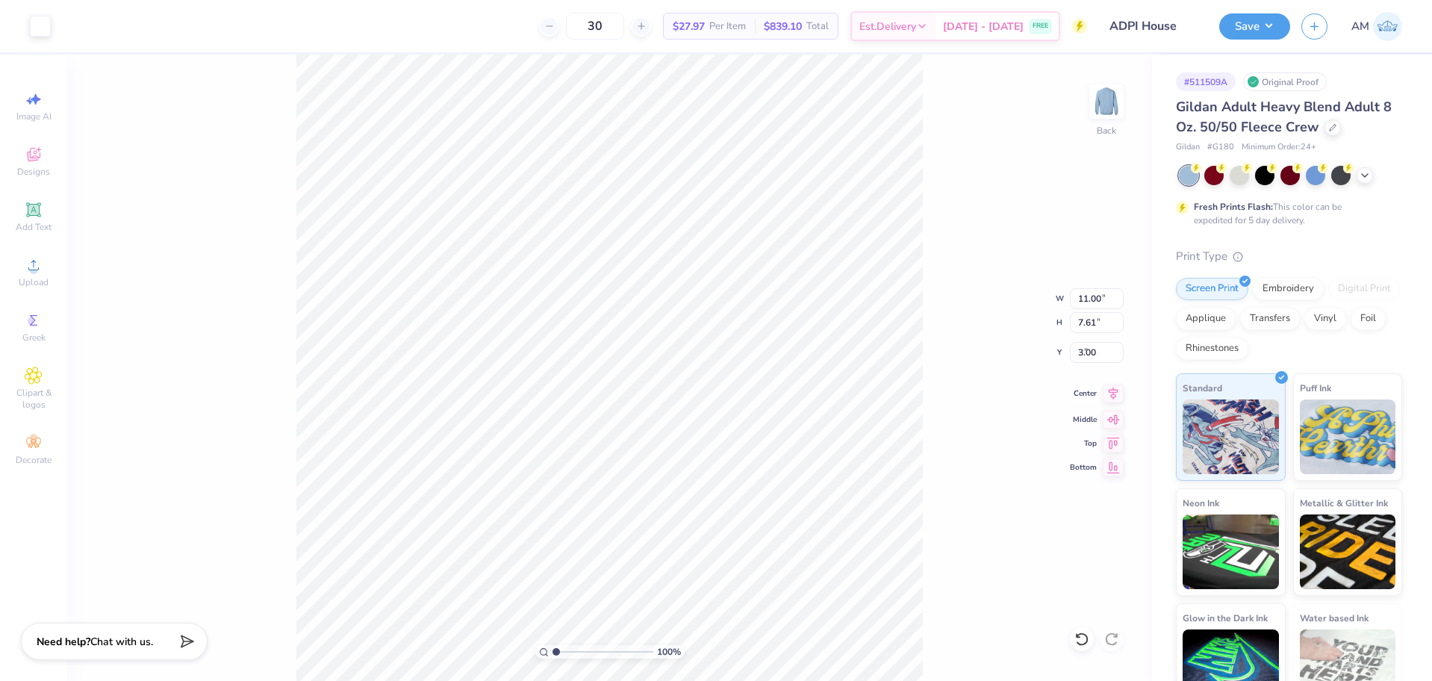
click at [1116, 399] on icon at bounding box center [1113, 394] width 21 height 18
click at [651, 541] on li "Ungroup" at bounding box center [666, 541] width 117 height 29
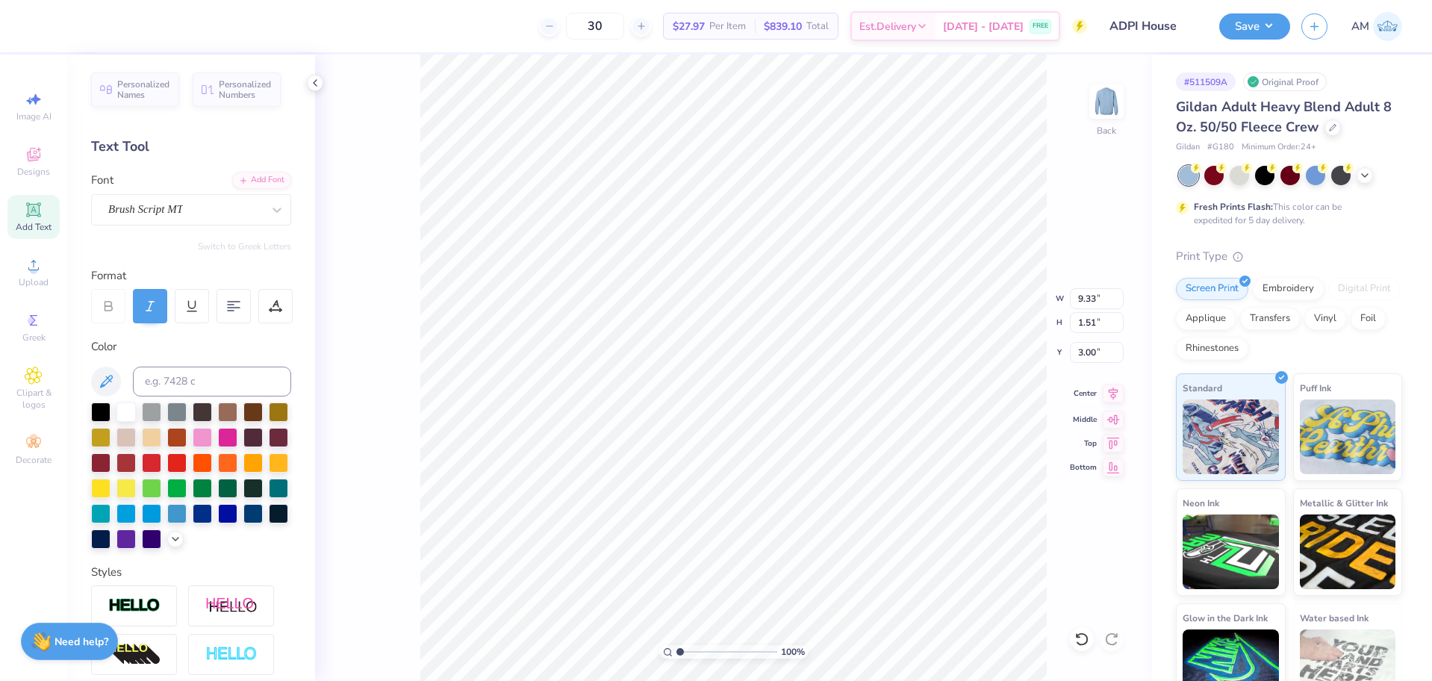
click at [1112, 393] on icon at bounding box center [1113, 394] width 21 height 18
click at [310, 78] on icon at bounding box center [315, 83] width 12 height 12
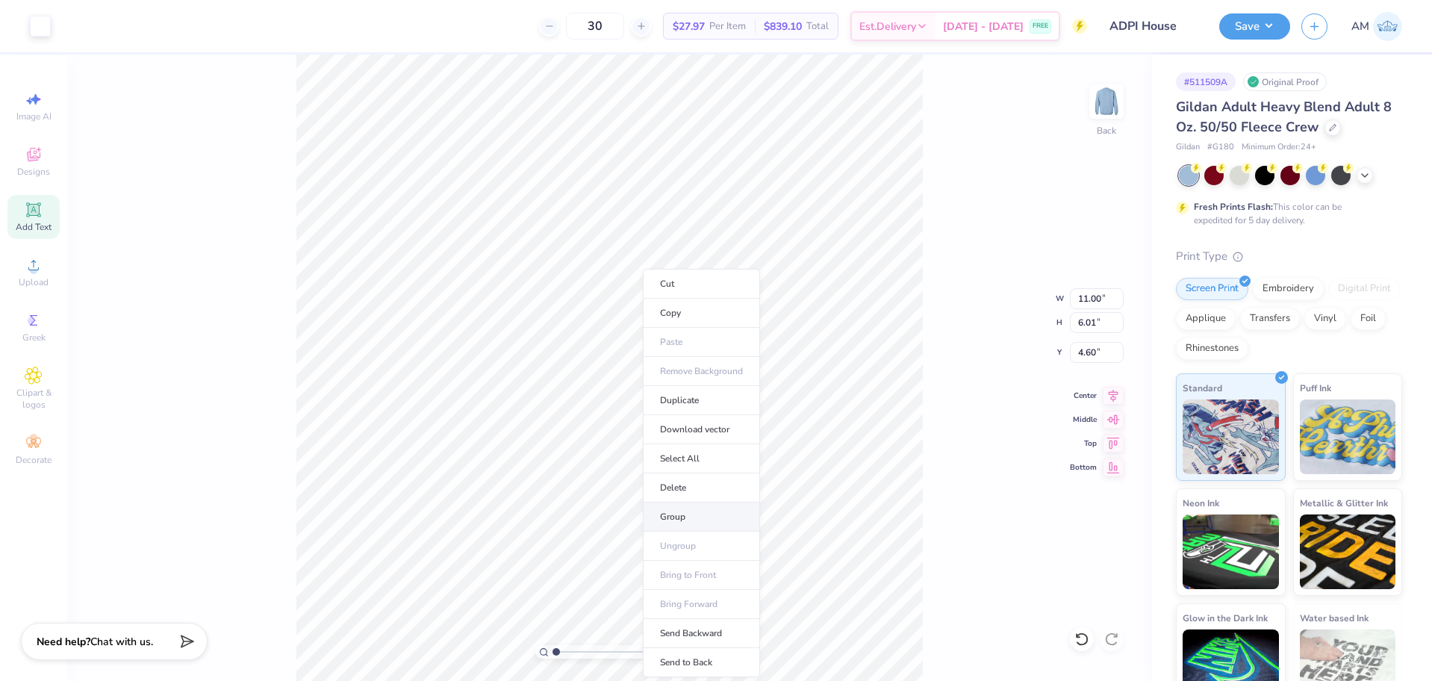
click at [688, 519] on li "Group" at bounding box center [701, 516] width 117 height 29
click at [1107, 394] on icon at bounding box center [1113, 394] width 21 height 18
click at [603, 505] on li "Group" at bounding box center [630, 508] width 117 height 29
click at [1085, 302] on input "11.00" at bounding box center [1097, 298] width 54 height 21
type input "11"
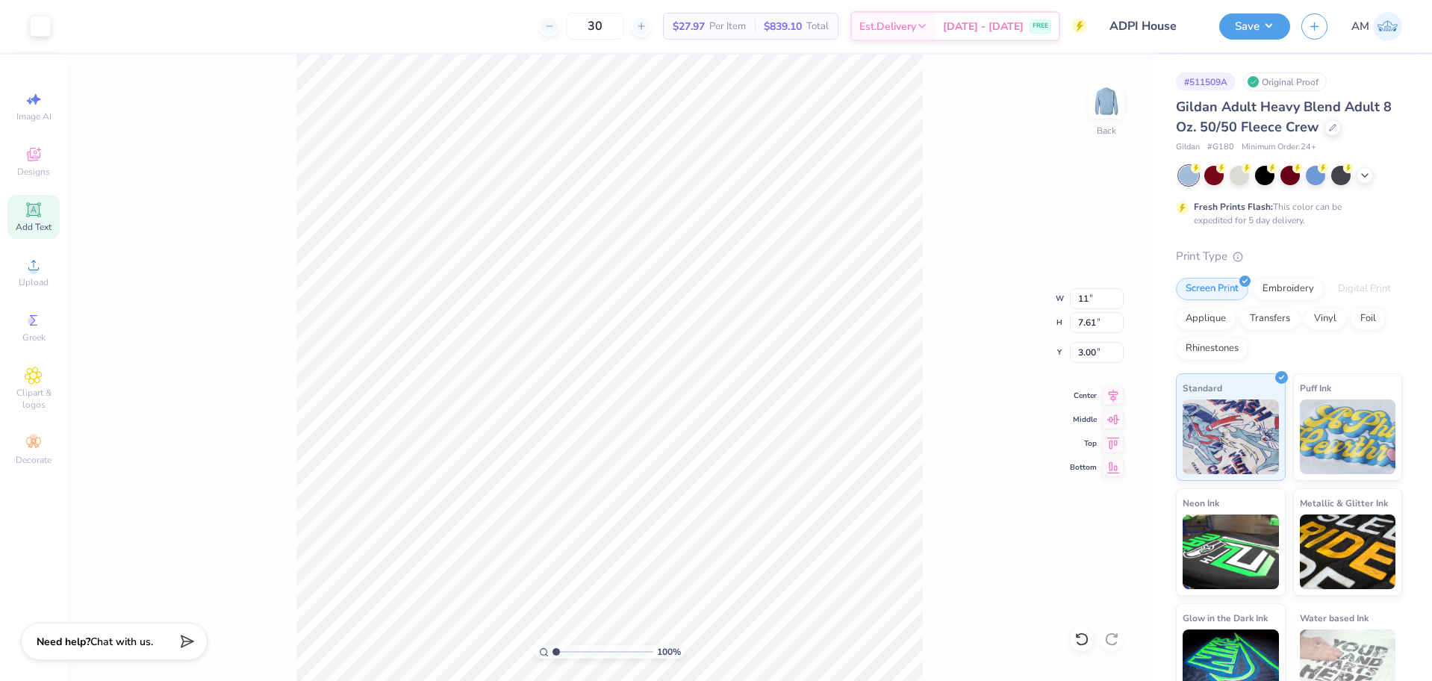
type input "7.60"
type input "3.01"
click at [1084, 299] on input "11" at bounding box center [1097, 298] width 54 height 21
type input "11"
click at [1083, 350] on input "3.01" at bounding box center [1097, 352] width 54 height 21
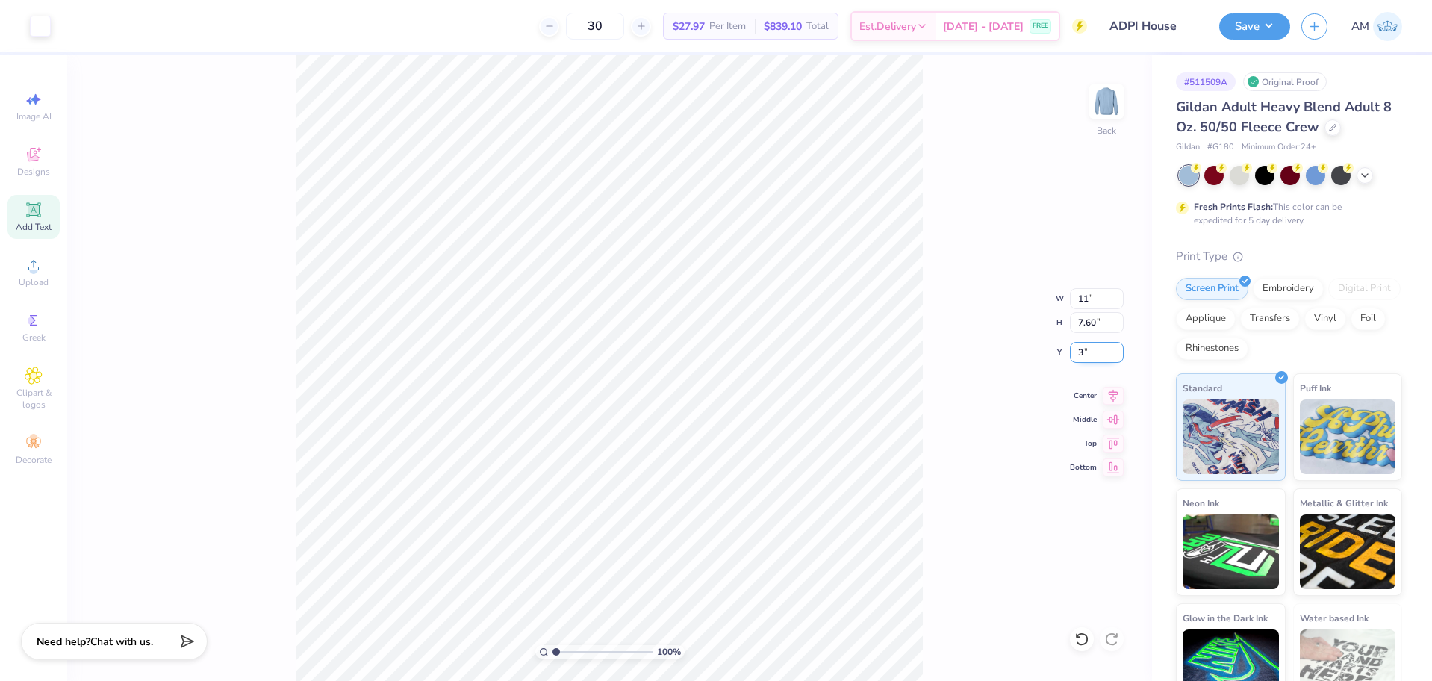
type input "3.00"
click at [1108, 398] on icon at bounding box center [1113, 394] width 21 height 18
click at [1242, 18] on button "Save" at bounding box center [1254, 24] width 71 height 26
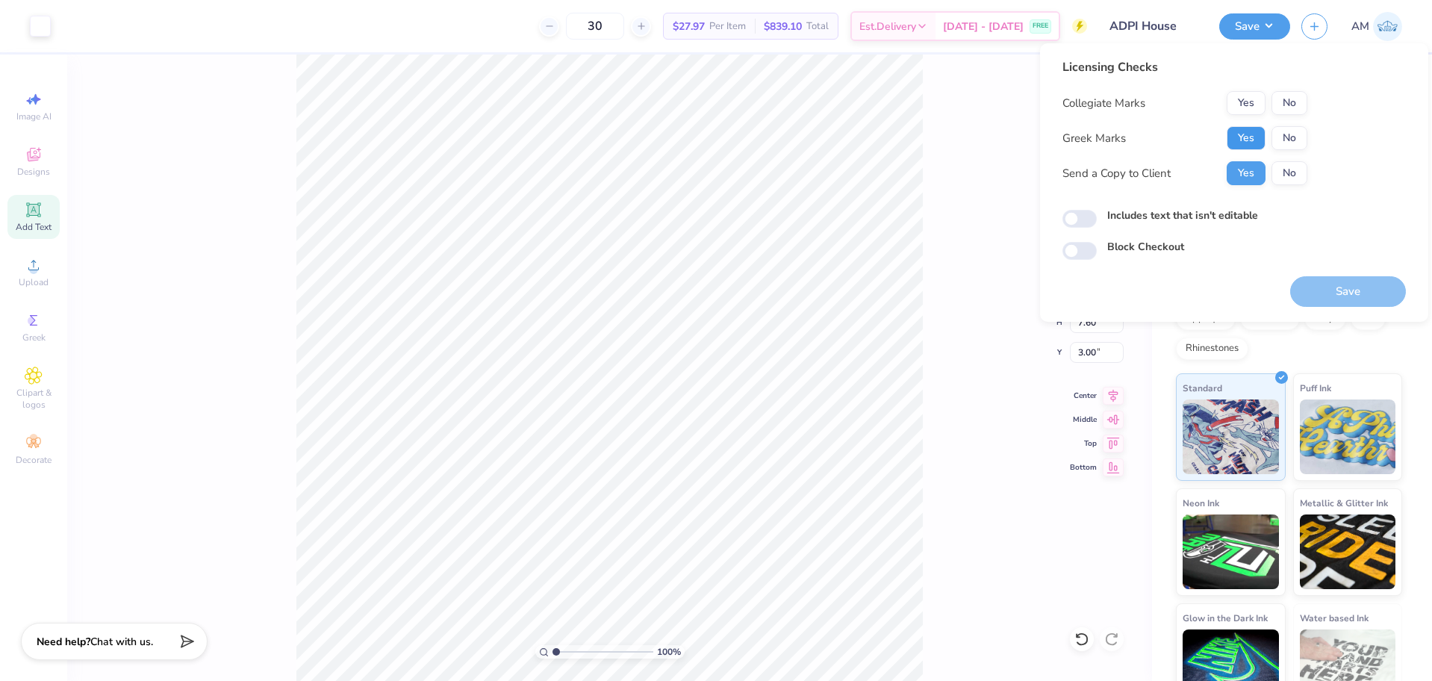
click at [1247, 143] on button "Yes" at bounding box center [1246, 138] width 39 height 24
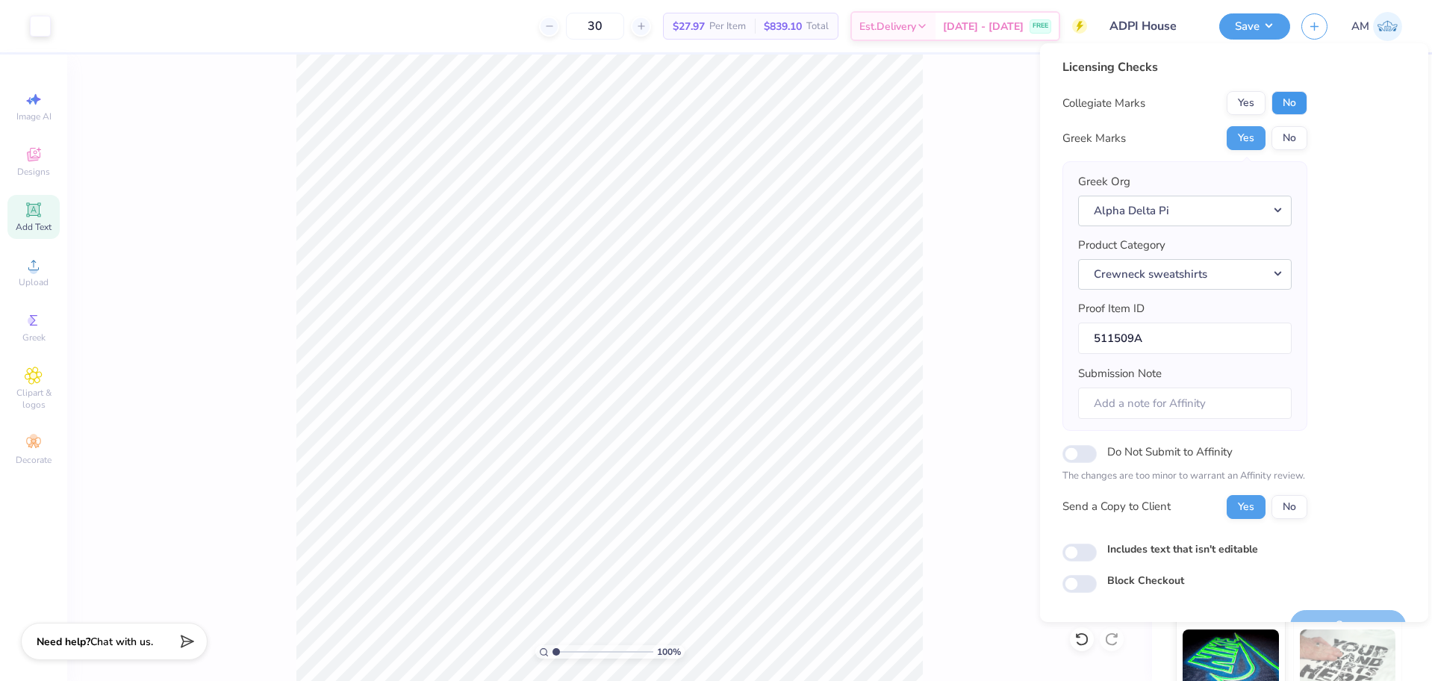
click at [1293, 96] on button "No" at bounding box center [1290, 103] width 36 height 24
click at [1089, 556] on input "Includes text that isn't editable" at bounding box center [1079, 553] width 34 height 18
checkbox input "false"
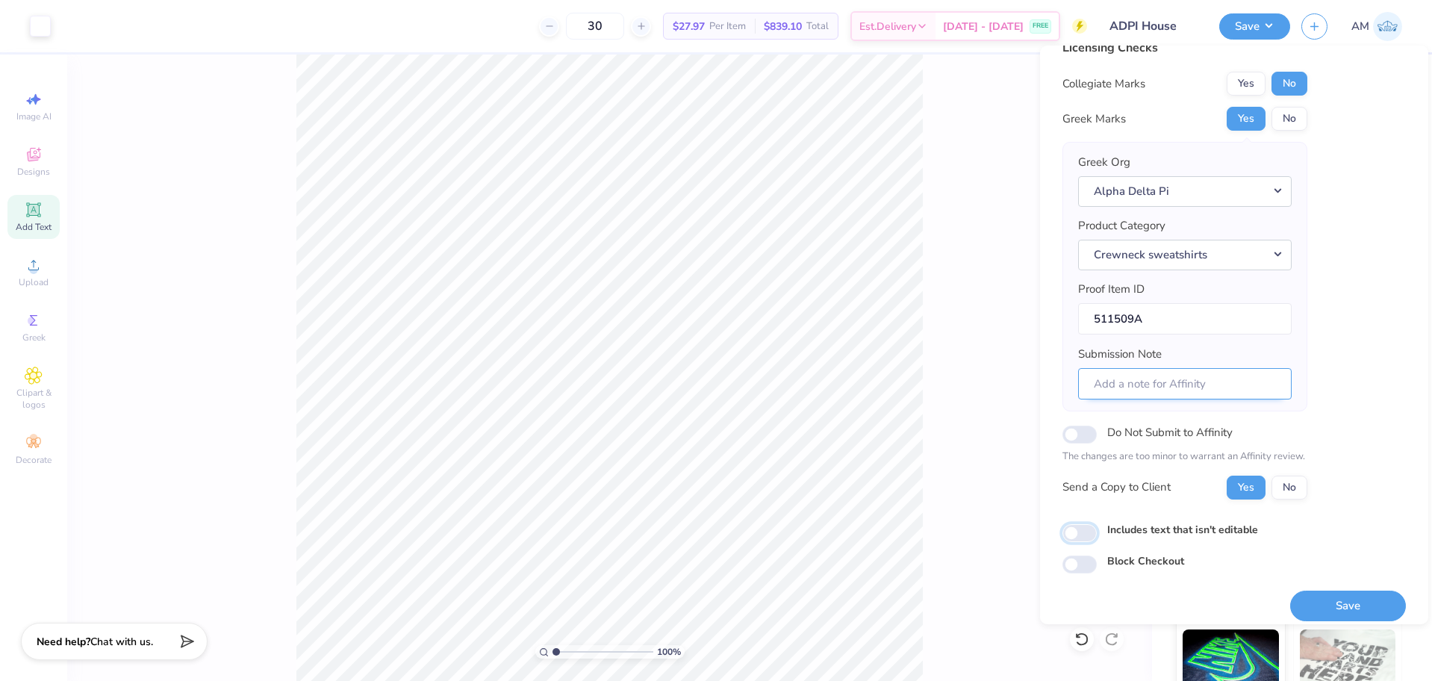
scroll to position [33, 0]
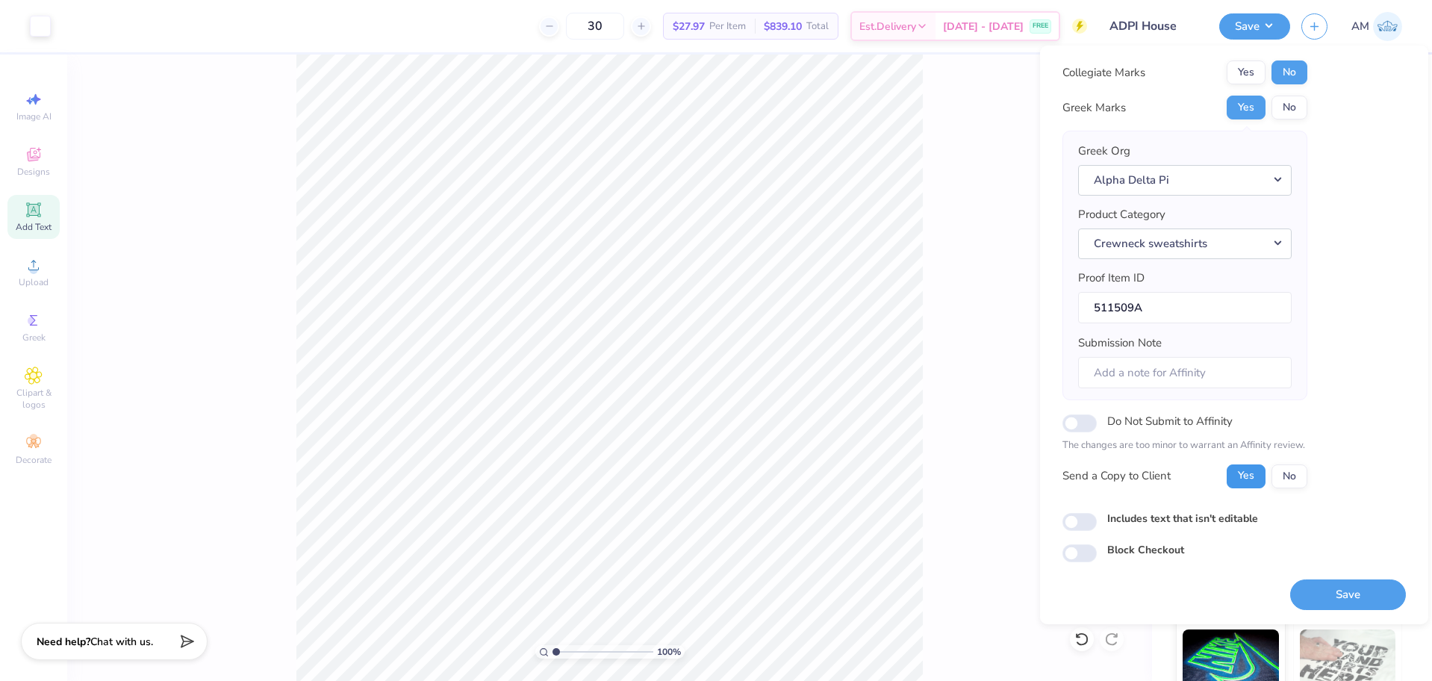
click at [1251, 484] on button "Yes" at bounding box center [1246, 476] width 39 height 24
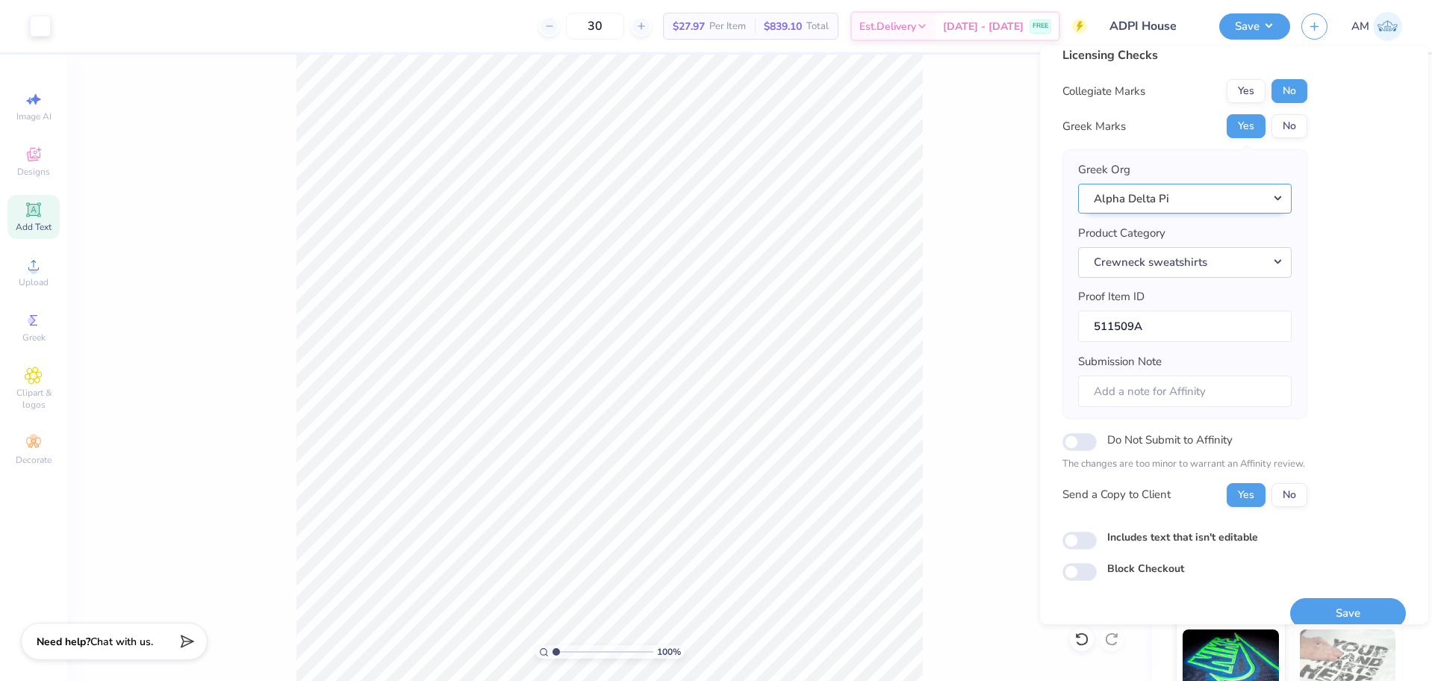
scroll to position [0, 0]
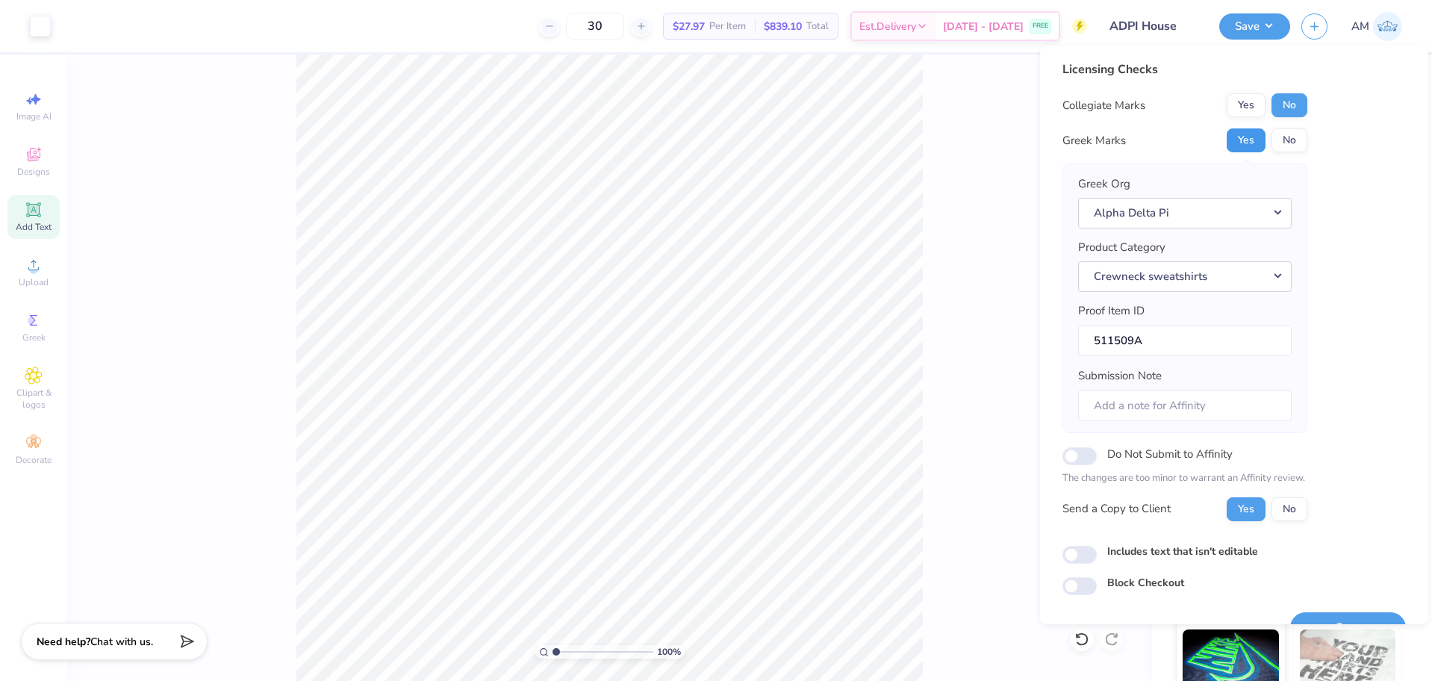
click at [1251, 136] on button "Yes" at bounding box center [1246, 140] width 39 height 24
click at [1299, 108] on button "No" at bounding box center [1290, 105] width 36 height 24
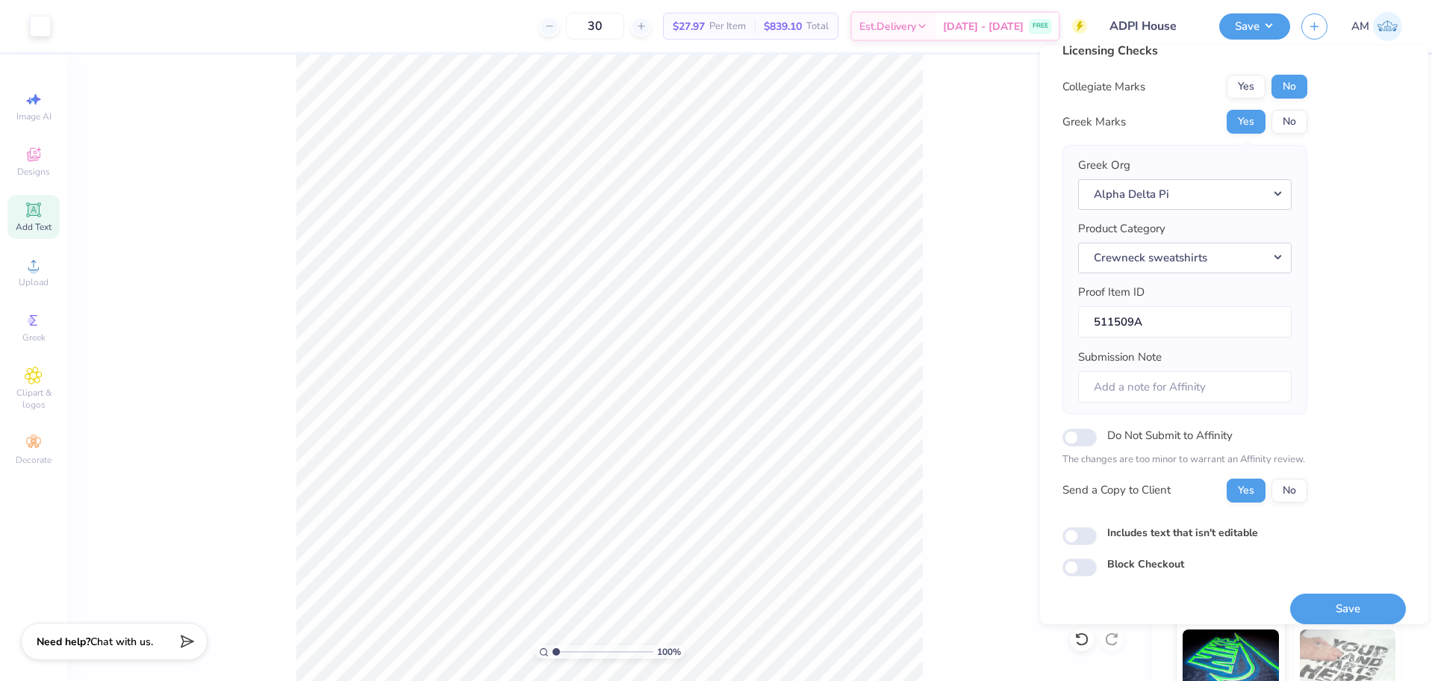
scroll to position [33, 0]
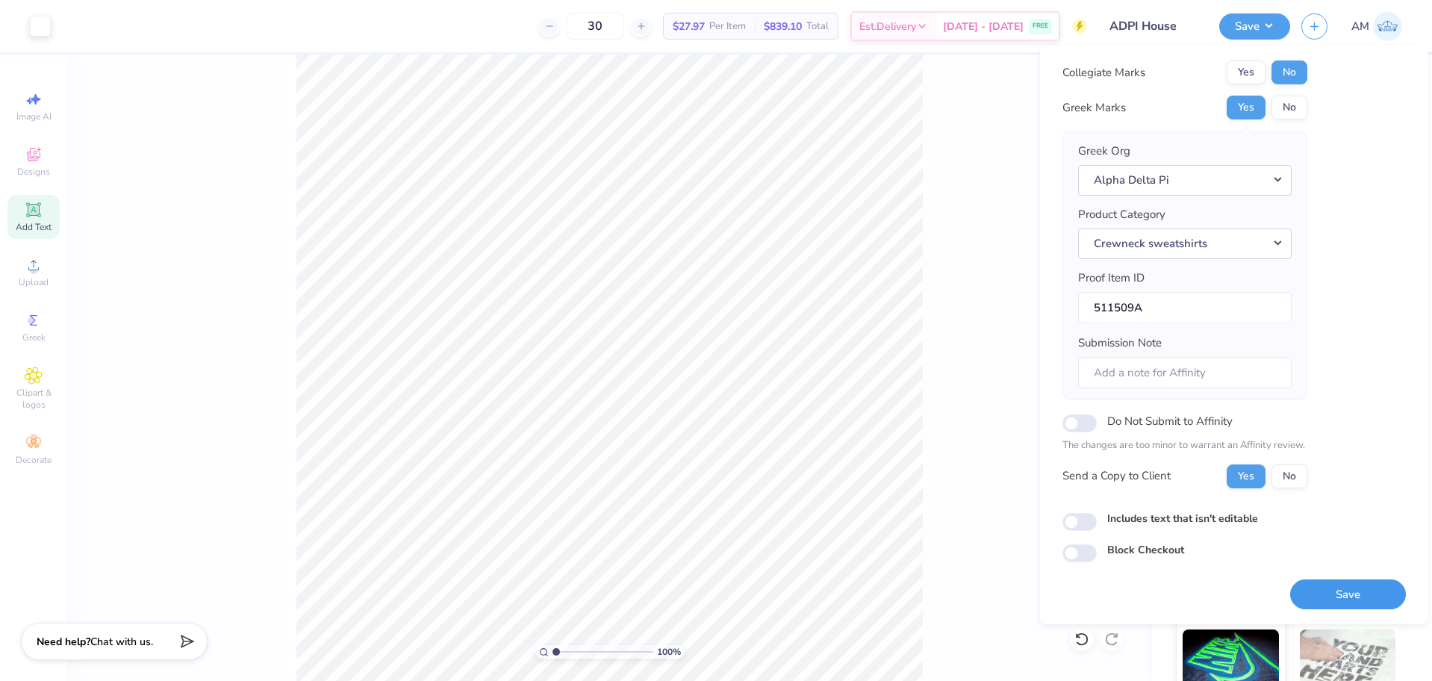
click at [1348, 594] on button "Save" at bounding box center [1348, 594] width 116 height 31
click at [1166, 312] on input "511509A" at bounding box center [1185, 308] width 214 height 32
